Goal: Answer question/provide support: Share knowledge or assist other users

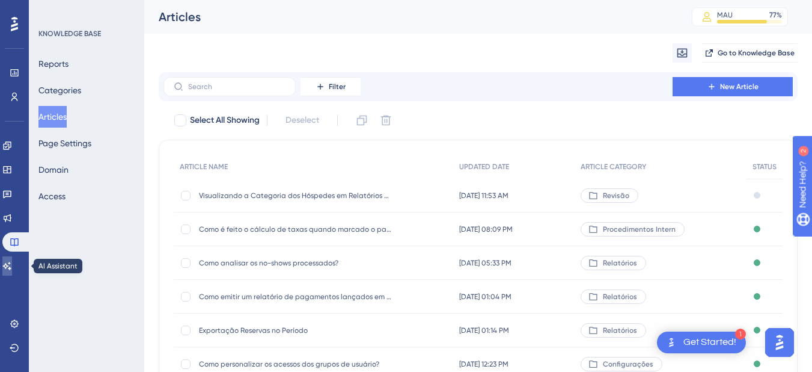
click at [12, 269] on icon at bounding box center [7, 266] width 10 height 10
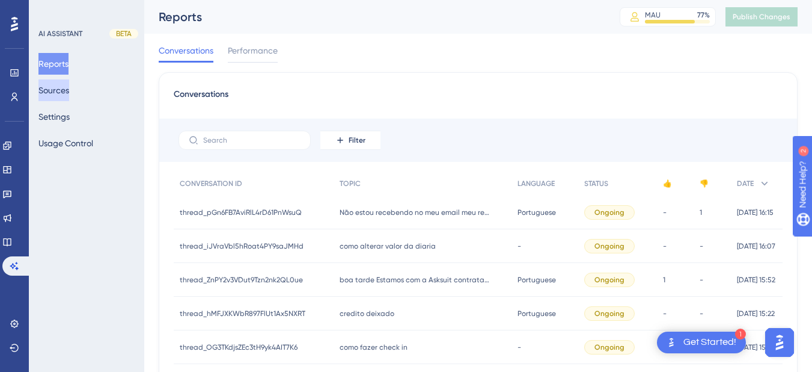
click at [61, 89] on button "Sources" at bounding box center [53, 90] width 31 height 22
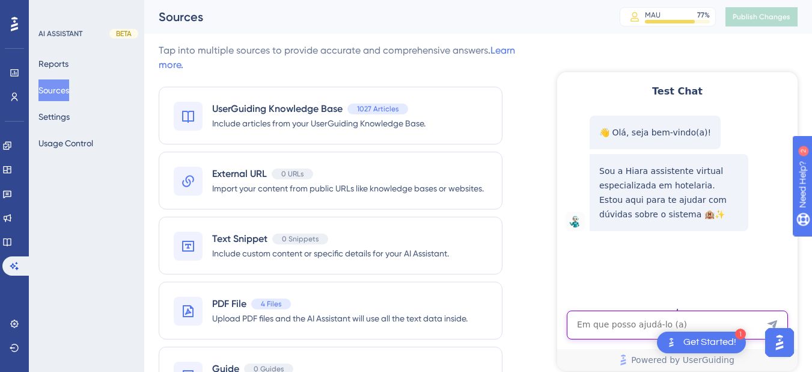
click at [631, 331] on textarea "AI Assistant Text Input" at bounding box center [677, 324] width 221 height 29
drag, startPoint x: 631, startPoint y: 331, endPoint x: 609, endPoint y: 320, distance: 24.2
click at [609, 320] on textarea "AI Assistant Text Input" at bounding box center [677, 324] width 221 height 29
paste textarea "como vincular uma conta a vulsa do apartamento"
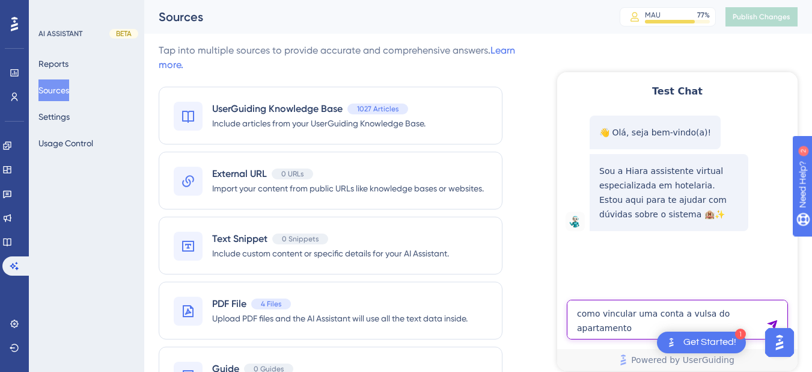
type textarea "como vincular uma conta a vulsa do apartamento"
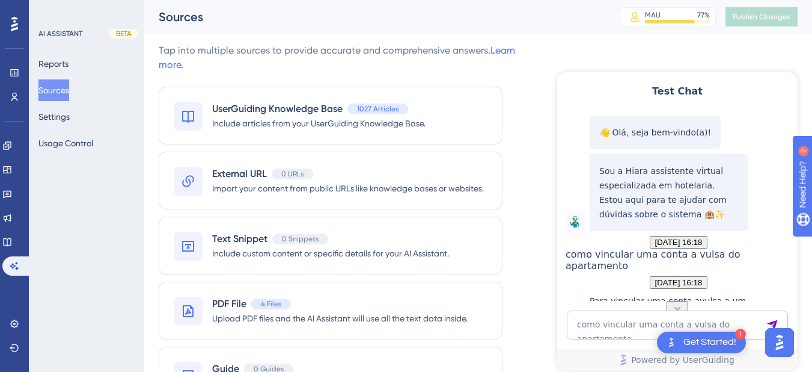
scroll to position [140, 0]
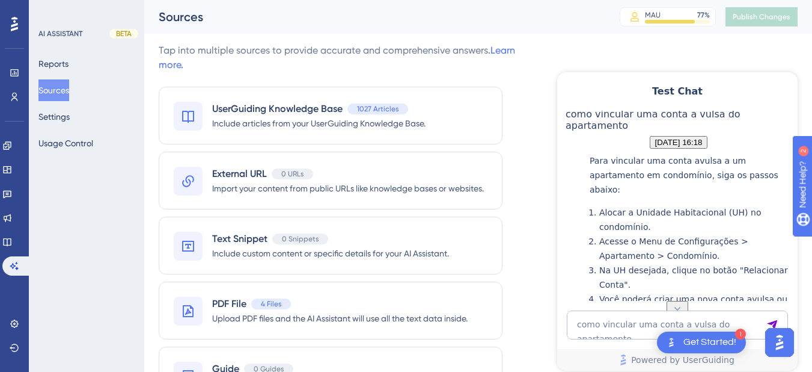
click at [672, 131] on span "como vincular uma conta a vulsa do apartamento" at bounding box center [653, 119] width 175 height 23
copy span "como vincular uma conta a vulsa do apartamento"
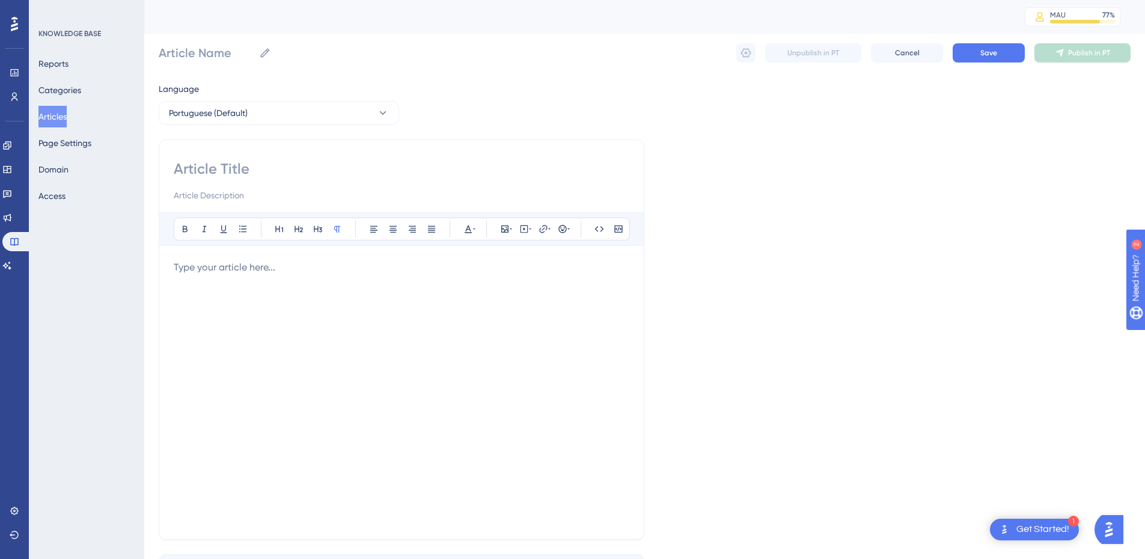
click at [51, 109] on button "Articles" at bounding box center [52, 117] width 28 height 22
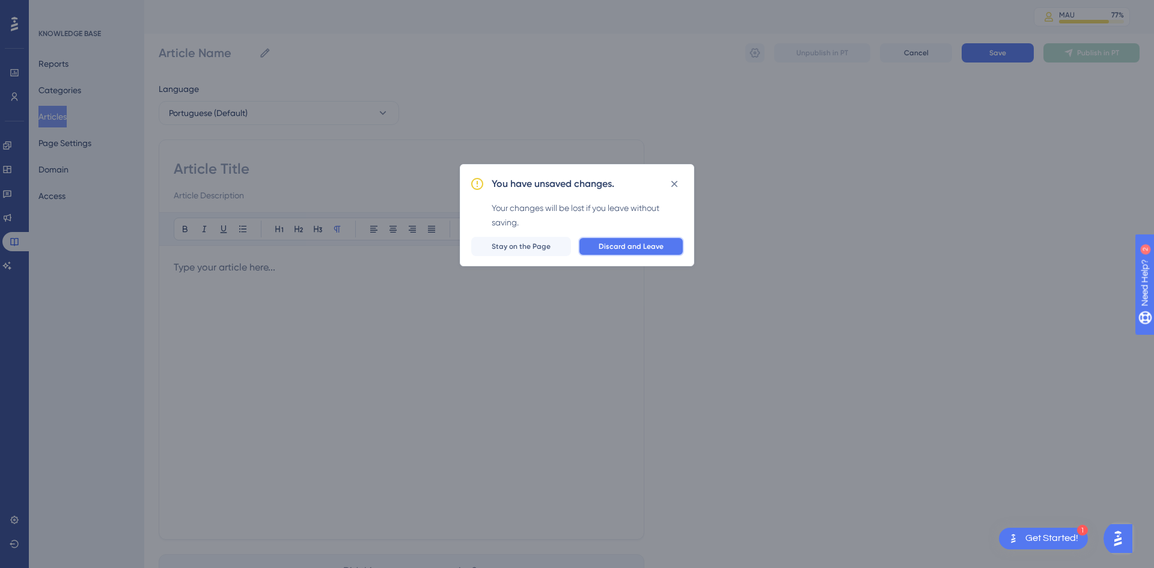
click at [646, 250] on span "Discard and Leave" at bounding box center [631, 247] width 65 height 10
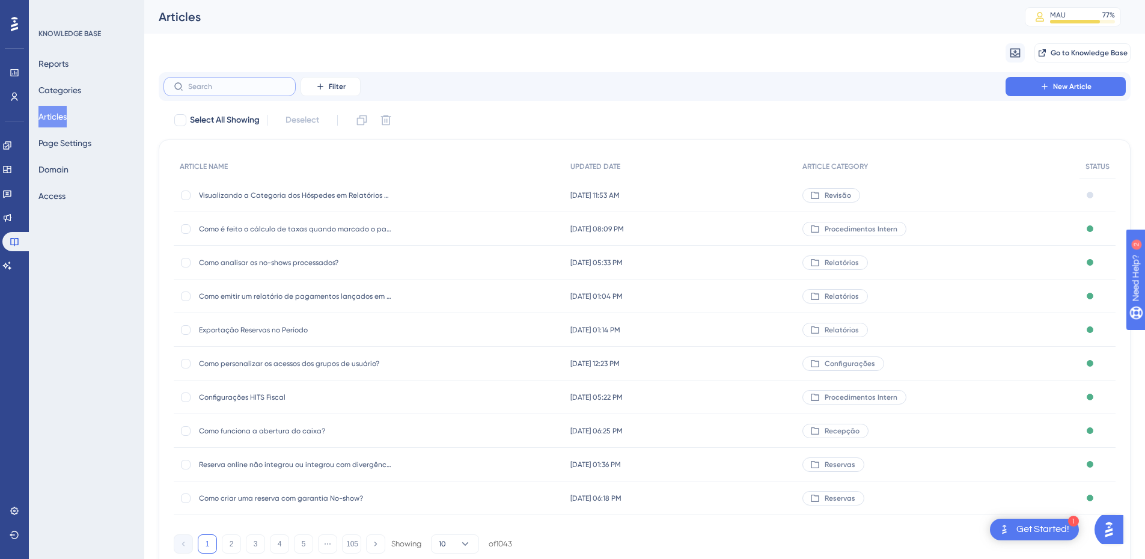
click at [223, 89] on input "text" at bounding box center [236, 86] width 97 height 8
paste input "Como vincular contas avulsas à um apartamento ocupado?"
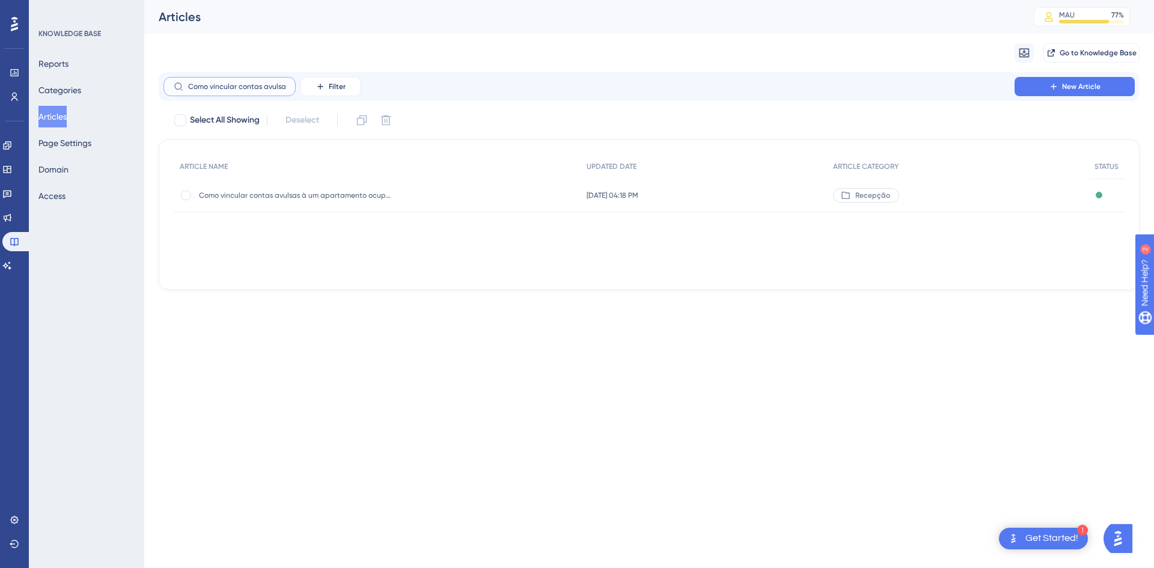
scroll to position [0, 102]
type input "Como vincular contas avulsas à um apartamento ocupado?"
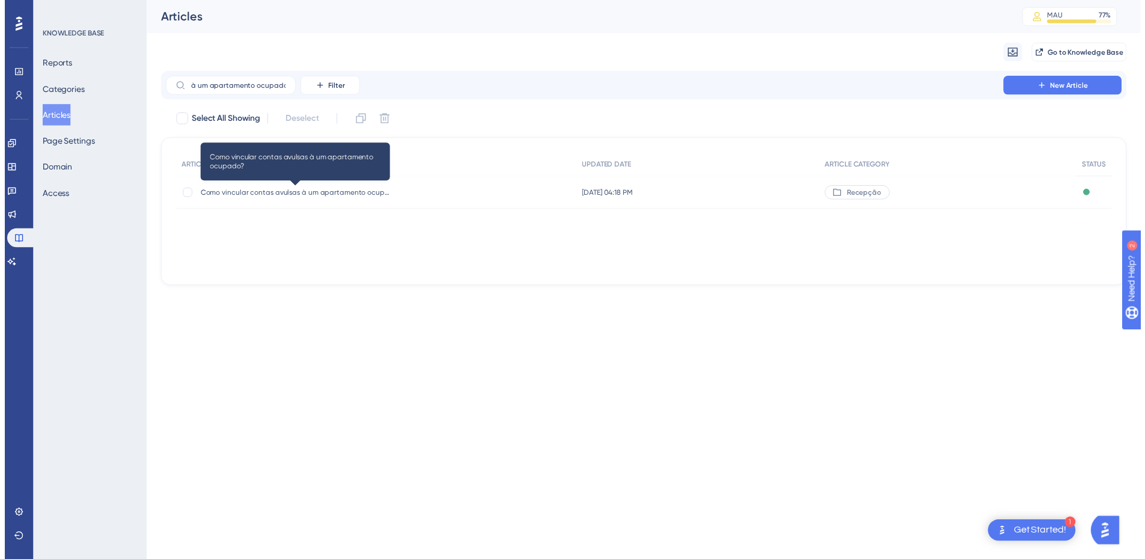
scroll to position [0, 0]
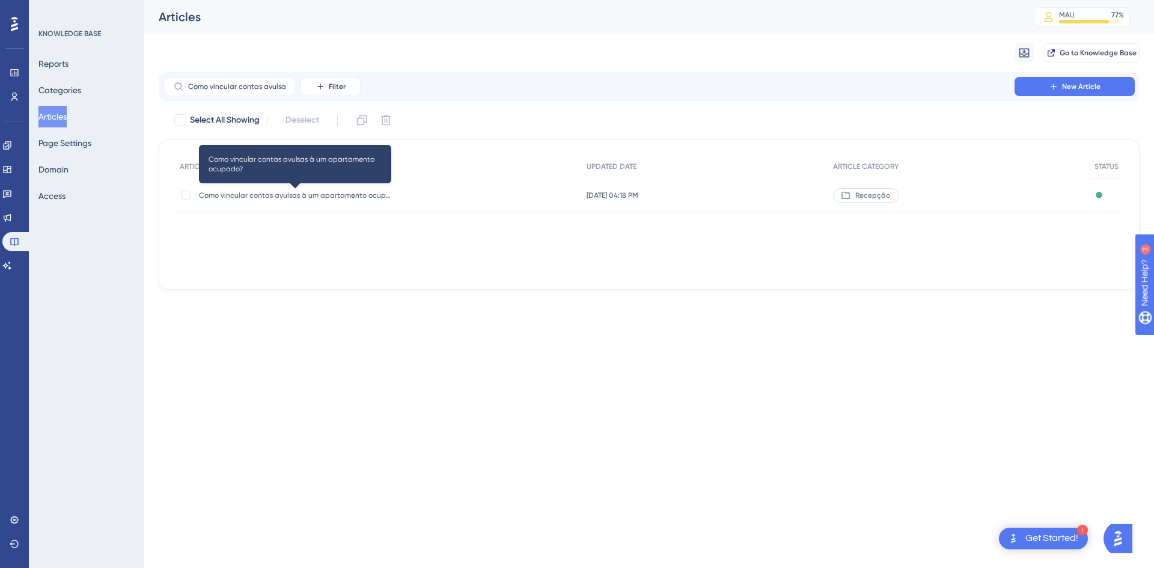
click at [248, 198] on span "Como vincular contas avulsas à um apartamento ocupado?" at bounding box center [295, 196] width 192 height 10
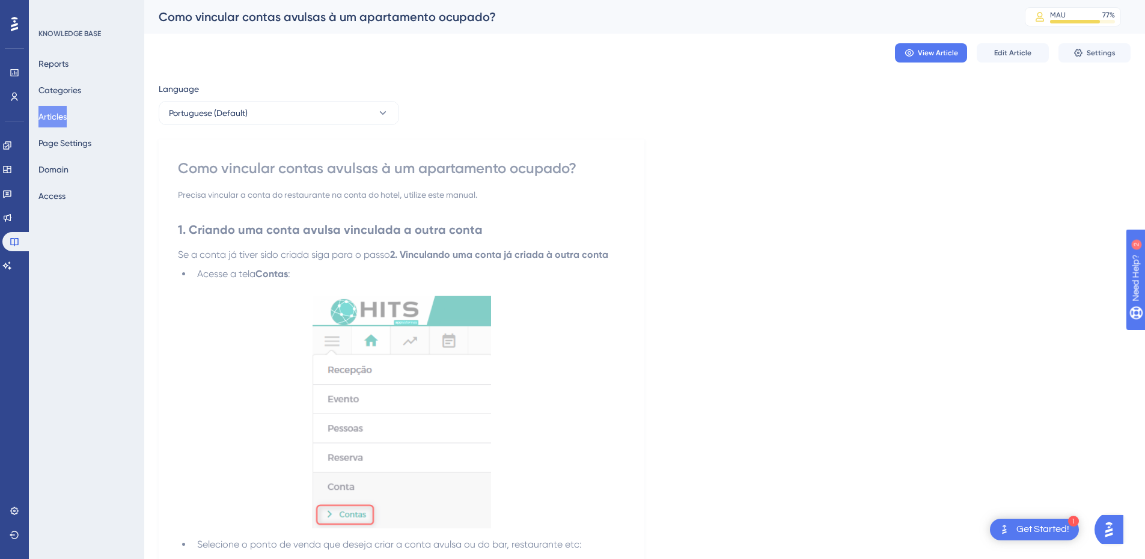
click at [970, 46] on div "View Article Edit Article Settings" at bounding box center [1013, 52] width 236 height 19
click at [1022, 54] on span "Edit Article" at bounding box center [1013, 53] width 37 height 10
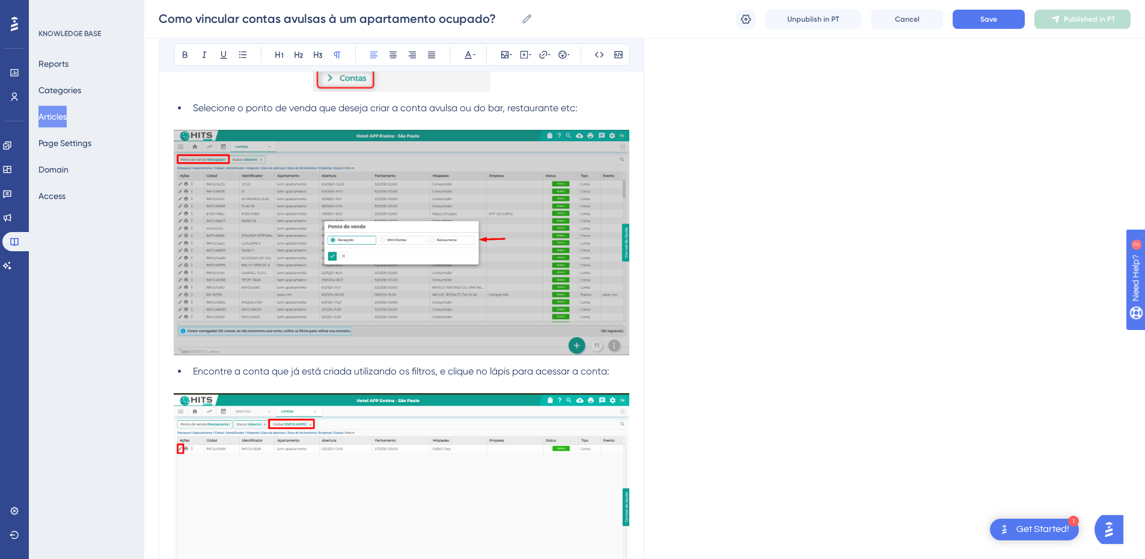
scroll to position [2831, 0]
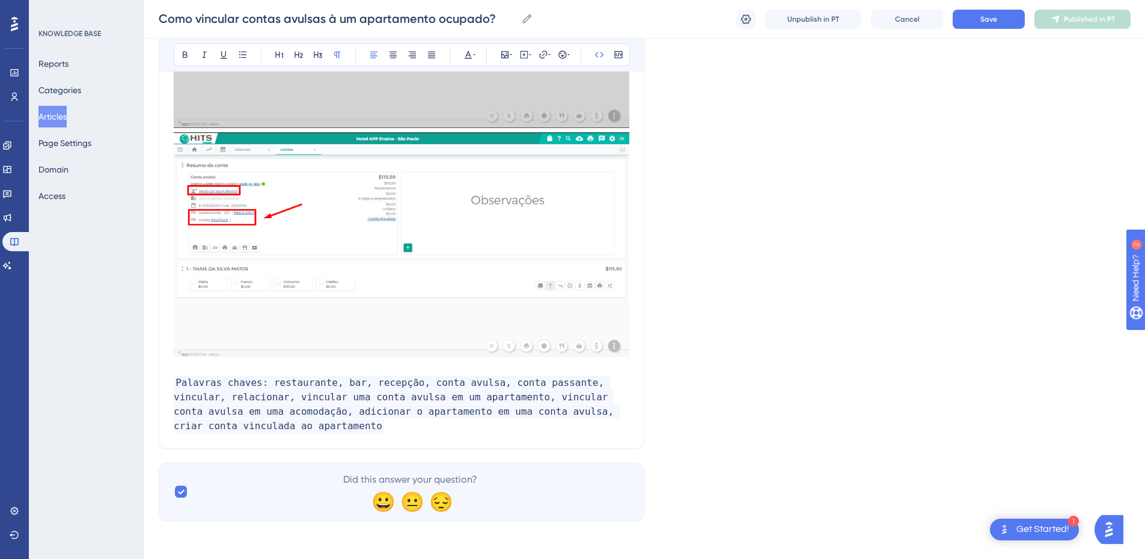
click at [251, 434] on p "Palavras chaves: restaurante, bar, recepção, conta avulsa, conta passante, vinc…" at bounding box center [402, 405] width 456 height 58
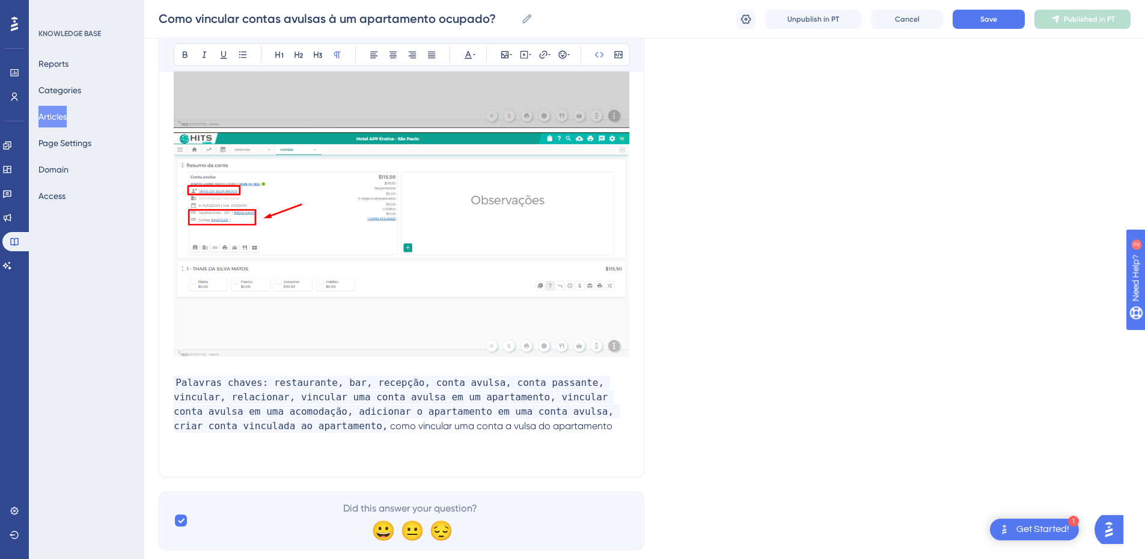
click at [390, 423] on span "como vincular uma conta a vulsa do apartamento" at bounding box center [501, 425] width 222 height 11
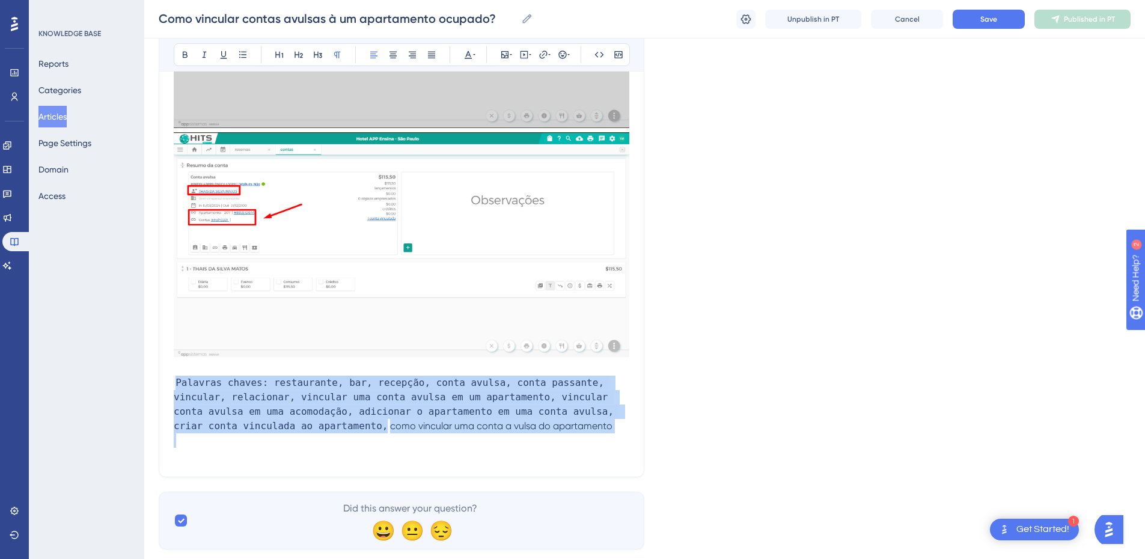
click at [390, 423] on span "como vincular uma conta a vulsa do apartamento" at bounding box center [501, 425] width 222 height 11
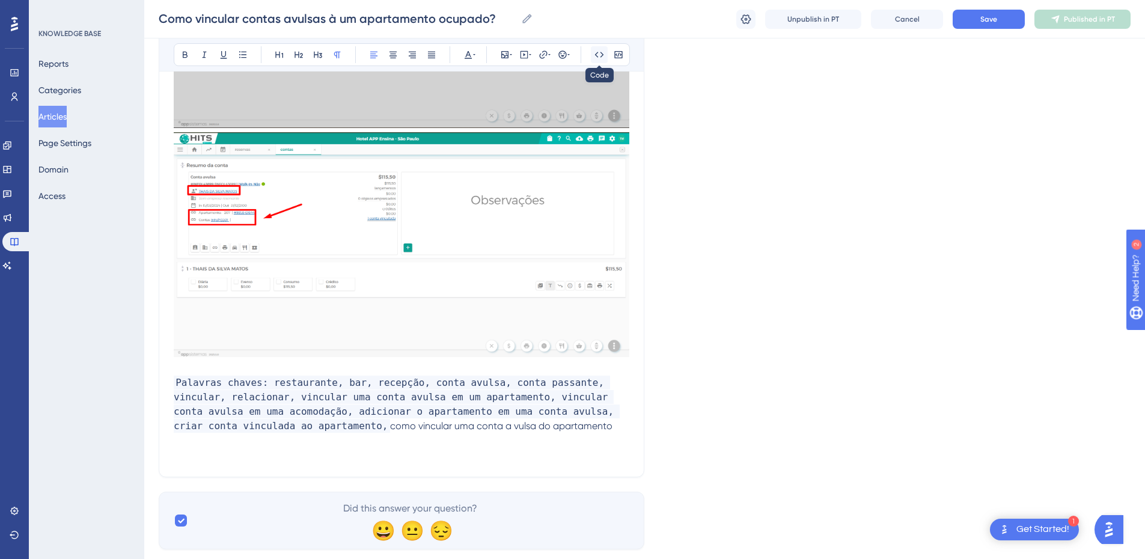
click at [600, 52] on icon at bounding box center [600, 55] width 10 height 10
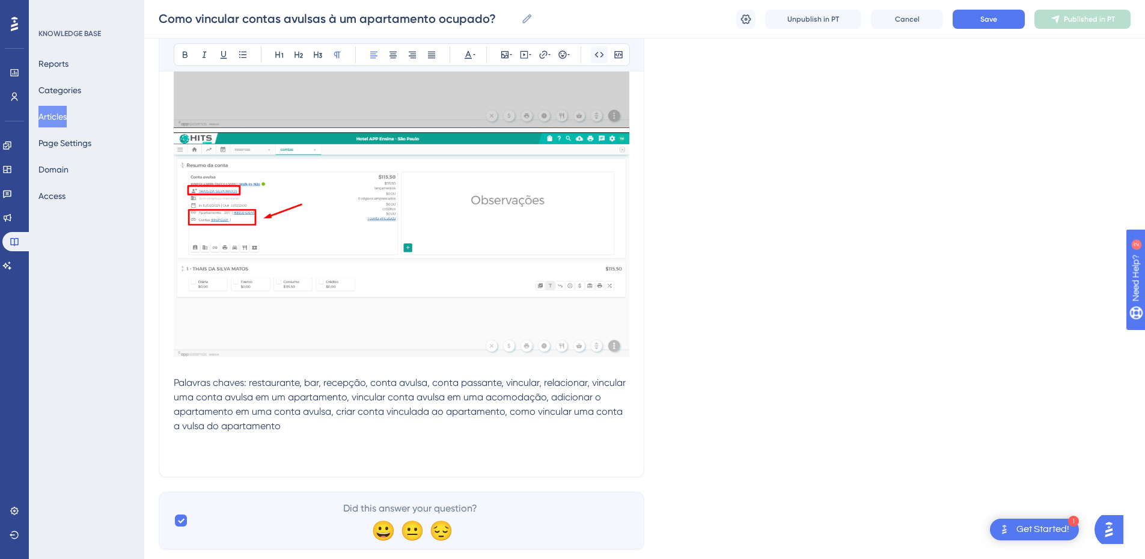
click at [600, 52] on icon at bounding box center [600, 55] width 10 height 10
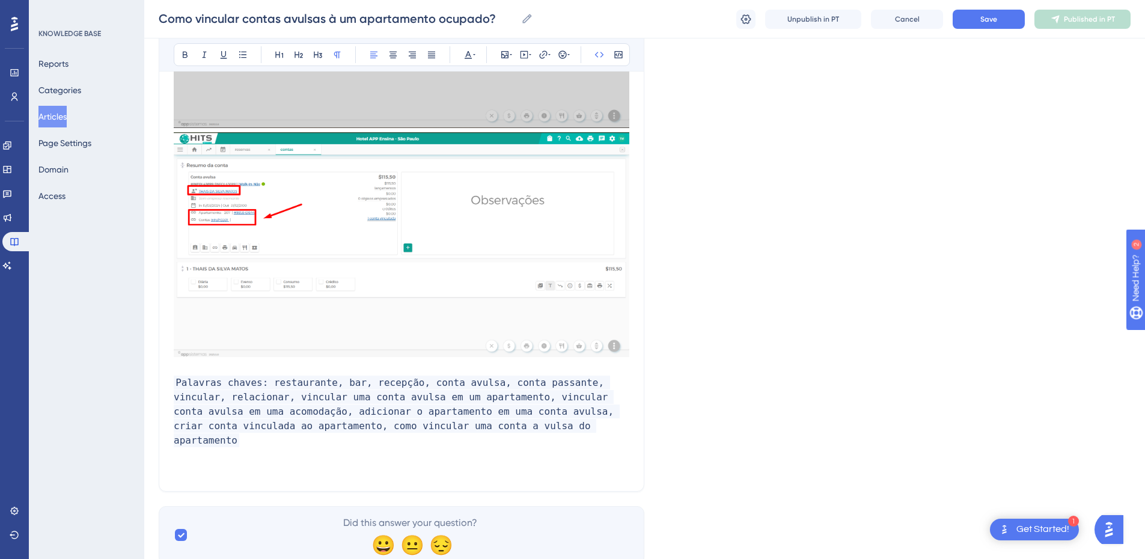
click at [512, 430] on p "Palavras chaves: restaurante, bar, recepção, conta avulsa, conta passante, vinc…" at bounding box center [402, 412] width 456 height 72
click at [378, 429] on span "Palavras chaves: restaurante, bar, recepção, conta avulsa, conta passante, vinc…" at bounding box center [397, 412] width 446 height 72
click at [524, 430] on p "Palavras chaves: restaurante, bar, recepção, conta avulsa, conta passante, vinc…" at bounding box center [402, 412] width 456 height 72
click at [979, 19] on button "Save" at bounding box center [989, 19] width 72 height 19
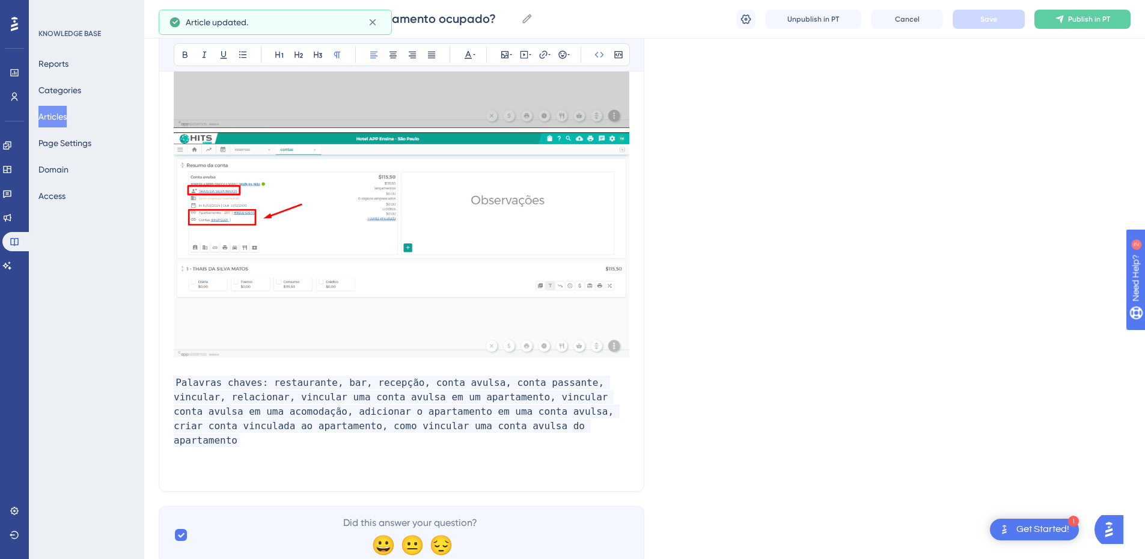
click at [411, 425] on span "Palavras chaves: restaurante, bar, recepção, conta avulsa, conta passante, vinc…" at bounding box center [397, 412] width 446 height 72
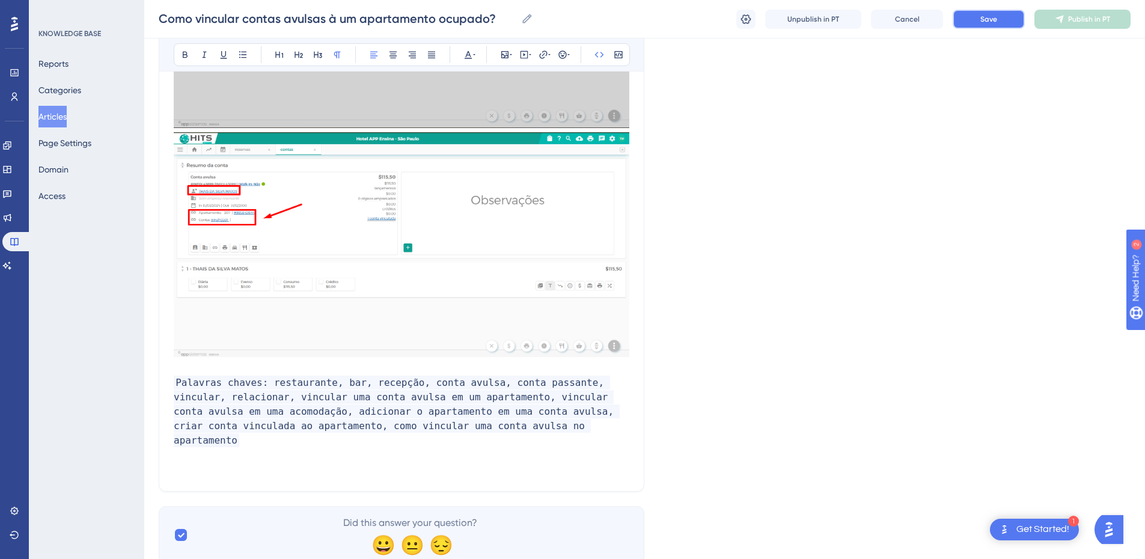
click at [1005, 27] on button "Save" at bounding box center [989, 19] width 72 height 19
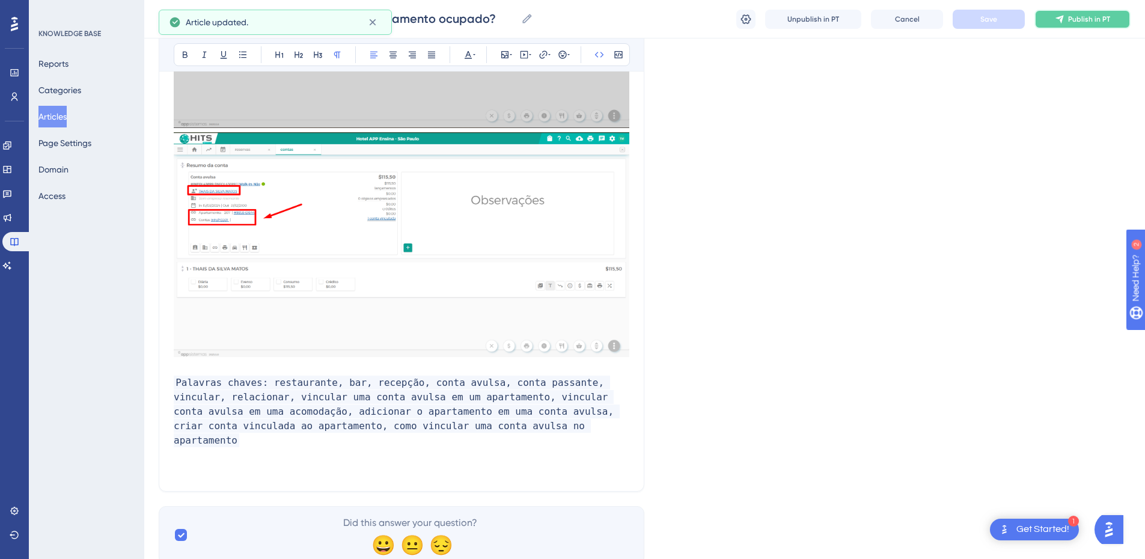
click at [1070, 20] on span "Publish in PT" at bounding box center [1090, 19] width 42 height 10
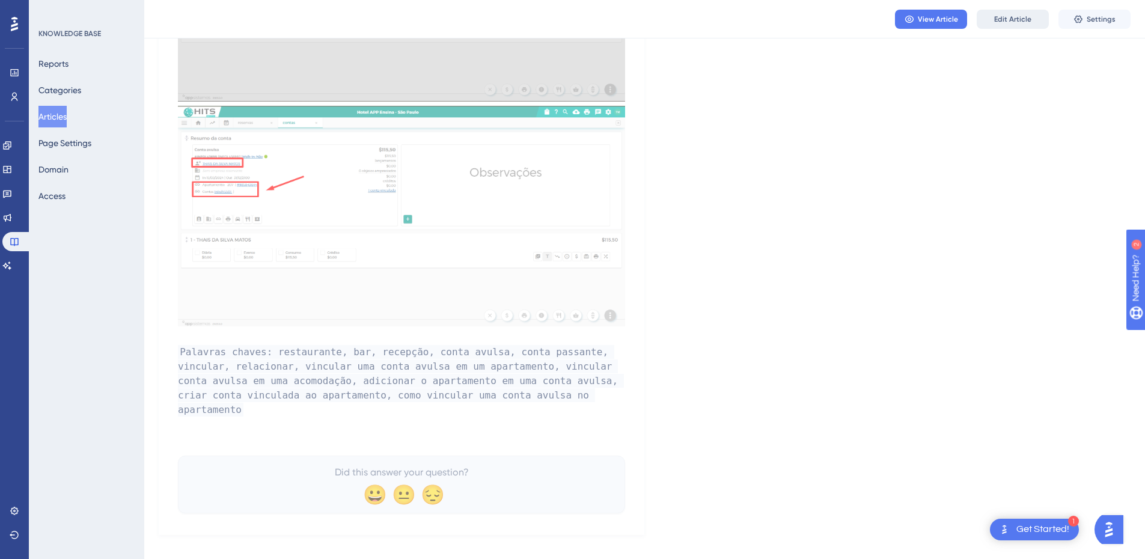
click at [1003, 17] on span "Edit Article" at bounding box center [1013, 19] width 37 height 10
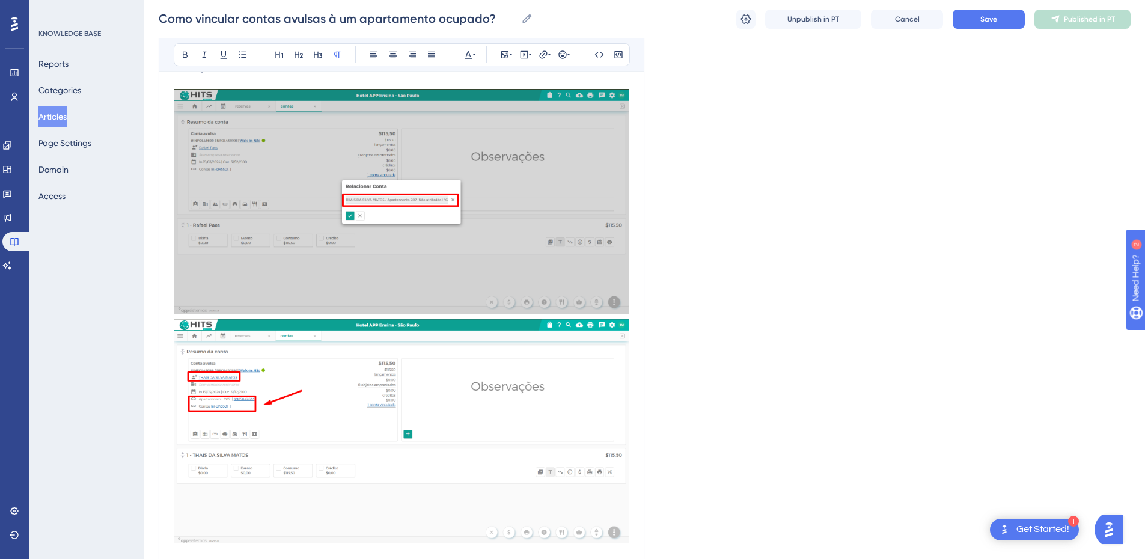
scroll to position [2860, 0]
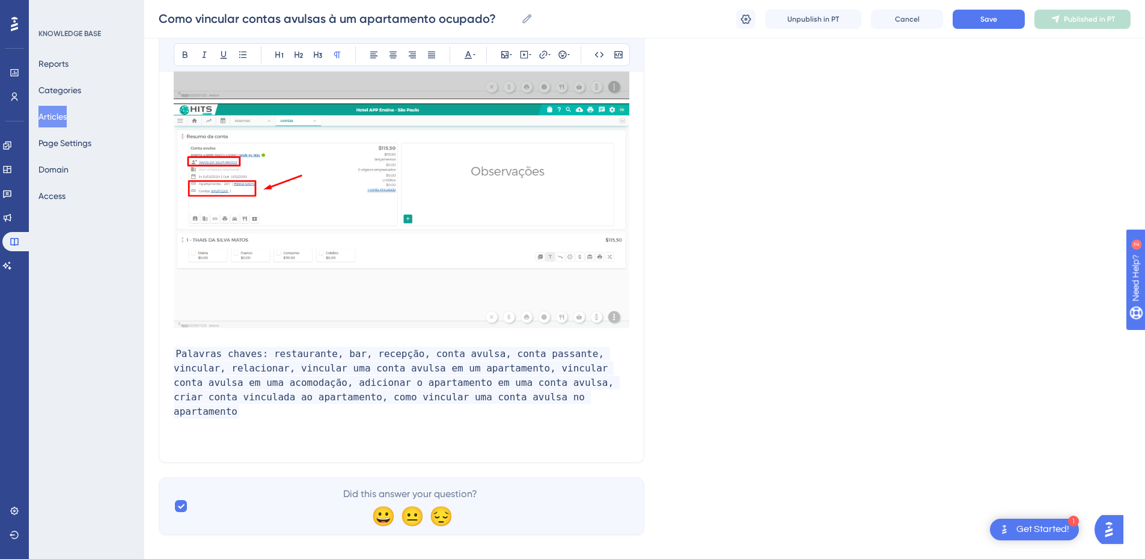
click at [508, 384] on span "Palavras chaves: restaurante, bar, recepção, conta avulsa, conta passante, vinc…" at bounding box center [397, 383] width 446 height 72
click at [501, 396] on p "Palavras chaves: restaurante, bar, recepção, conta avulsa, conta passante, vinc…" at bounding box center [402, 383] width 456 height 72
click at [492, 397] on span "Palavras chaves: restaurante, bar, recepção, conta avulsa, conta passante, vinc…" at bounding box center [397, 383] width 446 height 72
click at [514, 411] on p "Palavras chaves: restaurante, bar, recepção, conta avulsa, conta passante, vinc…" at bounding box center [402, 383] width 456 height 72
drag, startPoint x: 313, startPoint y: 414, endPoint x: 371, endPoint y: 417, distance: 58.4
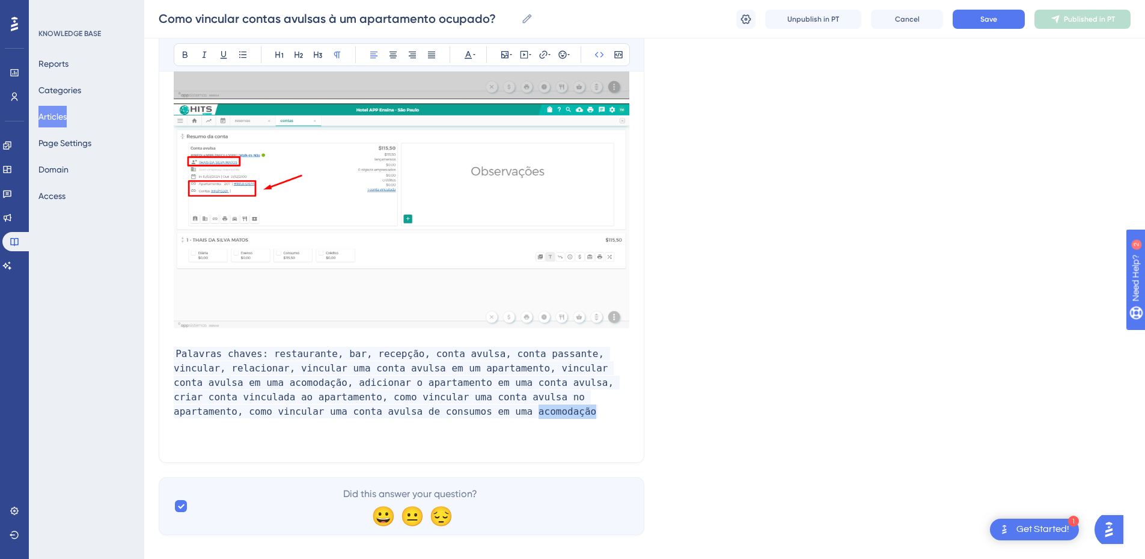
click at [371, 417] on p "Palavras chaves: restaurante, bar, recepção, conta avulsa, conta passante, vinc…" at bounding box center [402, 383] width 456 height 72
click at [379, 412] on p "Palavras chaves: restaurante, bar, recepção, conta avulsa, conta passante, vinc…" at bounding box center [402, 383] width 456 height 72
drag, startPoint x: 363, startPoint y: 414, endPoint x: 323, endPoint y: 415, distance: 39.7
click at [323, 415] on p "Palavras chaves: restaurante, bar, recepção, conta avulsa, conta passante, vinc…" at bounding box center [402, 383] width 456 height 72
click at [971, 26] on button "Save" at bounding box center [989, 19] width 72 height 19
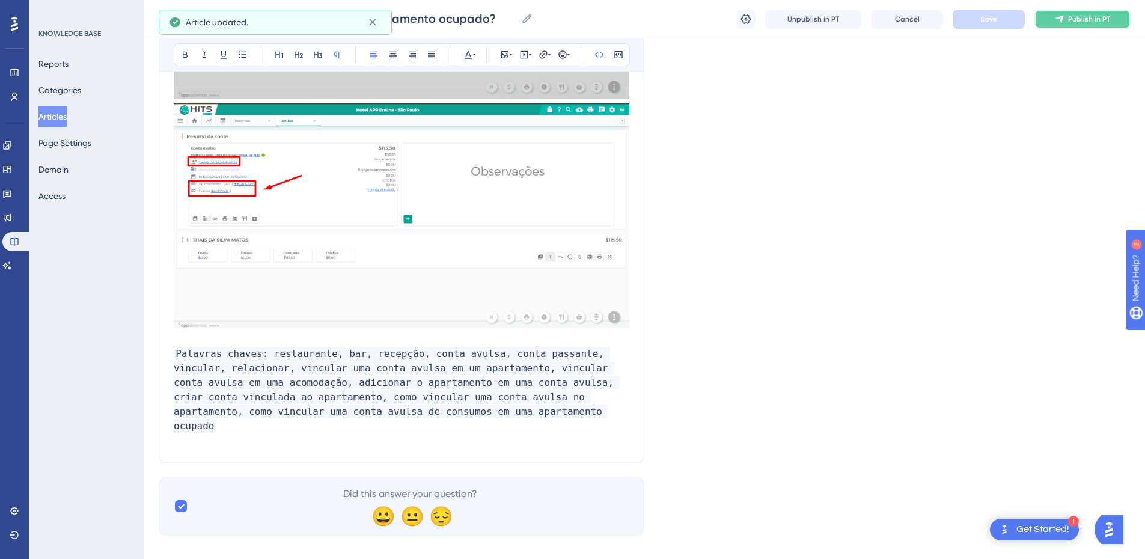
click at [1072, 20] on span "Publish in PT" at bounding box center [1090, 19] width 42 height 10
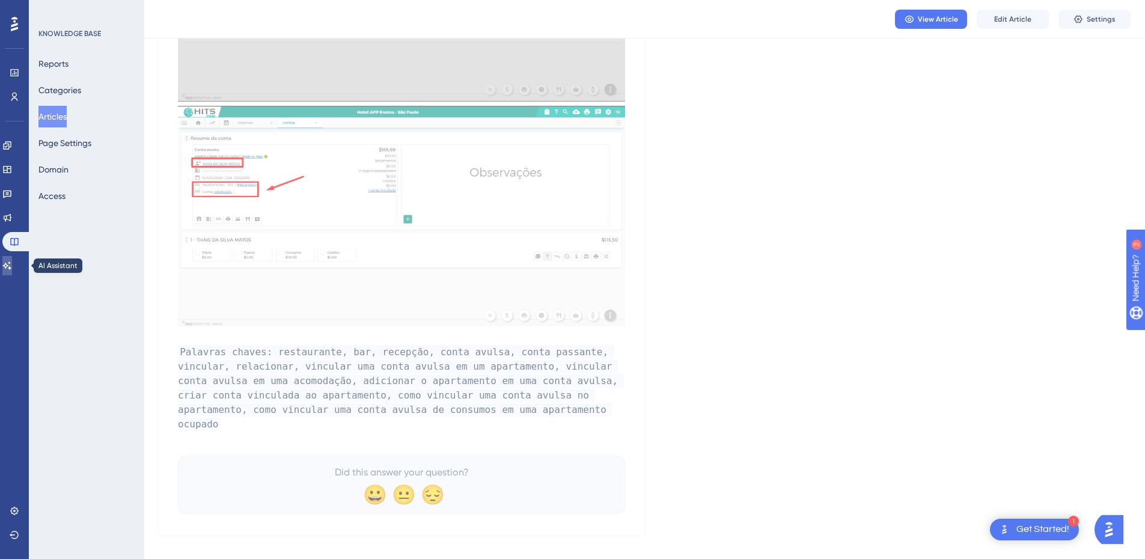
click at [12, 263] on icon at bounding box center [7, 266] width 10 height 10
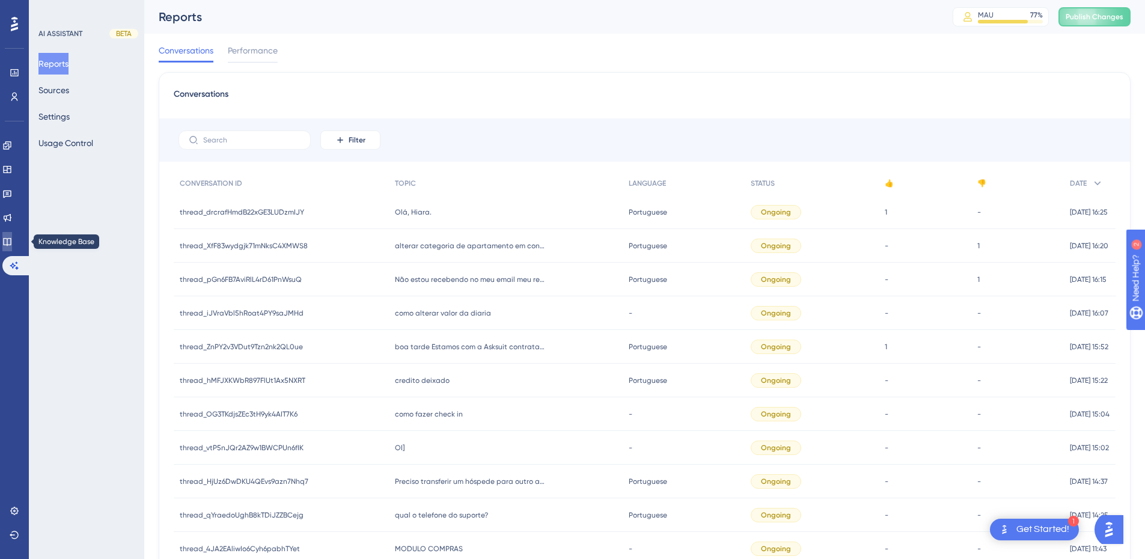
click at [12, 239] on link at bounding box center [7, 241] width 10 height 19
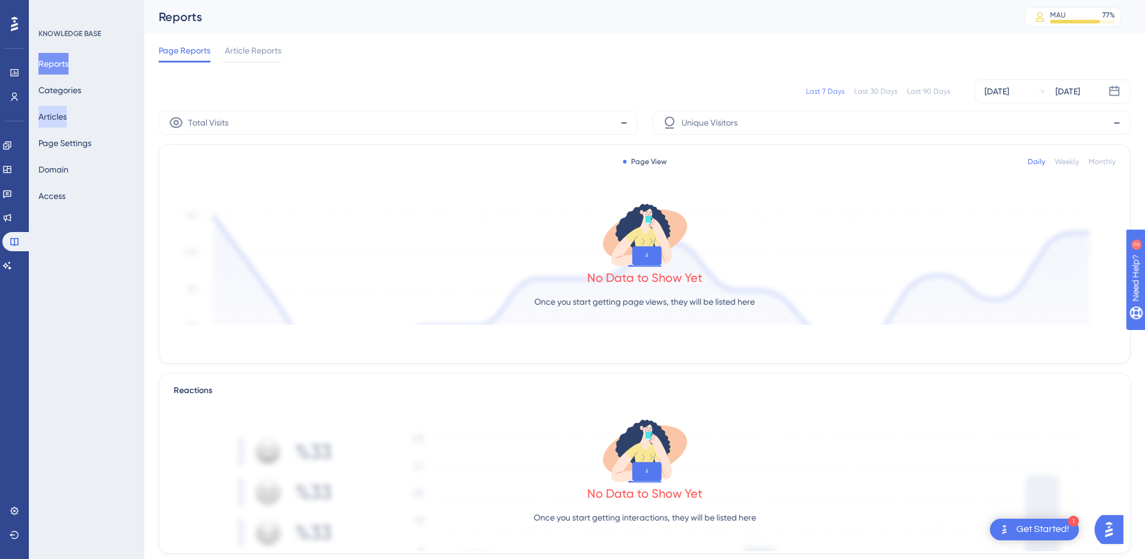
click at [58, 120] on button "Articles" at bounding box center [52, 117] width 28 height 22
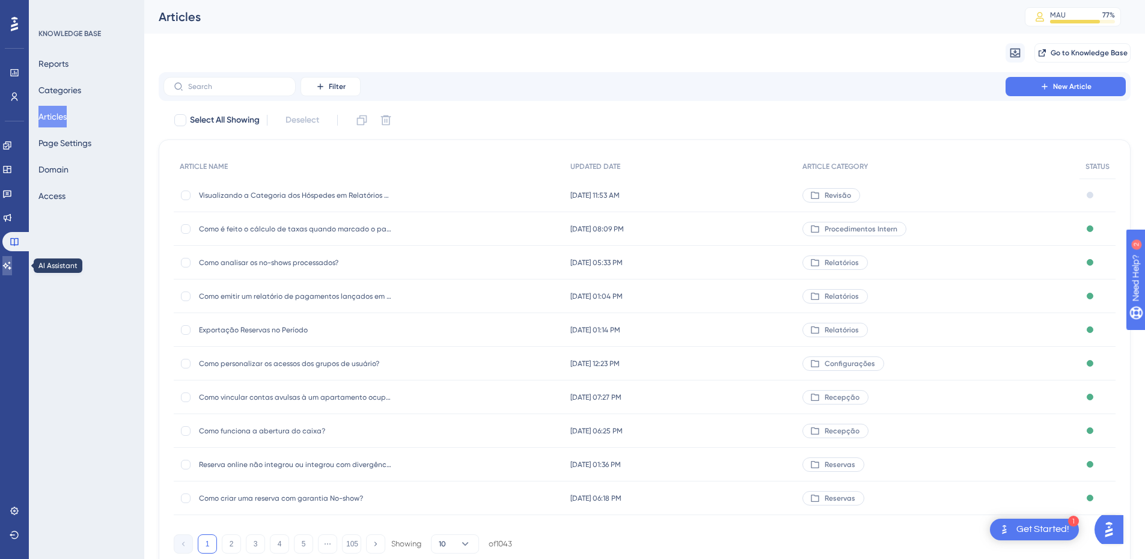
click at [11, 269] on icon at bounding box center [7, 266] width 8 height 8
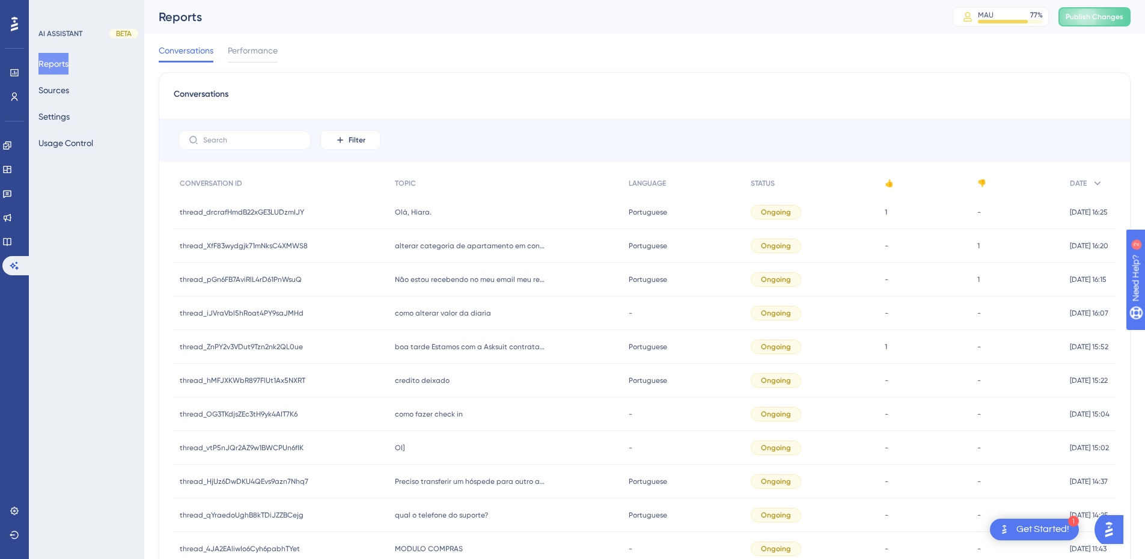
click at [67, 102] on div "Reports Sources Settings Usage Control" at bounding box center [86, 103] width 97 height 101
click at [66, 116] on button "Settings" at bounding box center [53, 117] width 31 height 22
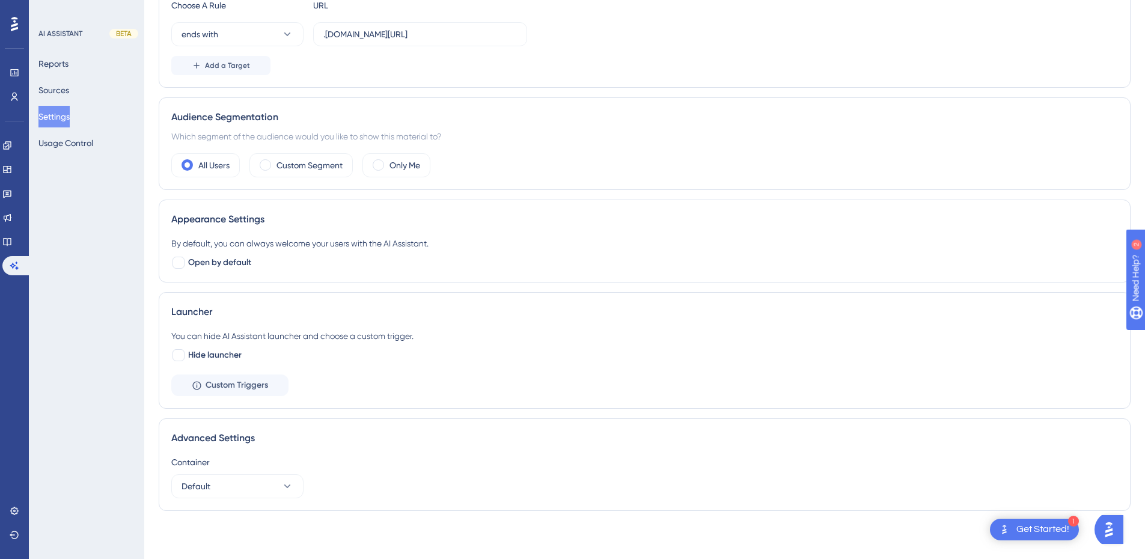
scroll to position [184, 0]
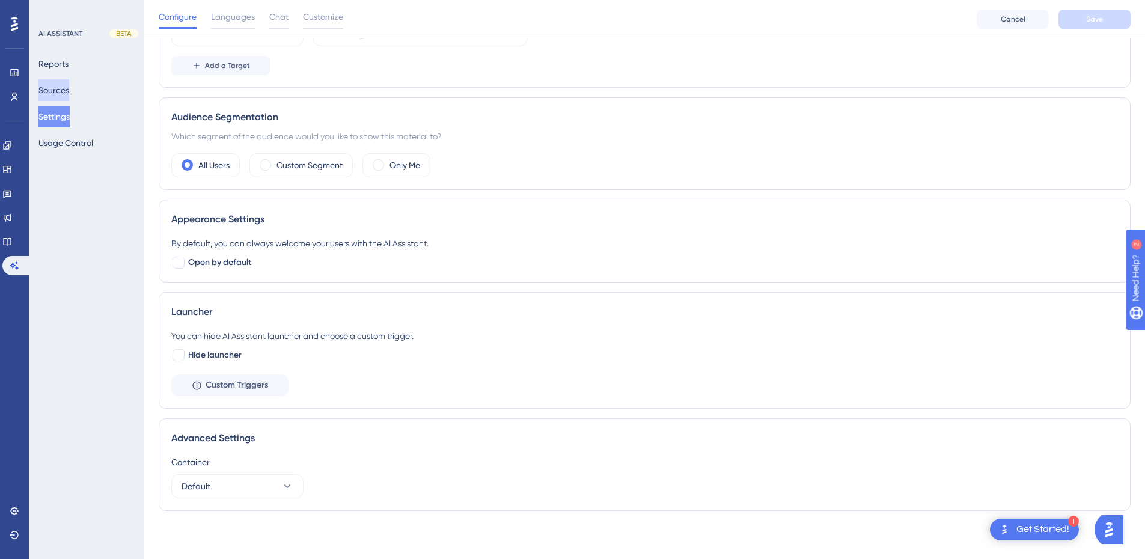
click at [69, 84] on button "Sources" at bounding box center [53, 90] width 31 height 22
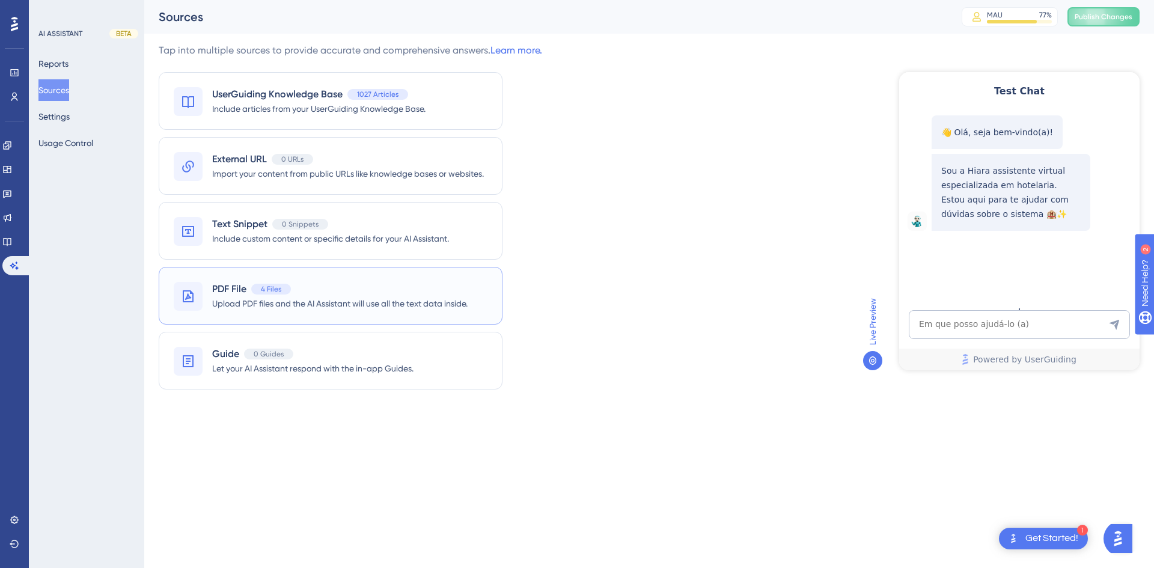
click at [295, 292] on div "PDF File 4 Files" at bounding box center [340, 289] width 256 height 14
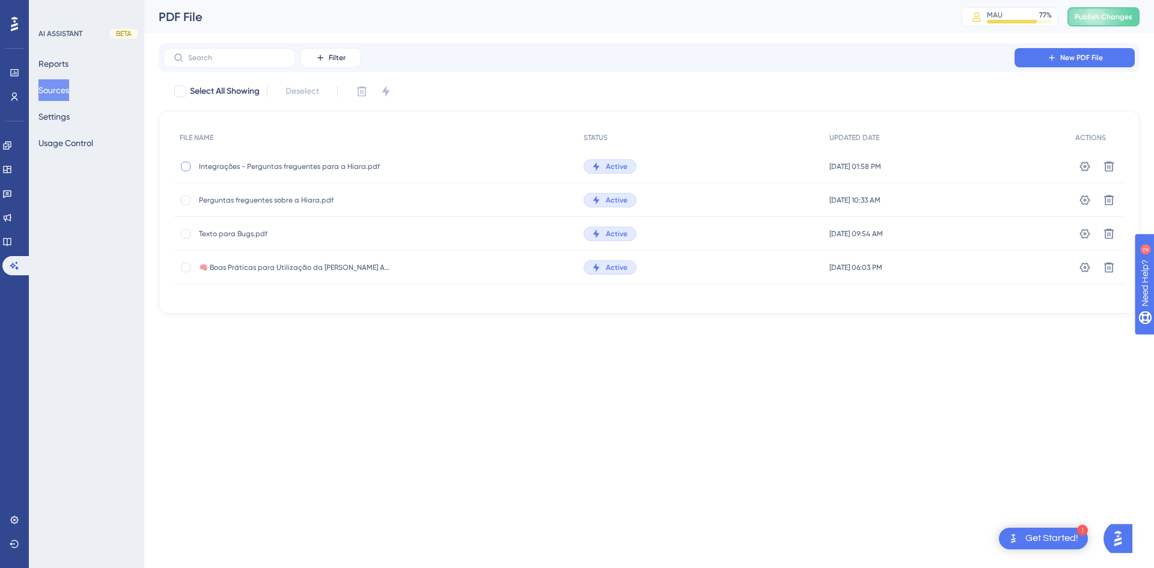
click at [183, 163] on div at bounding box center [186, 167] width 10 height 10
checkbox input "true"
click at [363, 93] on icon at bounding box center [362, 91] width 12 height 12
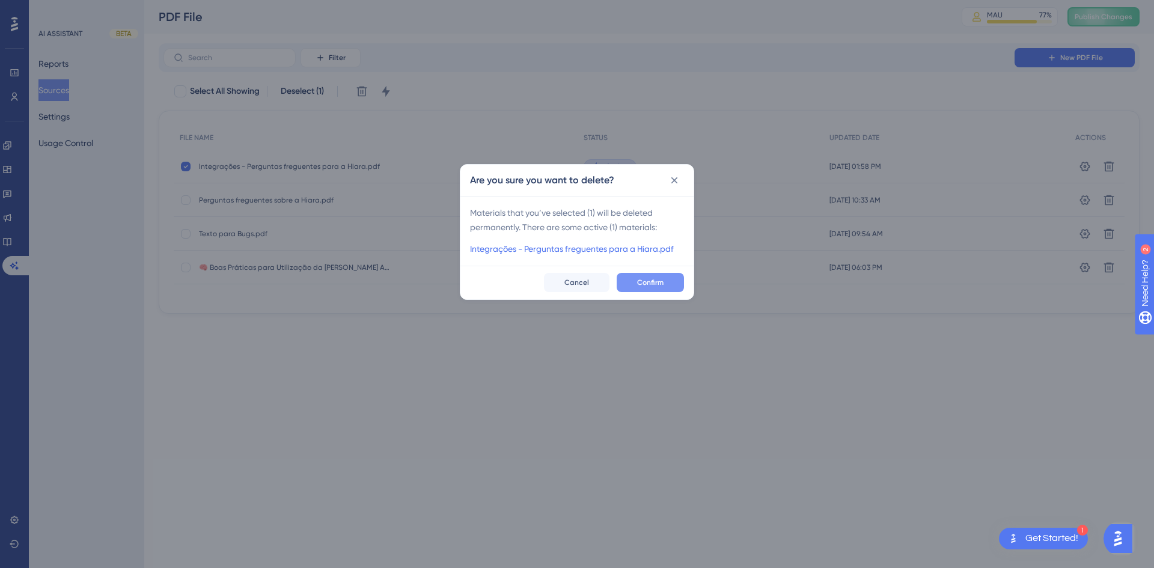
click at [649, 283] on span "Confirm" at bounding box center [650, 283] width 26 height 10
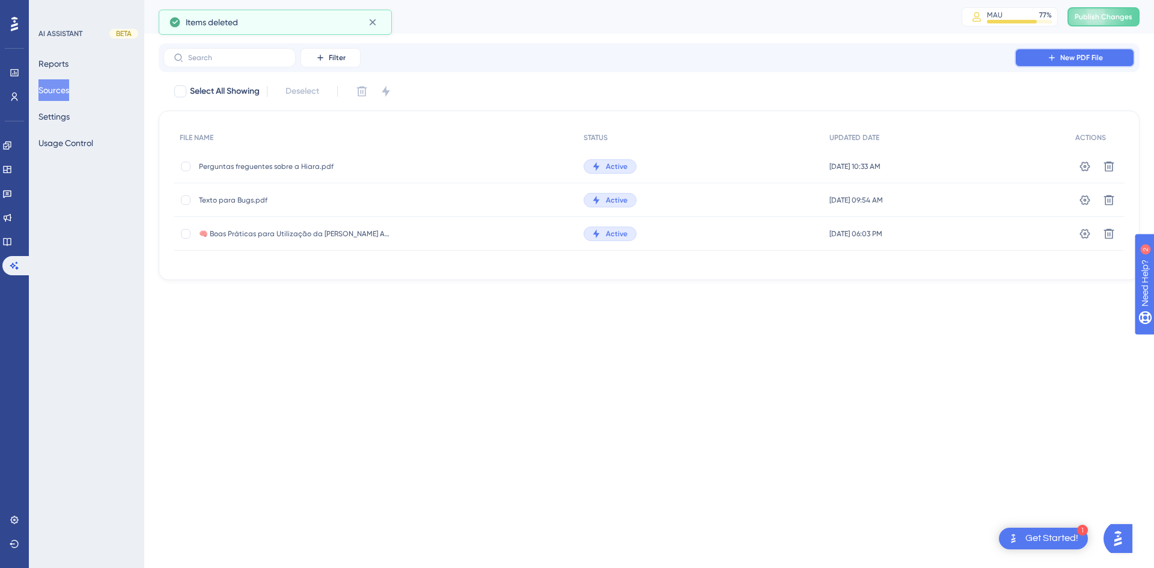
click at [1079, 56] on span "New PDF File" at bounding box center [1082, 58] width 43 height 10
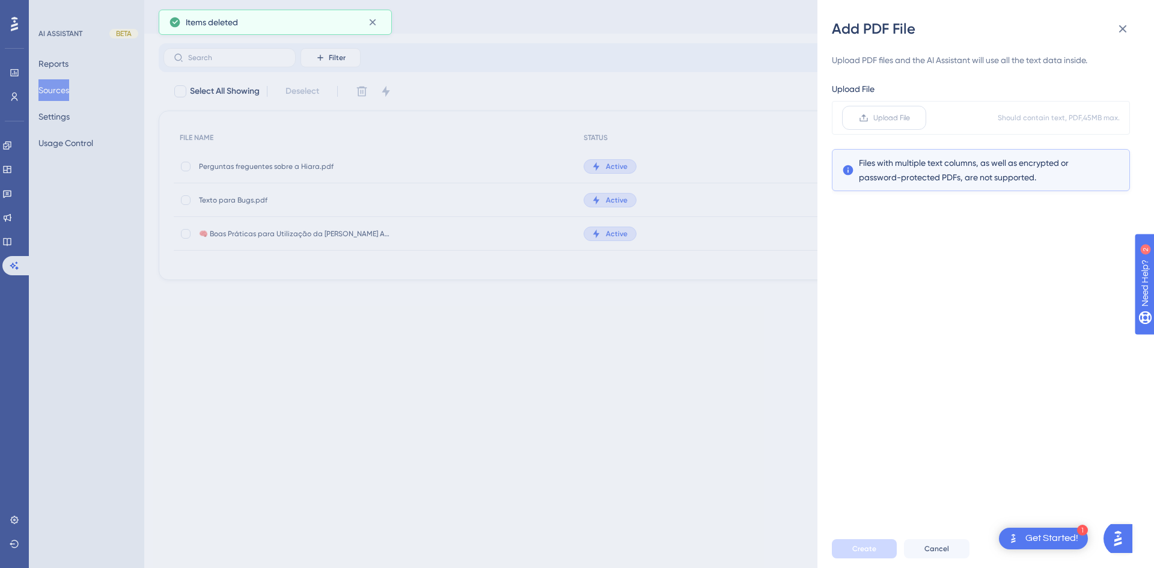
click at [874, 117] on span "Upload File" at bounding box center [892, 118] width 37 height 10
click at [910, 118] on input "Upload File" at bounding box center [910, 118] width 0 height 0
click at [862, 545] on span "Create" at bounding box center [865, 549] width 24 height 10
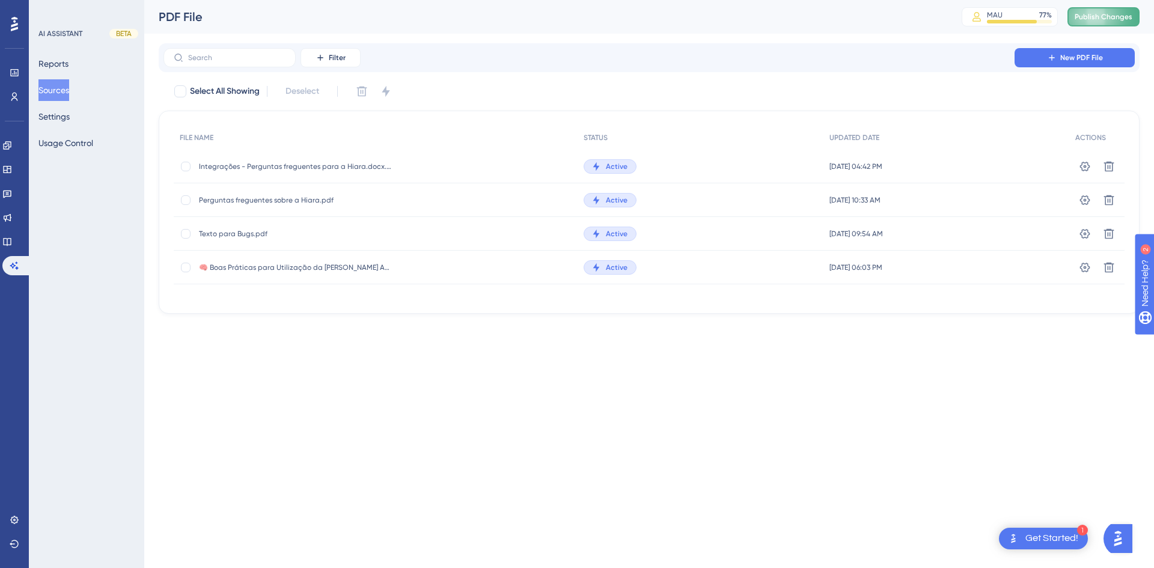
click at [1105, 7] on button "Publish Changes" at bounding box center [1104, 16] width 72 height 19
click at [60, 61] on button "Reports" at bounding box center [53, 64] width 30 height 22
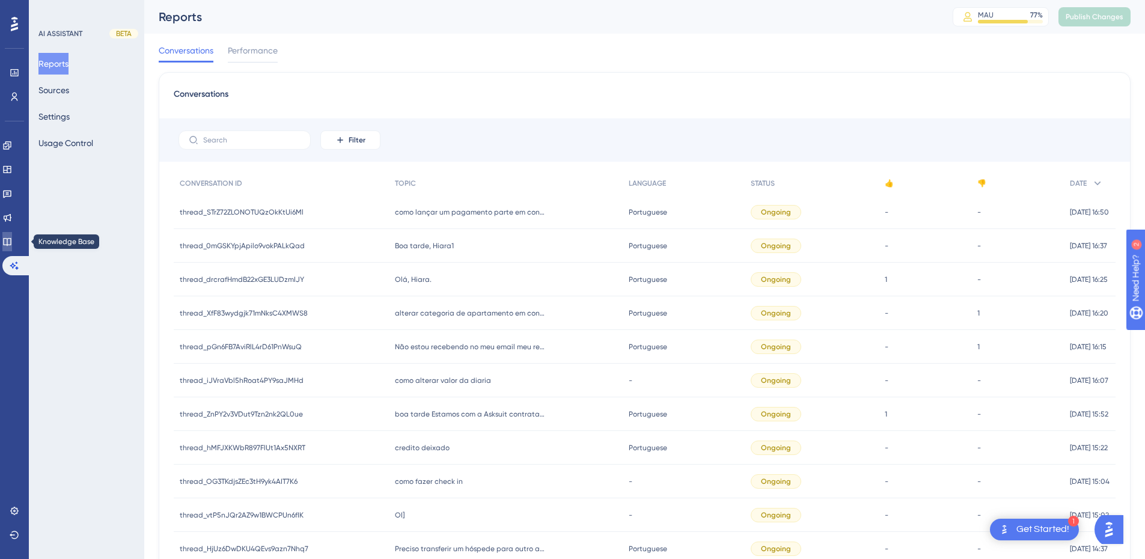
click at [12, 241] on link at bounding box center [7, 241] width 10 height 19
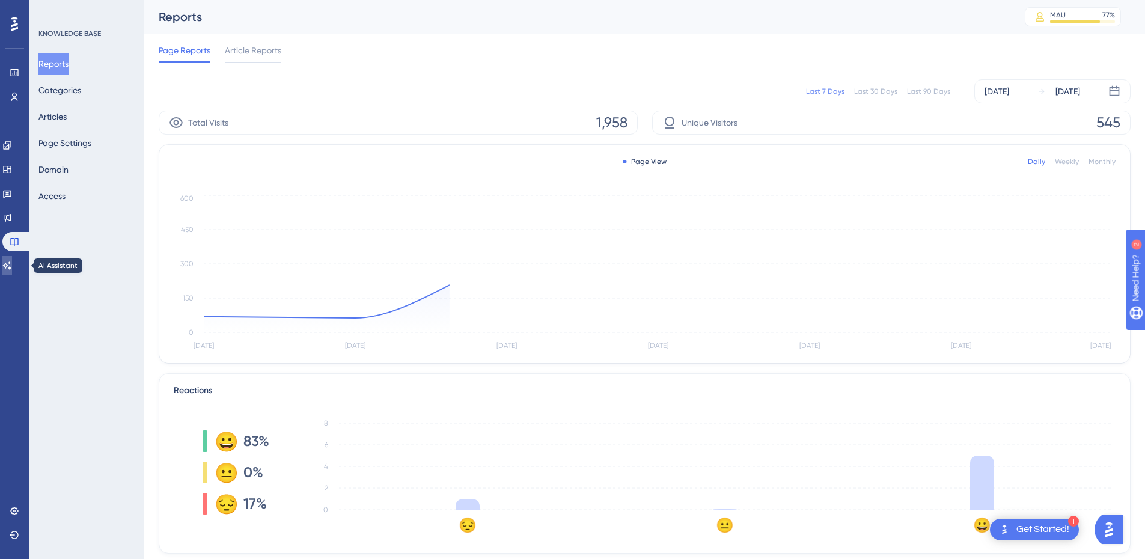
click at [11, 265] on icon at bounding box center [7, 266] width 8 height 8
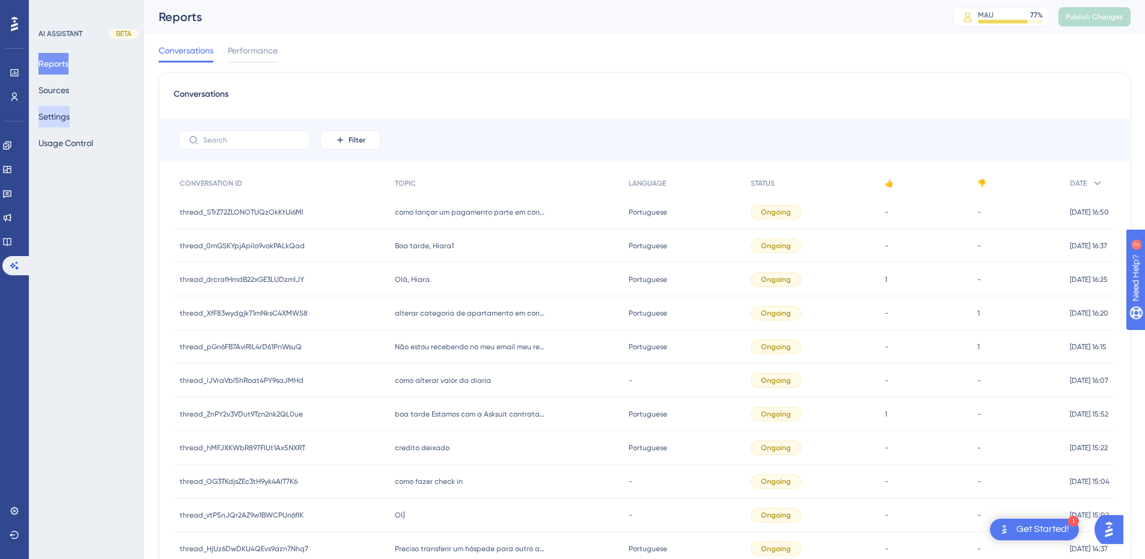
click at [69, 120] on button "Settings" at bounding box center [53, 117] width 31 height 22
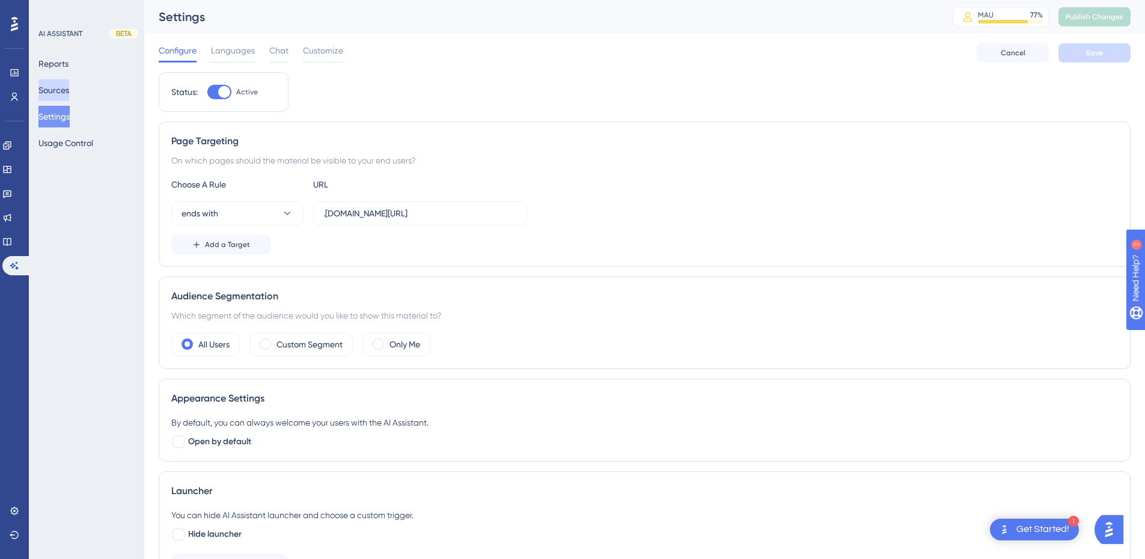
click at [66, 93] on button "Sources" at bounding box center [53, 90] width 31 height 22
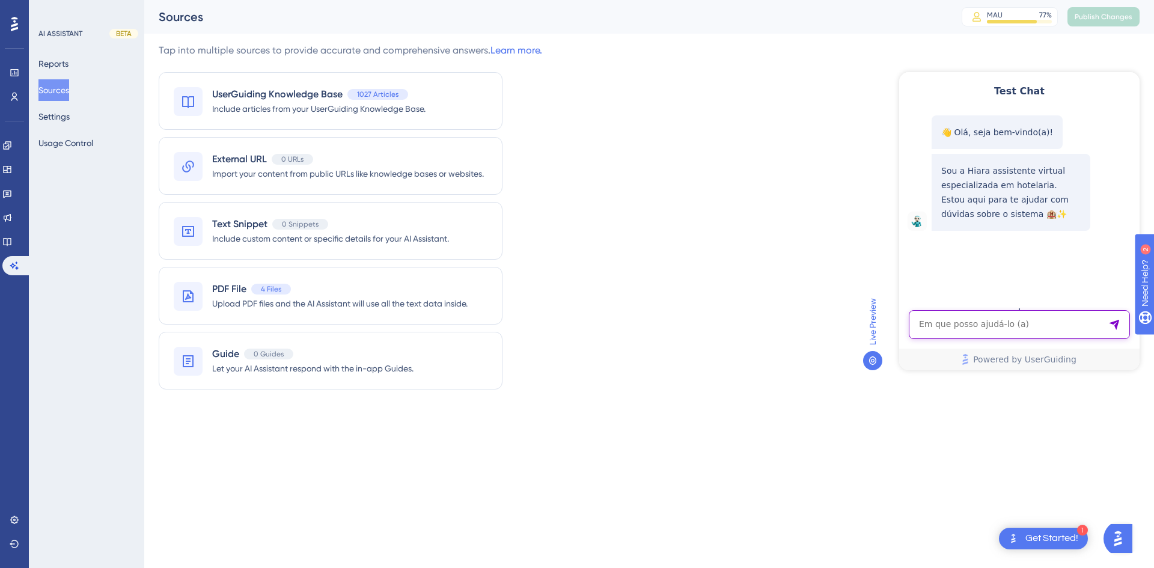
click at [943, 329] on textarea "AI Assistant Text Input" at bounding box center [1019, 324] width 221 height 29
paste textarea "❓Como emitir uma nota fiscal de devolução no sistema HITS?"
type textarea "❓Como emitir uma nota fiscal de devolução no sistema HITS?"
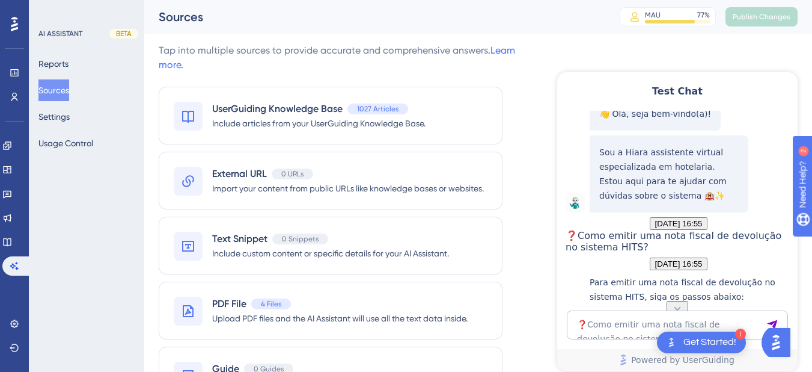
scroll to position [299, 0]
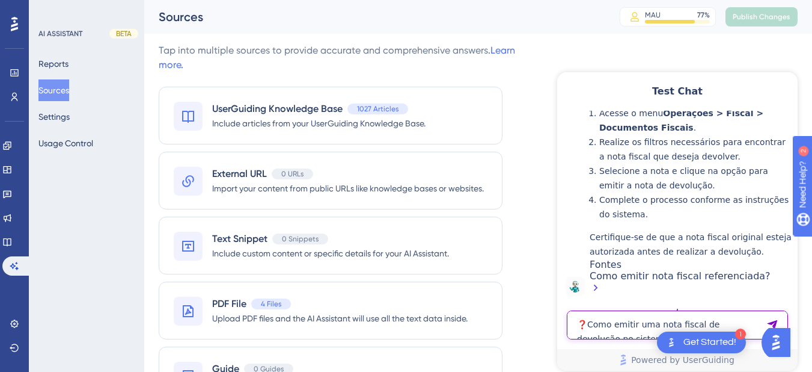
click at [615, 319] on textarea "❓Como emitir uma nota fiscal de devolução no sistema HITS?" at bounding box center [677, 324] width 221 height 29
paste textarea "❓Como emitir uma nota fiscal de devolução no sistema HITS?"
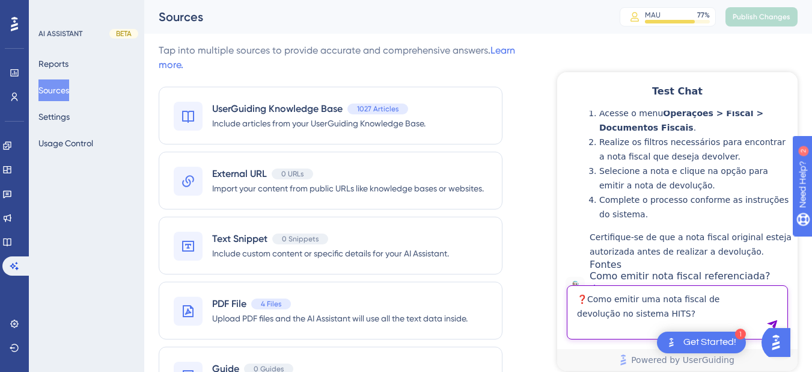
drag, startPoint x: 643, startPoint y: 317, endPoint x: 609, endPoint y: 314, distance: 35.0
click at [609, 314] on textarea "❓Como emitir uma nota fiscal de devolução no sistema HITS?" at bounding box center [677, 312] width 221 height 54
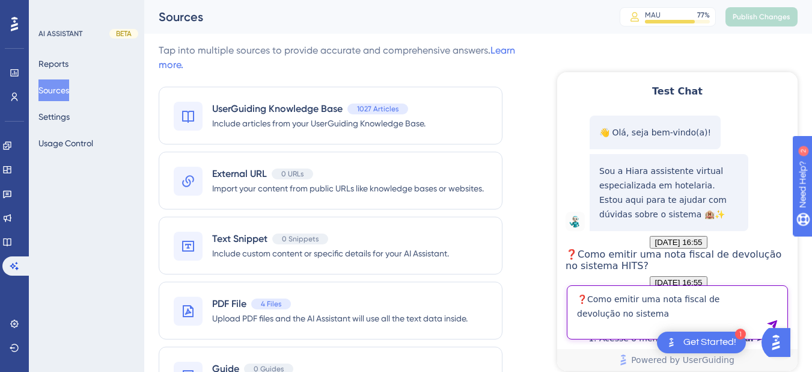
drag, startPoint x: 589, startPoint y: 296, endPoint x: 563, endPoint y: 296, distance: 25.9
type textarea "Como emitir uma nota fiscal de devolução no sistema"
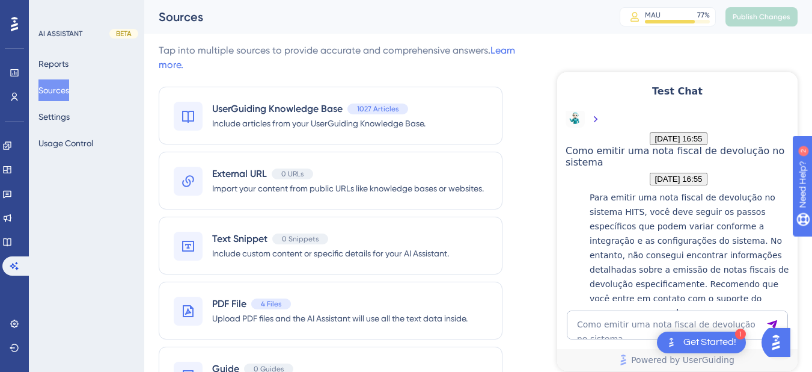
scroll to position [618, 0]
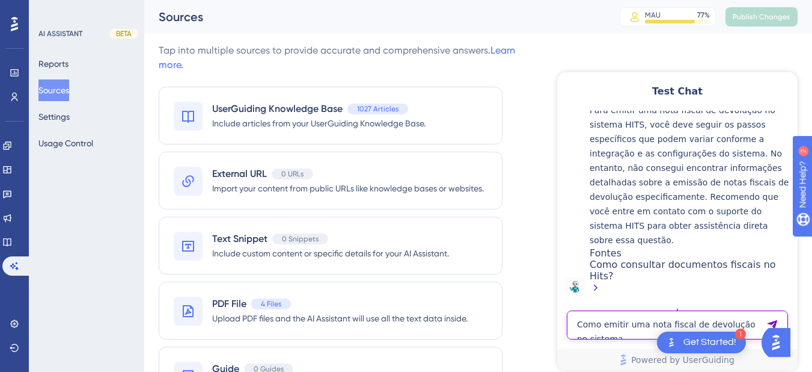
click at [620, 327] on textarea "Como emitir uma nota fiscal de devolução no sistema" at bounding box center [677, 324] width 221 height 29
paste textarea "como autorizar a função Histórico e previsão das receitas e ocupações dos apart…"
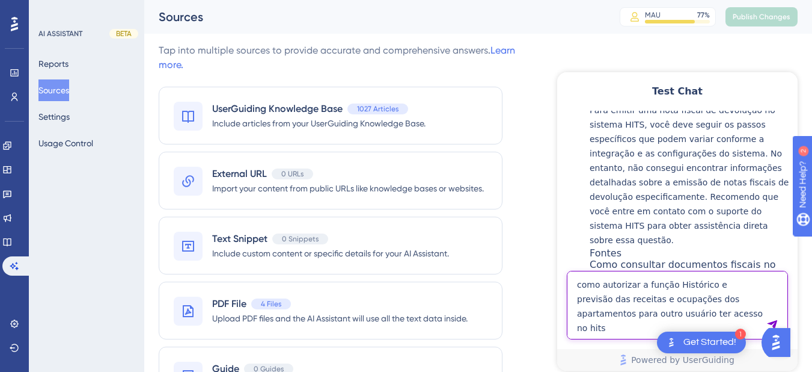
type textarea "como autorizar a função Histórico e previsão das receitas e ocupações dos apart…"
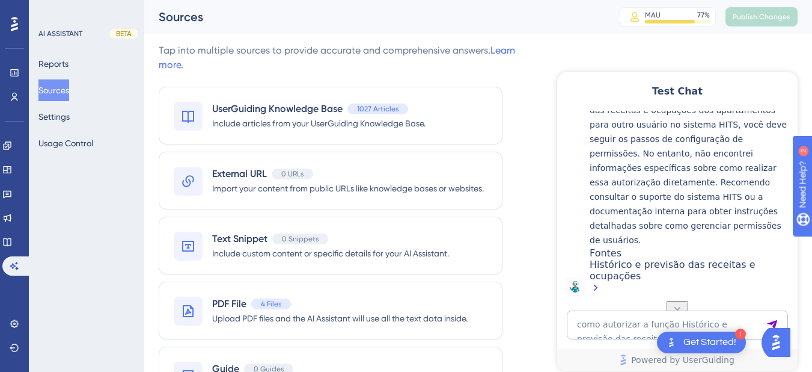
scroll to position [995, 0]
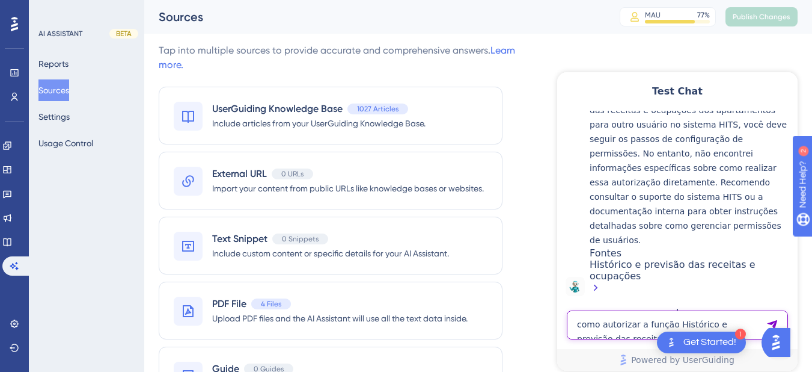
click at [625, 314] on textarea "como autorizar a função Histórico e previsão das receitas e ocupações dos apart…" at bounding box center [677, 324] width 221 height 29
paste textarea "como autorizar a função Histórico e previsão das receitas e ocupações dos apart…"
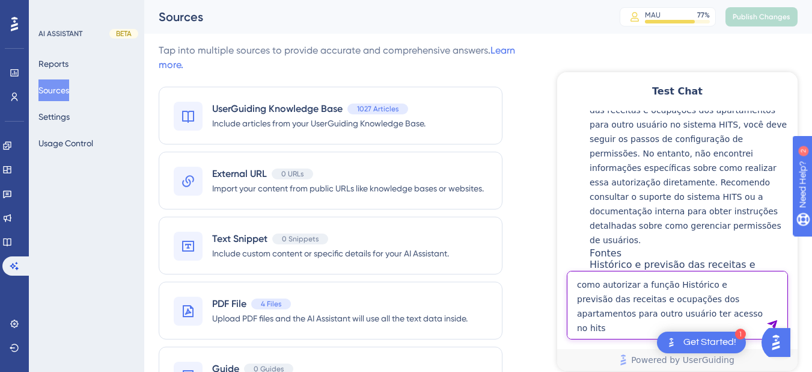
drag, startPoint x: 704, startPoint y: 315, endPoint x: 1114, endPoint y: 348, distance: 410.8
click at [557, 276] on html "Test Chat 👋 Olá, seja bem-vindo(a)! Sou a Hiara assistente virtual especializad…" at bounding box center [677, 221] width 241 height 298
type textarea "como autorizar a função Histórico e previsão das receitas e ocupações dos apart…"
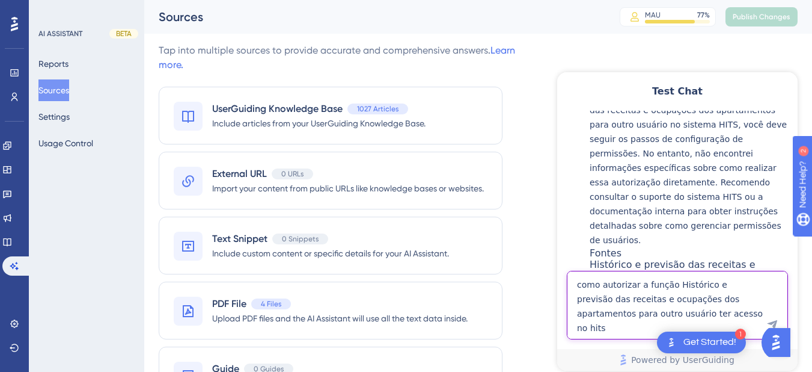
click at [604, 307] on textarea "como autorizar a função Histórico e previsão das receitas e ocupações dos apart…" at bounding box center [677, 305] width 221 height 69
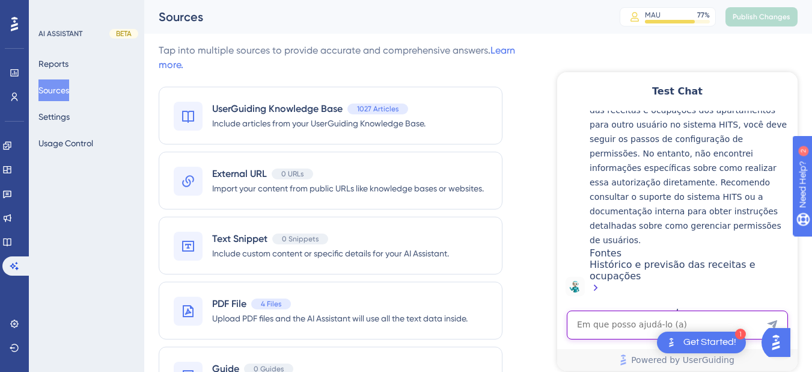
drag, startPoint x: 610, startPoint y: 302, endPoint x: 604, endPoint y: 325, distance: 23.5
click at [604, 325] on textarea "AI Assistant Text Input" at bounding box center [677, 324] width 221 height 29
paste textarea "vincular o cadastro da criança com o do pai"
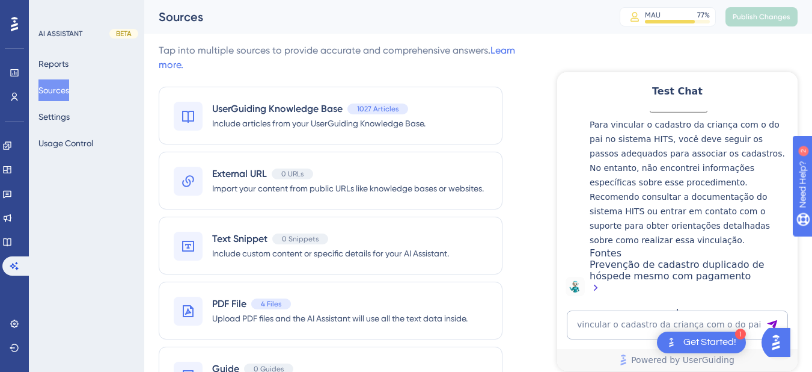
scroll to position [1313, 0]
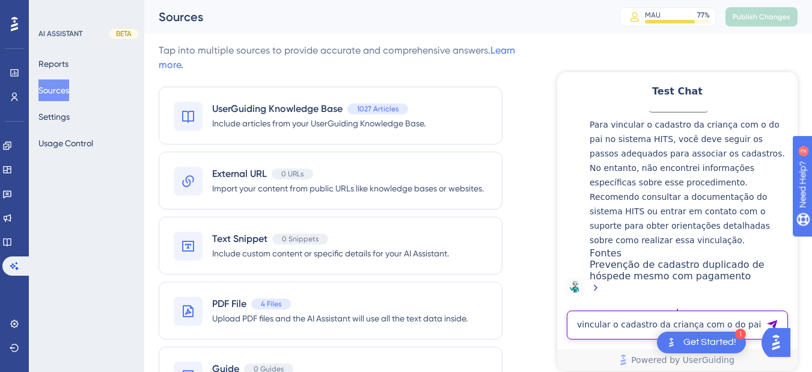
click at [608, 316] on textarea "vincular o cadastro da criança com o do pai" at bounding box center [677, 324] width 221 height 29
paste textarea "relatorio especificando o tipo de adiantamento da reserva"
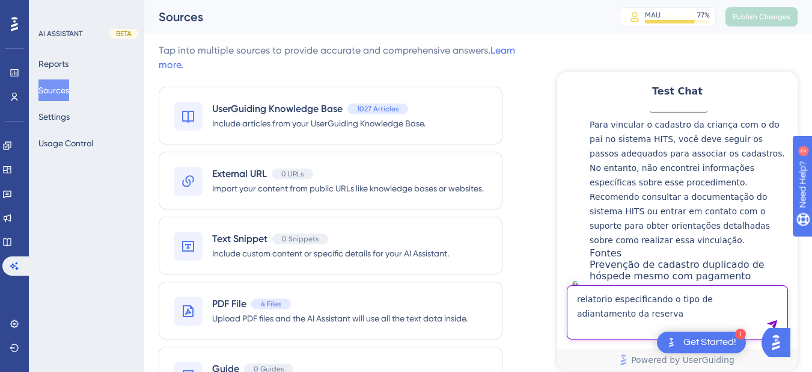
type textarea "relatorio especificando o tipo de adiantamento da reserva"
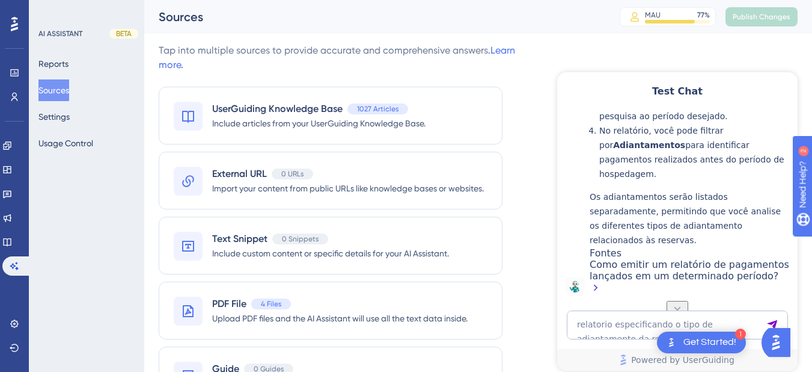
scroll to position [1721, 0]
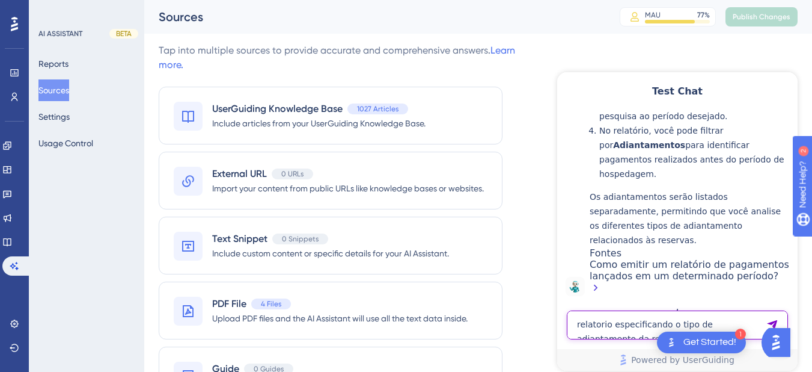
click at [600, 327] on textarea "relatorio especificando o tipo de adiantamento da reserva" at bounding box center [677, 324] width 221 height 29
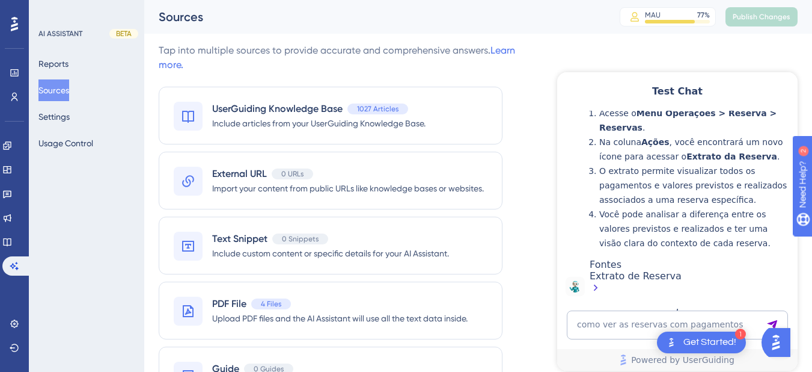
scroll to position [2085, 0]
click at [615, 339] on div "como ver as reservas com pagamentos Powered by UserGuiding" at bounding box center [677, 340] width 241 height 60
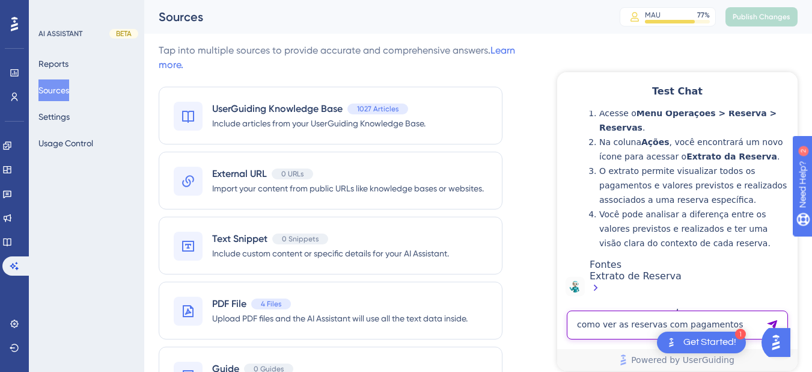
click at [619, 327] on textarea "como ver as reservas com pagamentos" at bounding box center [677, 324] width 221 height 29
paste textarea "reservas online com apartamentos todos reservado no mesmo dia"
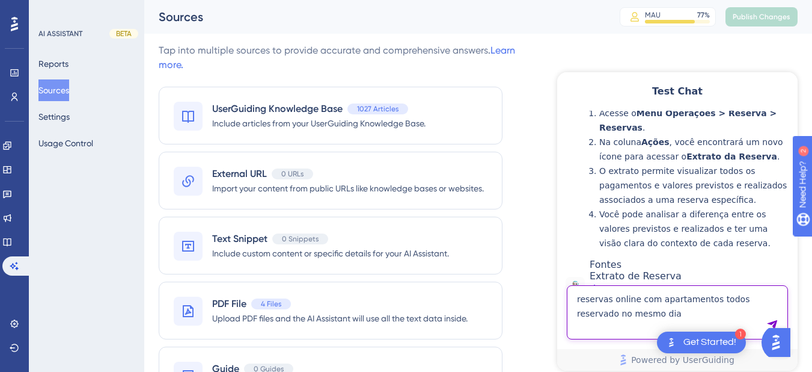
type textarea "reservas online com apartamentos todos reservado no mesmo dia"
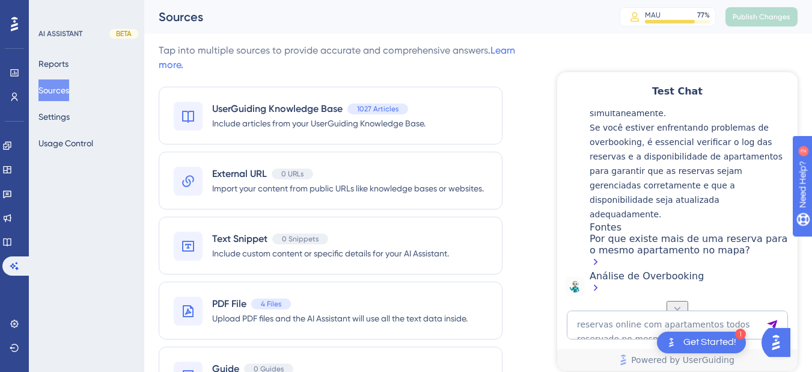
scroll to position [2379, 0]
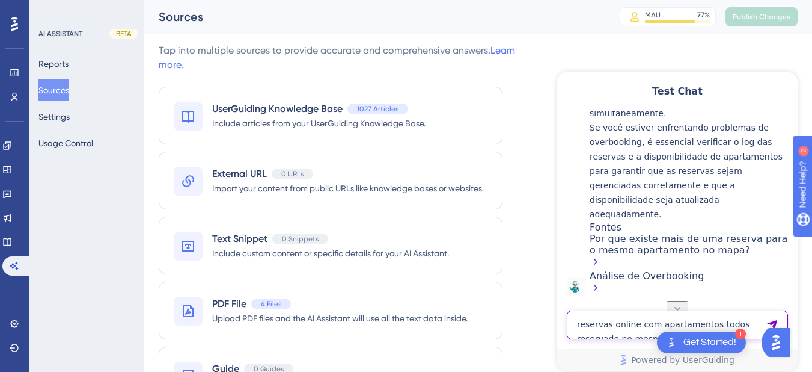
click at [597, 327] on textarea "reservas online com apartamentos todos reservado no mesmo dia" at bounding box center [677, 324] width 221 height 29
type textarea "reserva integrou com mais apartamentos"
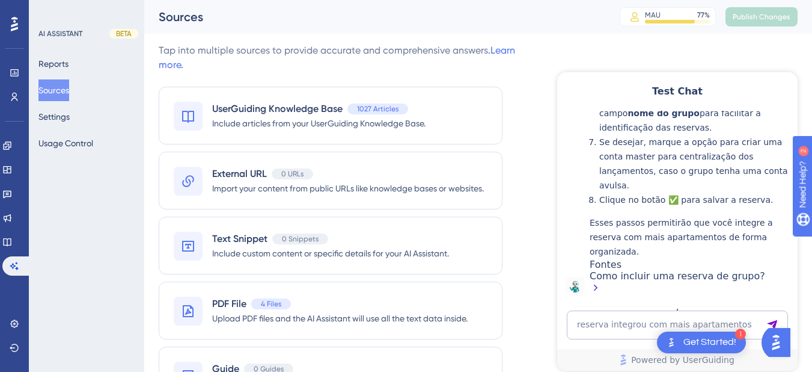
scroll to position [3187, 0]
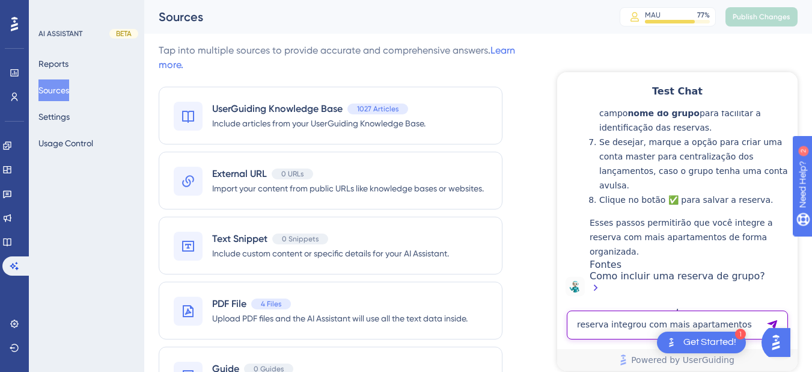
click at [613, 332] on textarea "reserva integrou com mais apartamentos" at bounding box center [677, 324] width 221 height 29
paste textarea "preciso de um relatorio de quantos hospedes tenho na casa contabilizando os che…"
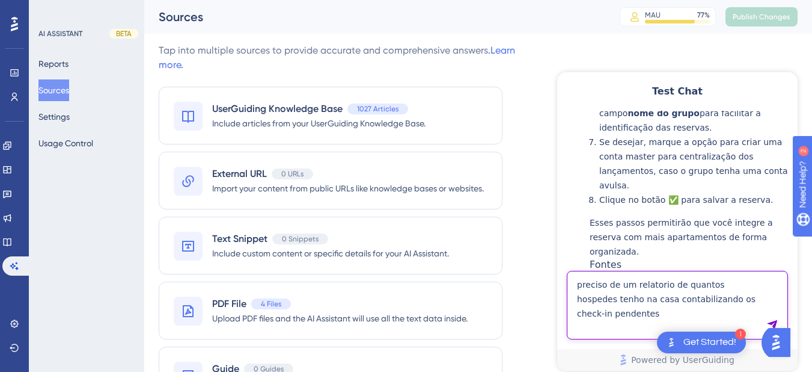
type textarea "preciso de um relatorio de quantos hospedes tenho na casa contabilizando os che…"
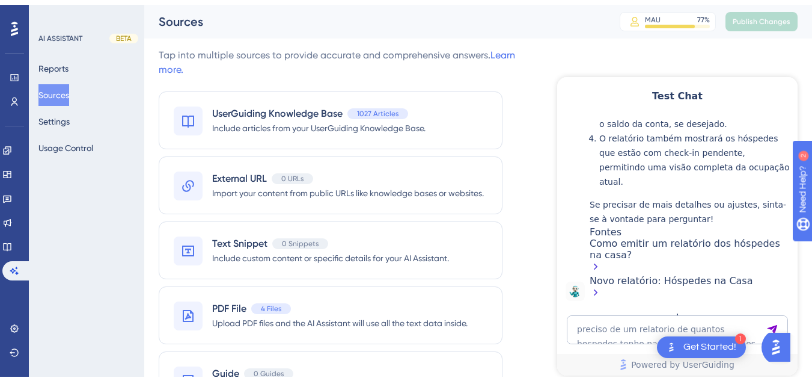
scroll to position [62, 0]
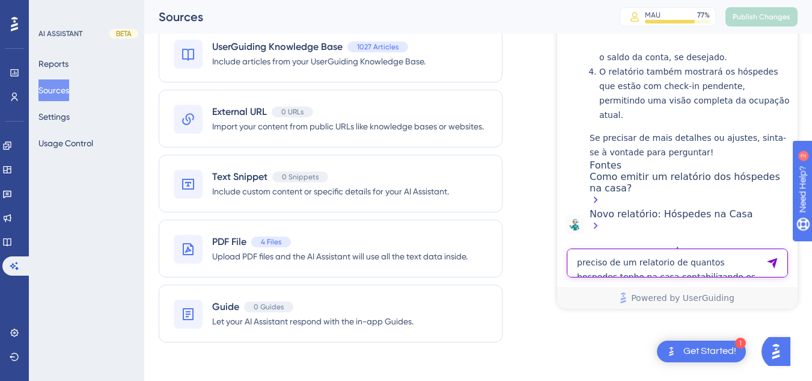
click at [618, 265] on textarea "preciso de um relatorio de quantos hospedes tenho na casa contabilizando os che…" at bounding box center [677, 262] width 221 height 29
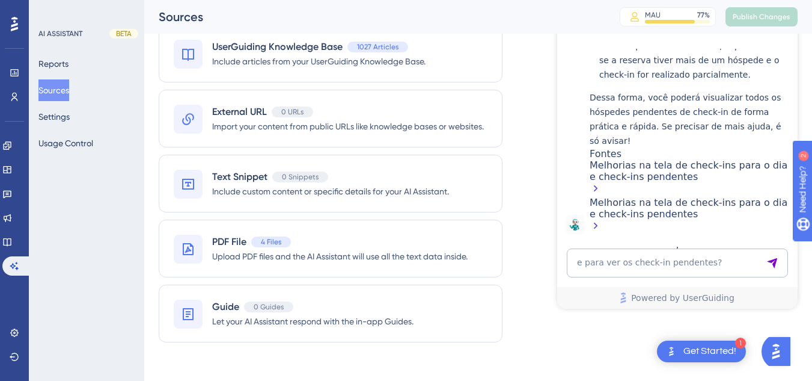
scroll to position [4147, 0]
click at [620, 261] on textarea "e para ver os check-in pendentes?" at bounding box center [677, 262] width 221 height 29
paste textarea "relatorio no show"
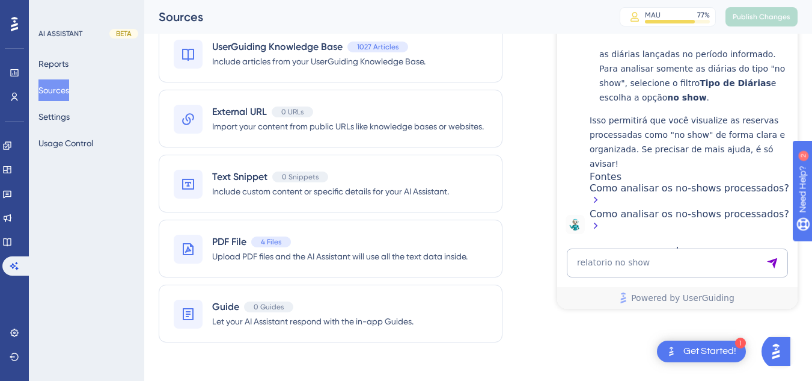
scroll to position [4554, 0]
click at [611, 265] on textarea "relatorio no show" at bounding box center [677, 262] width 221 height 29
paste textarea "NO SHOW AONDE APARECE"
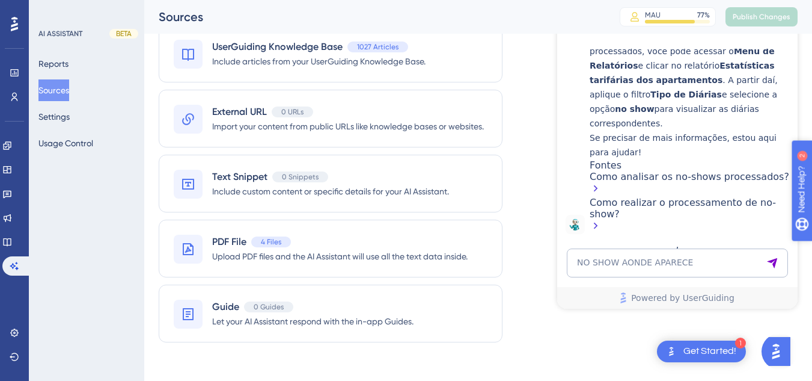
scroll to position [5077, 0]
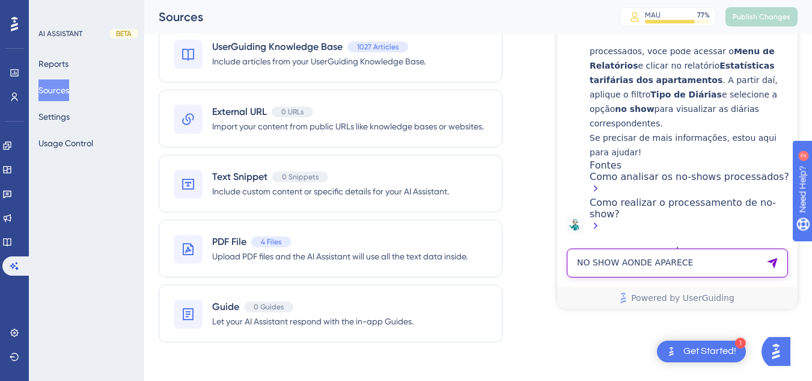
click at [606, 266] on textarea "NO SHOW AONDE APARECE" at bounding box center [677, 262] width 221 height 29
paste textarea "Pendente de Teste"
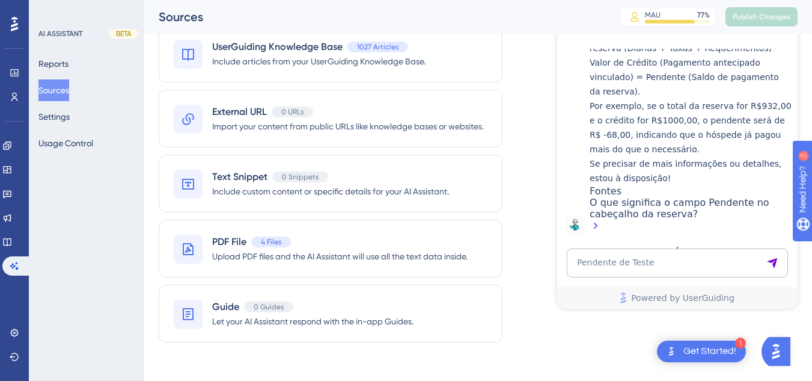
scroll to position [5468, 0]
click at [613, 262] on textarea "Pendente de Teste" at bounding box center [677, 262] width 221 height 29
paste textarea "como autorizar a função Histórico e previsão das receitas e ocupações dos apart…"
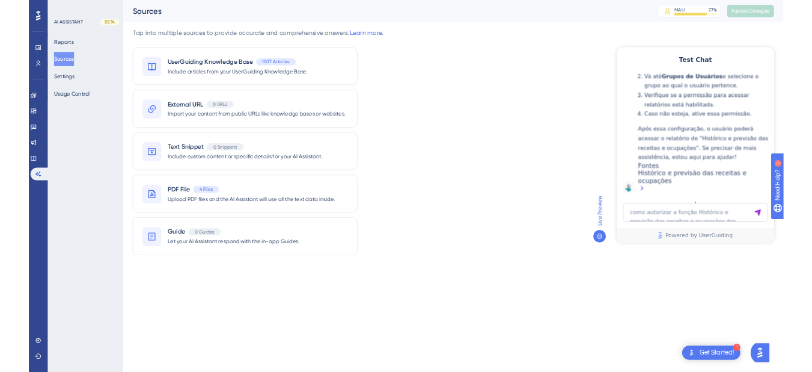
scroll to position [5919, 0]
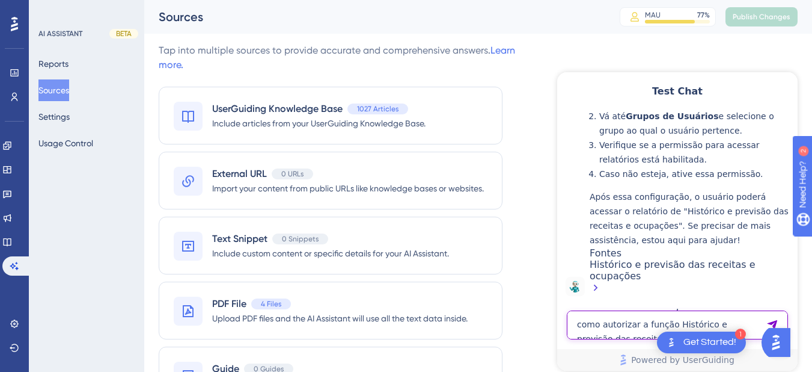
click at [615, 328] on textarea "como autorizar a função Histórico e previsão das receitas e ocupações dos apart…" at bounding box center [677, 324] width 221 height 29
paste textarea "vincular uma conta a vulsa do apartamento"
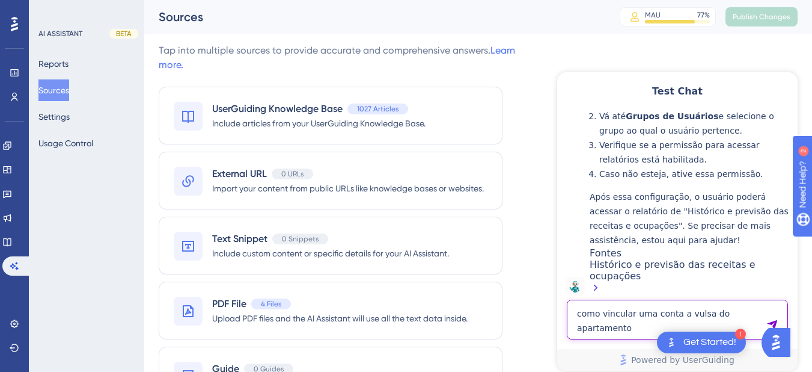
type textarea "como vincular uma conta a vulsa do apartamento"
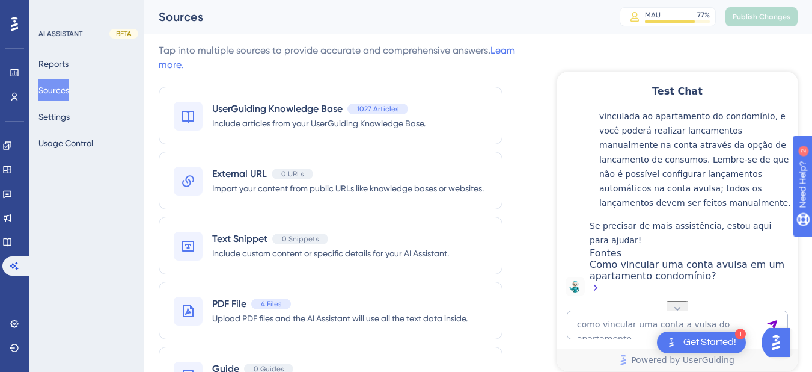
scroll to position [6234, 0]
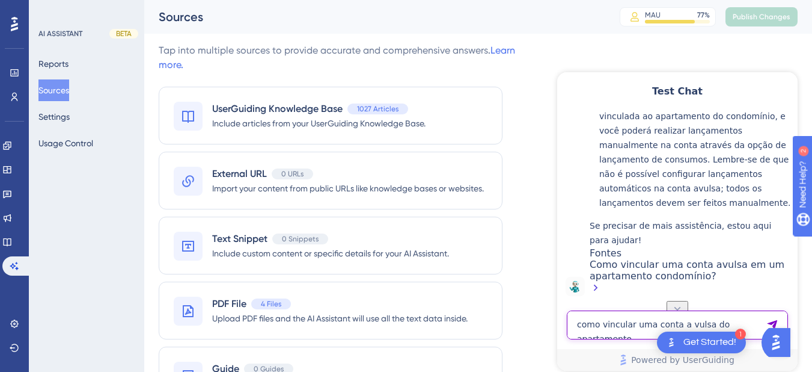
click at [600, 327] on textarea "como vincular uma conta a vulsa do apartamento" at bounding box center [677, 324] width 221 height 29
type textarea "nao quero vincular uma conta"
click at [606, 333] on textarea "nao quero vincular uma conta" at bounding box center [677, 324] width 221 height 29
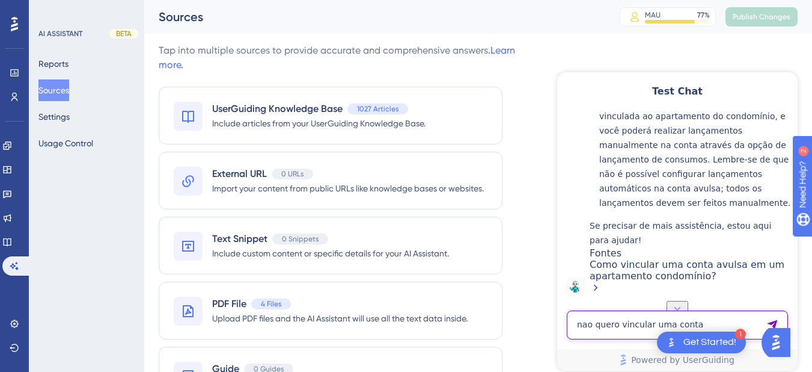
click at [606, 333] on textarea "nao quero vincular uma conta" at bounding box center [677, 324] width 221 height 29
paste textarea "como vincular uma conta avulsa de consumos em uma acomodação"
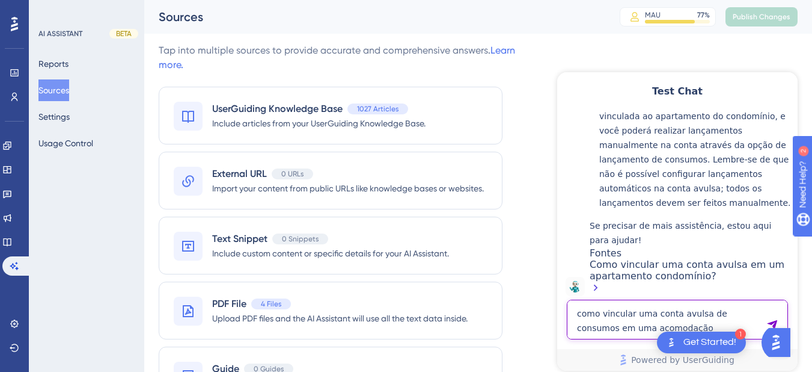
type textarea "como vincular uma conta avulsa de consumos em uma acomodação"
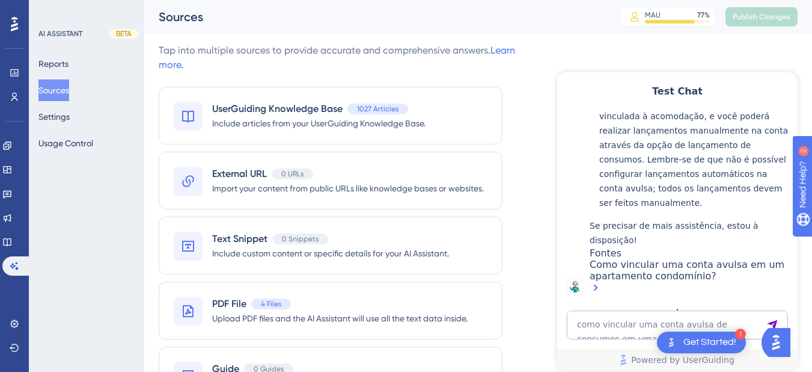
scroll to position [7110, 0]
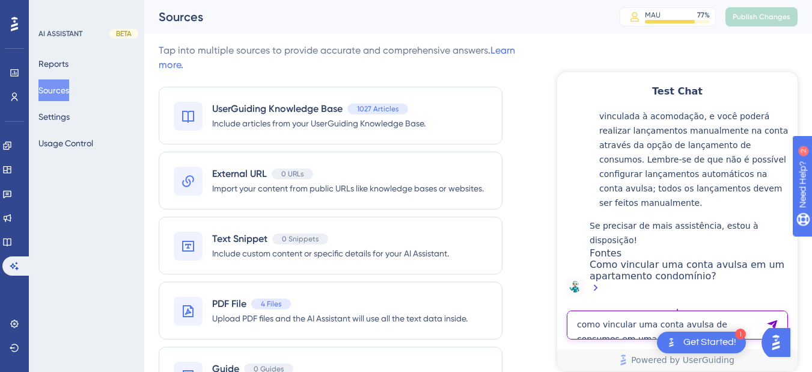
click at [607, 332] on textarea "como vincular uma conta avulsa de consumos em uma acomodação" at bounding box center [677, 324] width 221 height 29
paste textarea "Como adicionar o apartamento em uma conta avulsa"
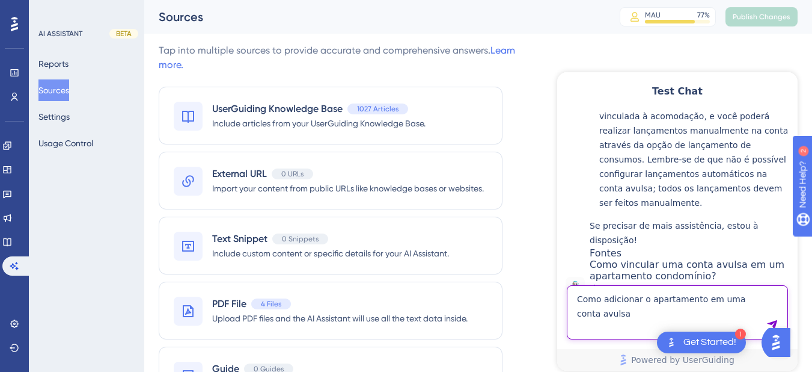
type textarea "Como adicionar o apartamento em uma conta avulsa"
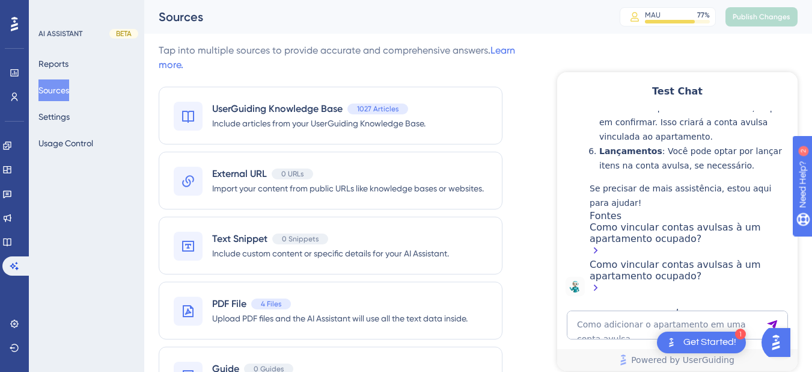
scroll to position [7647, 0]
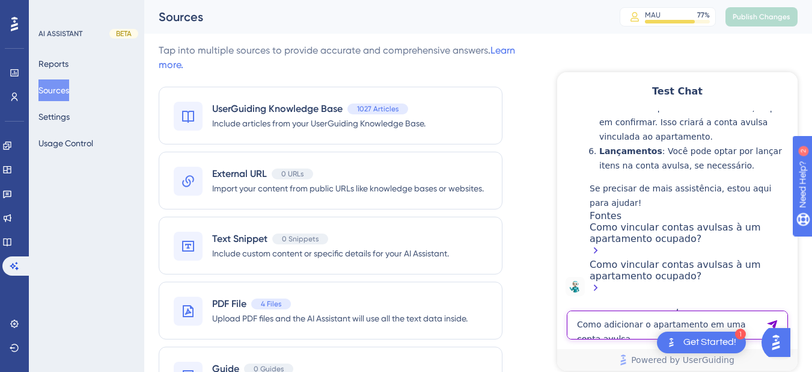
click at [626, 324] on textarea "Como adicionar o apartamento em uma conta avulsa" at bounding box center [677, 324] width 221 height 29
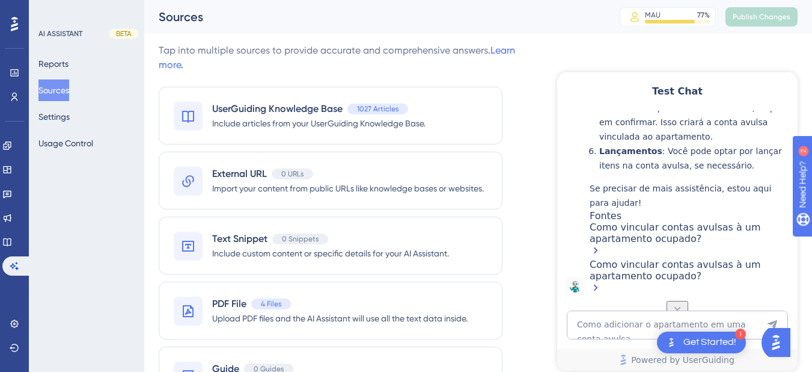
scroll to position [7226, 0]
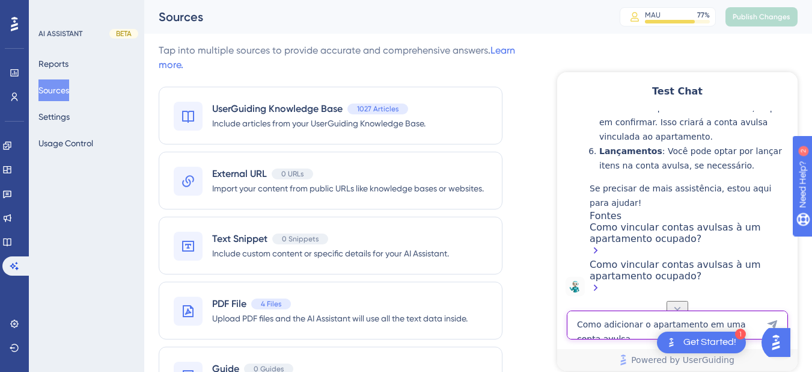
click at [603, 328] on textarea "Como adicionar o apartamento em uma conta avulsa" at bounding box center [677, 324] width 221 height 29
paste textarea "como criar uma subconta vinculada ao apartamento"
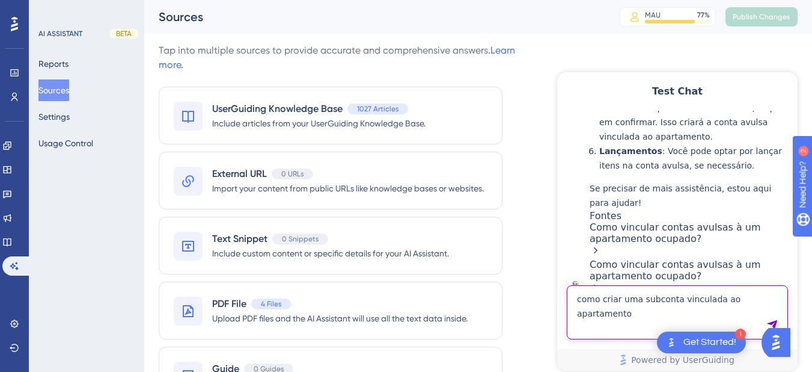
type textarea "como criar uma subconta vinculada ao apartamento"
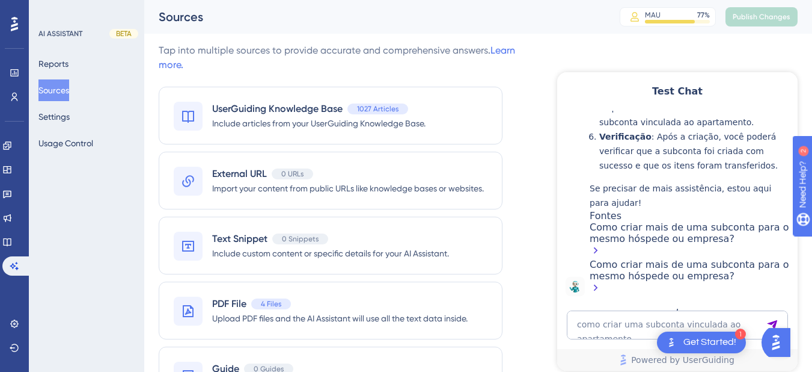
scroll to position [8214, 0]
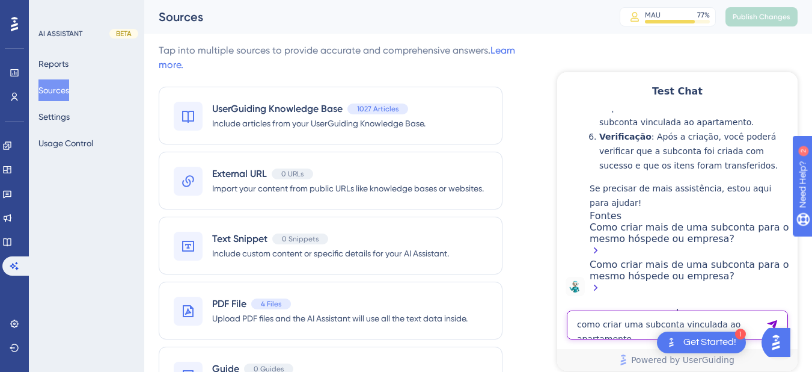
click at [619, 334] on textarea "como criar uma subconta vinculada ao apartamento" at bounding box center [677, 324] width 221 height 29
paste textarea "como vincular uma conta a vulsa do apartamento"
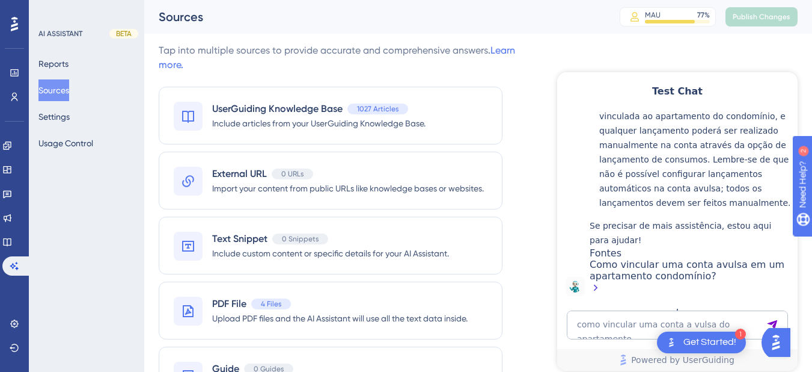
scroll to position [8795, 0]
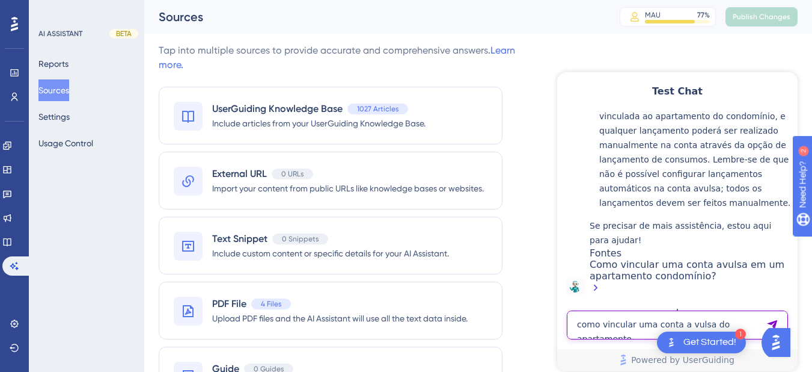
click at [618, 325] on textarea "como vincular uma conta a vulsa do apartamento" at bounding box center [677, 324] width 221 height 29
paste textarea "faço para emitir nota fiscal de devolucao no sistema"
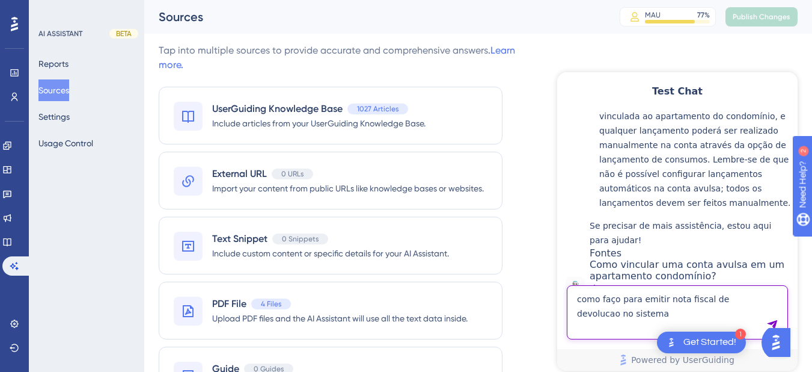
type textarea "como faço para emitir nota fiscal de devolucao no sistema"
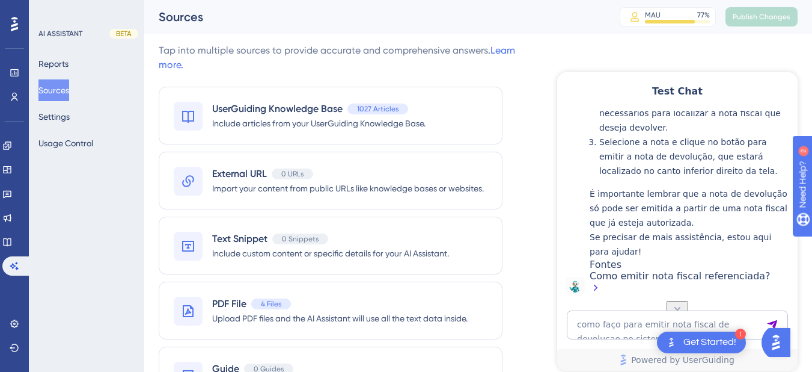
scroll to position [9062, 0]
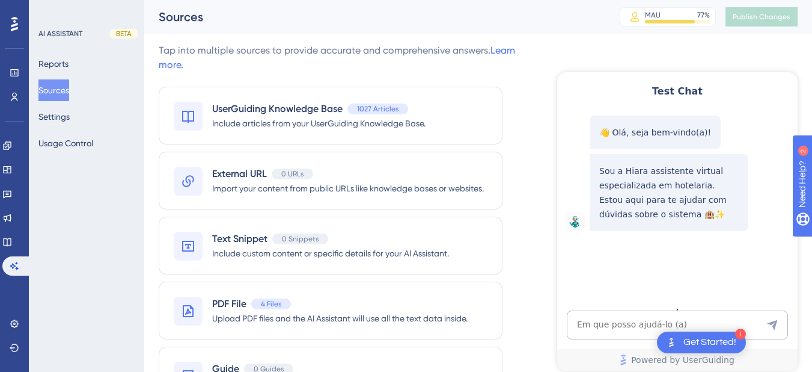
click at [619, 330] on textarea "AI Assistant Text Input" at bounding box center [677, 324] width 221 height 29
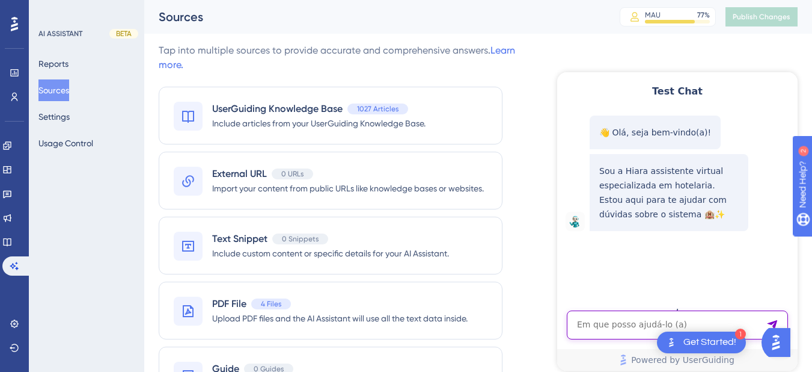
drag, startPoint x: 619, startPoint y: 330, endPoint x: 615, endPoint y: 316, distance: 14.3
click at [619, 329] on textarea "AI Assistant Text Input" at bounding box center [677, 324] width 221 height 29
paste textarea "como vincular uma conta a vulsa do apartamento"
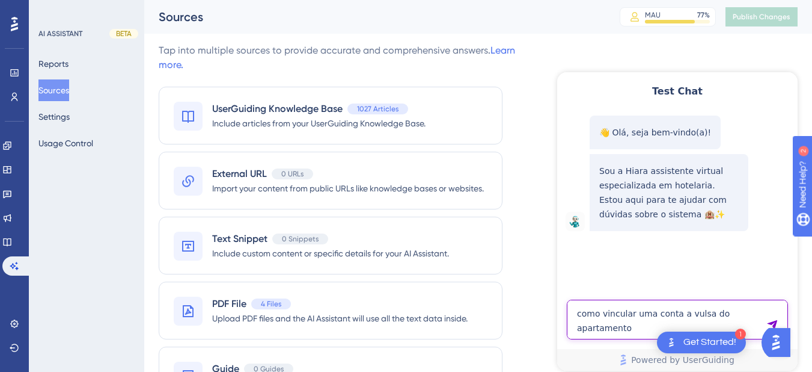
type textarea "como vincular uma conta a vulsa do apartamento"
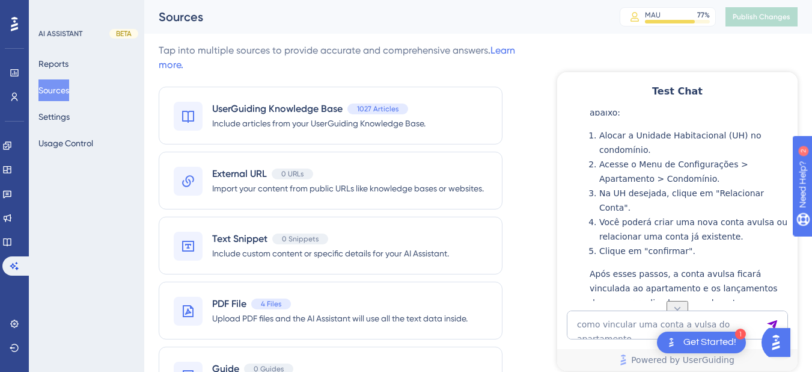
scroll to position [357, 0]
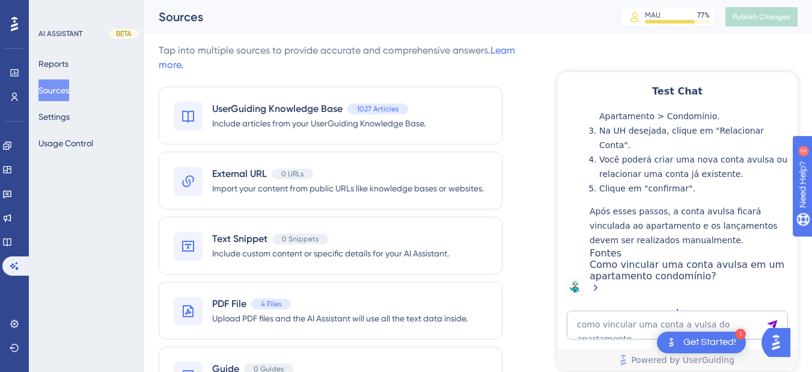
click at [539, 170] on div at bounding box center [662, 223] width 272 height 361
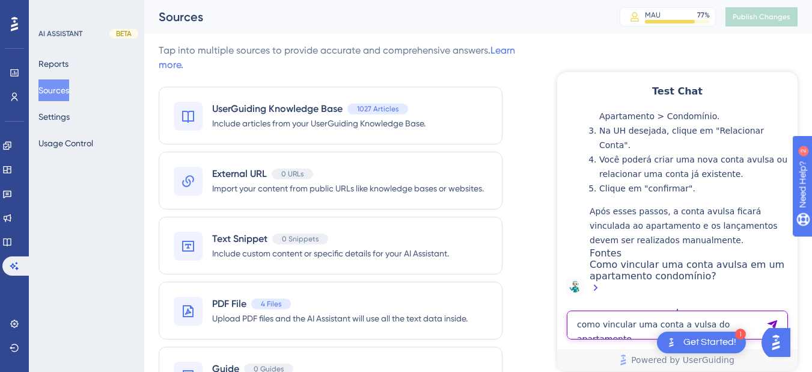
click at [623, 322] on textarea "como vincular uma conta a vulsa do apartamento" at bounding box center [677, 324] width 221 height 29
paste textarea "como faço para emitir nota fiscal de devolucao no sistema"
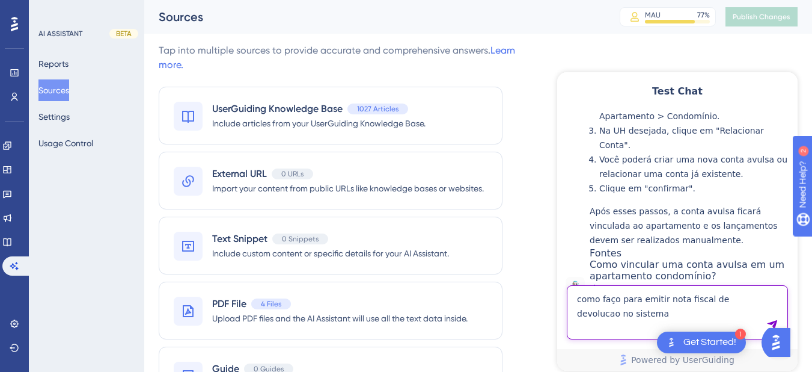
type textarea "como faço para emitir nota fiscal de devolucao no sistema"
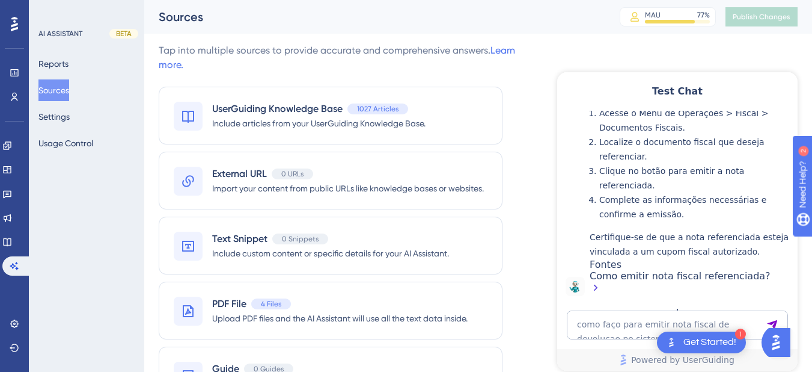
scroll to position [581, 0]
copy span "como faço para emitir nota fiscal de devolucao no sistema"
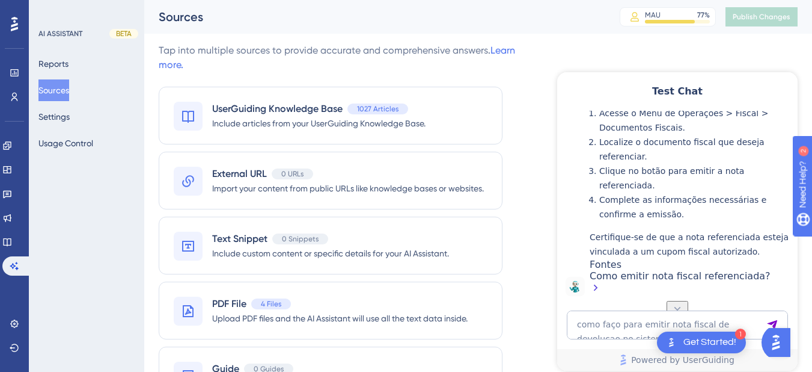
copy span "como faço para emitir nota fiscal de devolucao no sistema"
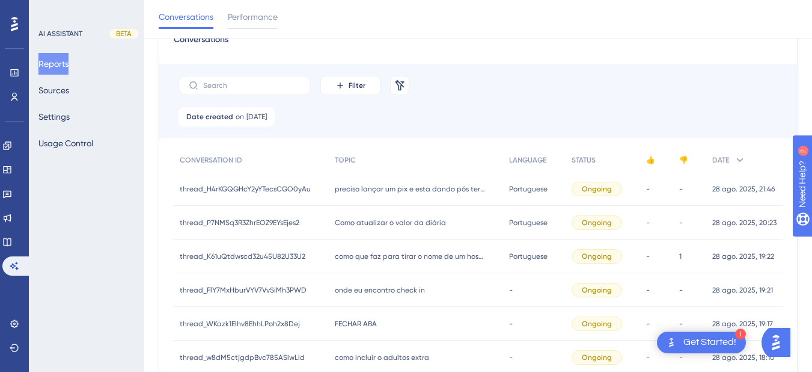
scroll to position [64, 0]
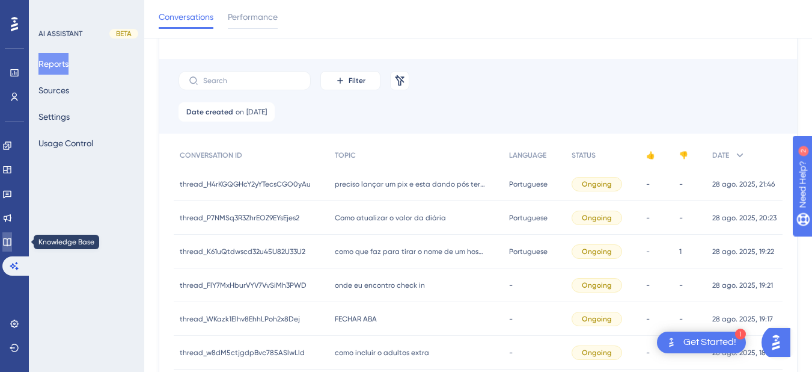
click at [11, 245] on icon at bounding box center [7, 242] width 8 height 8
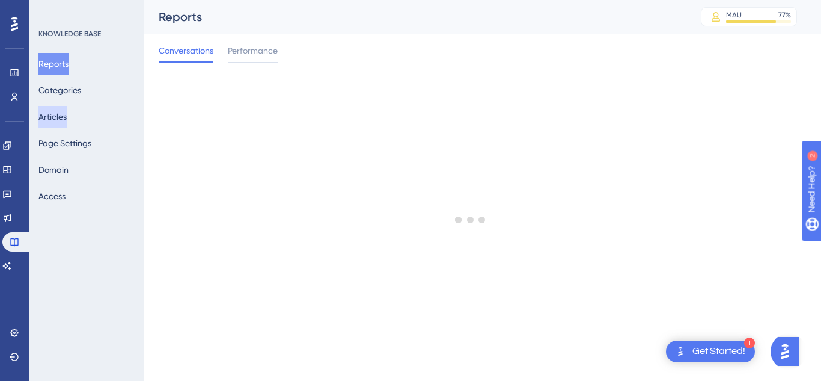
click at [49, 121] on button "Articles" at bounding box center [52, 117] width 28 height 22
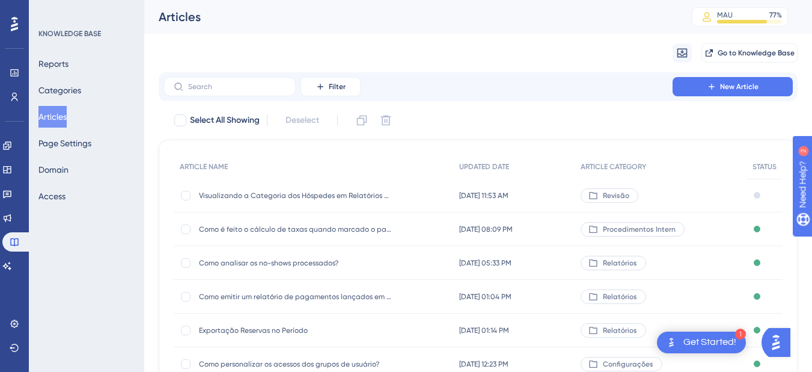
click at [5, 274] on assistant "AI Assistant" at bounding box center [14, 265] width 24 height 19
click at [12, 260] on link at bounding box center [7, 265] width 10 height 19
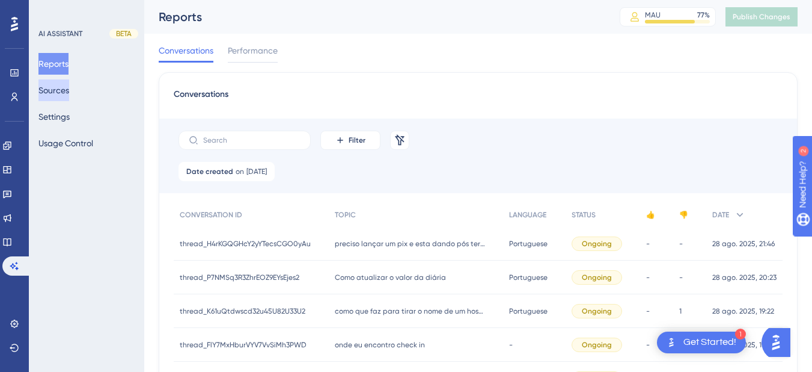
click at [53, 94] on button "Sources" at bounding box center [53, 90] width 31 height 22
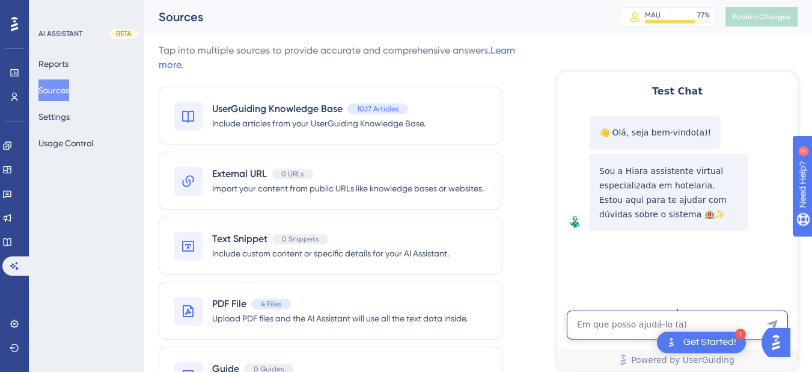
click at [605, 332] on textarea "AI Assistant Text Input" at bounding box center [677, 324] width 221 height 29
paste textarea "como faço para emitir nota fiscal de devolucao no sistema"
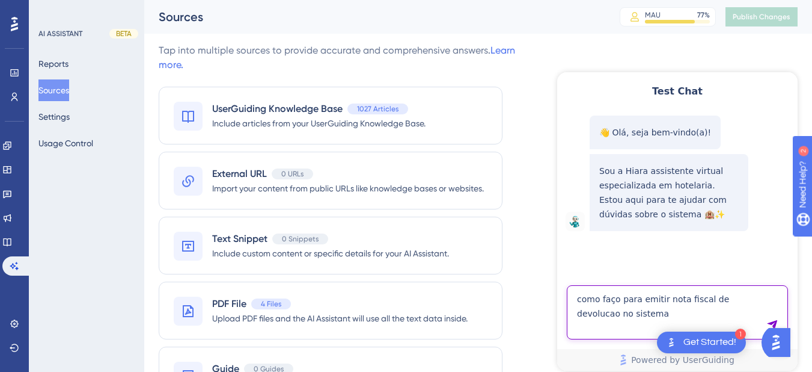
type textarea "como faço para emitir nota fiscal de devolucao no sistema"
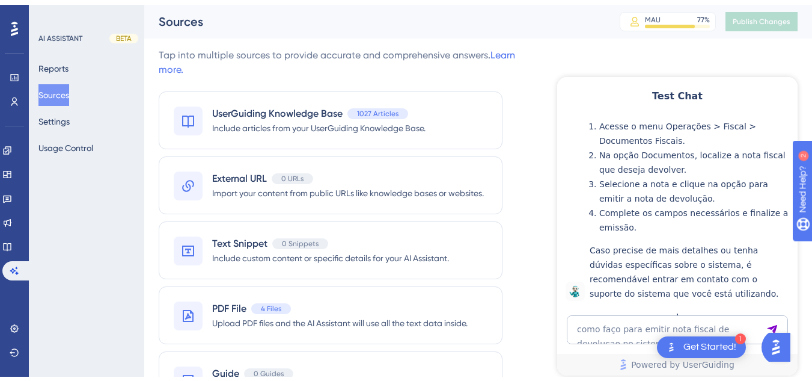
scroll to position [62, 0]
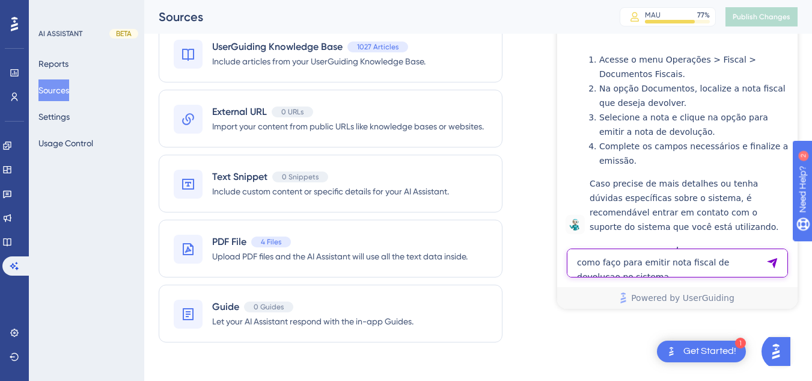
click at [632, 263] on textarea "como faço para emitir nota fiscal de devolucao no sistema" at bounding box center [677, 262] width 221 height 29
click at [616, 251] on textarea "como faço para emitir nota fiscal de devolucao no sistema" at bounding box center [677, 262] width 221 height 29
click at [698, 259] on textarea "como faço para emitir nota fiscal de devolucao no sistema" at bounding box center [677, 262] width 221 height 29
paste textarea "como faço para emitir nota fiscal de devolucao no sistema"
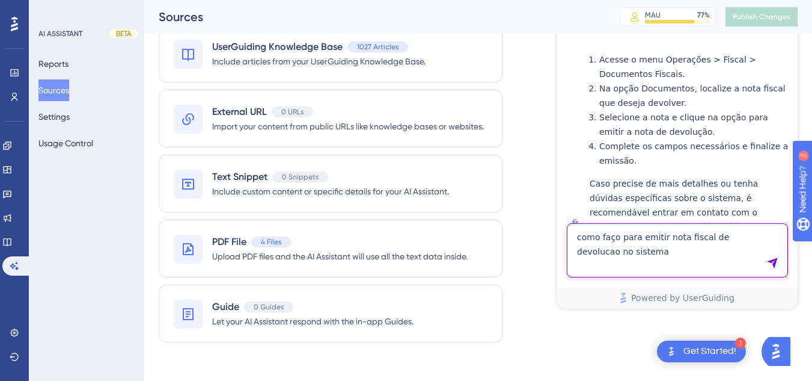
drag, startPoint x: 660, startPoint y: 238, endPoint x: 525, endPoint y: 229, distance: 135.6
click at [557, 229] on html "Test Chat 👋 Olá, seja bem-vindo(a)! Sou a Hiara assistente virtual especializad…" at bounding box center [677, 159] width 241 height 298
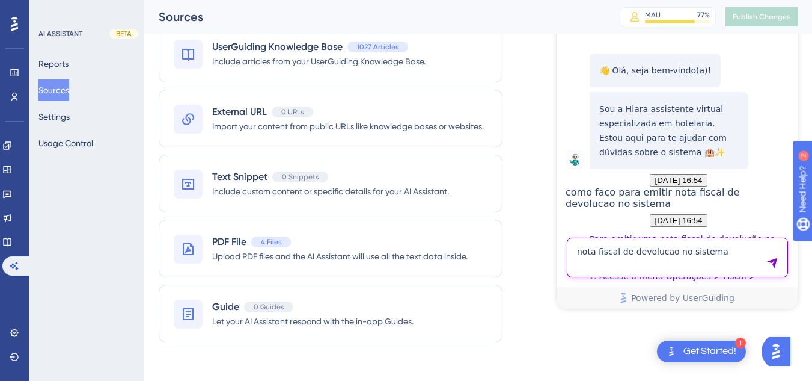
click at [730, 250] on textarea "nota fiscal de devolucao no sistema" at bounding box center [677, 258] width 221 height 40
type textarea "nota fiscal de devolucao no sistema hits"
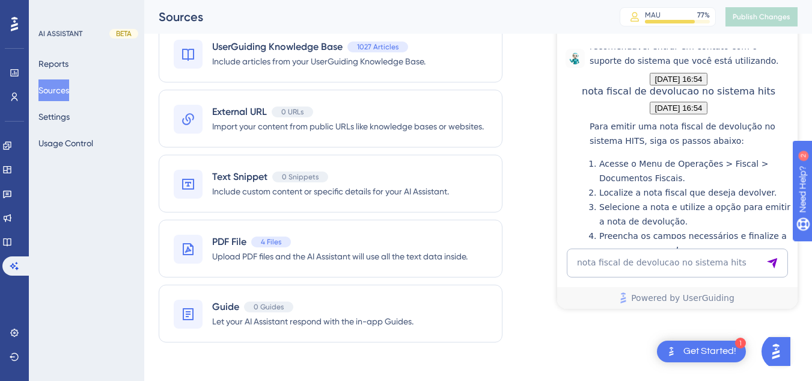
scroll to position [599, 0]
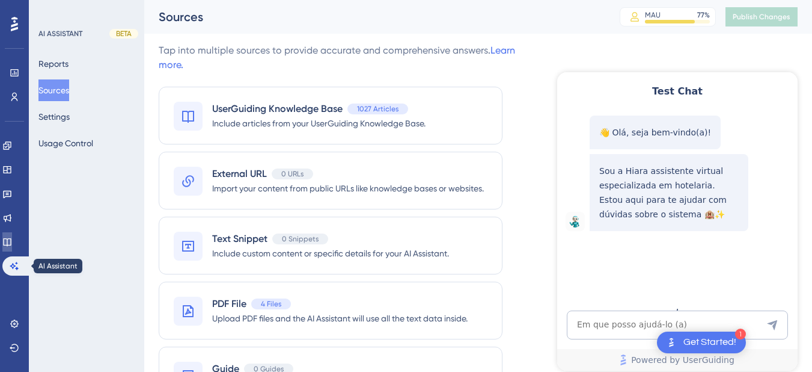
click at [12, 233] on link at bounding box center [7, 241] width 10 height 19
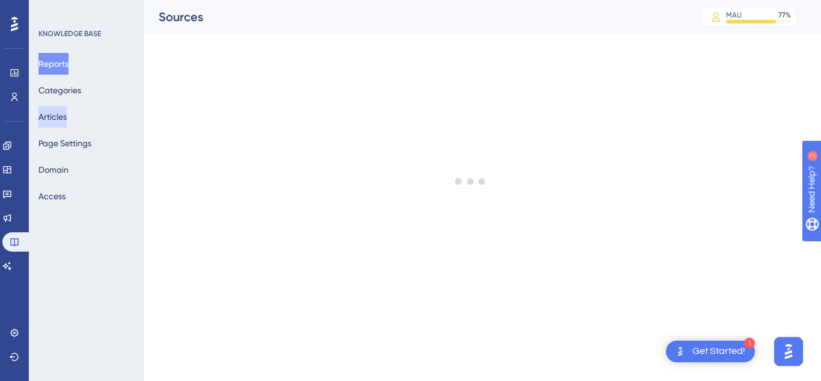
click at [67, 111] on button "Articles" at bounding box center [52, 117] width 28 height 22
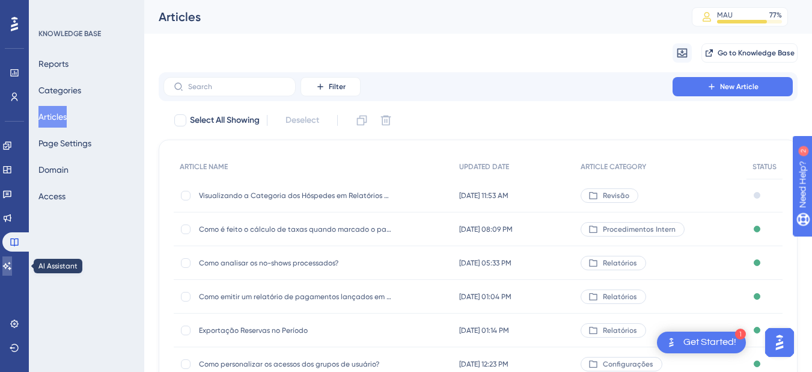
click at [12, 262] on icon at bounding box center [7, 266] width 10 height 10
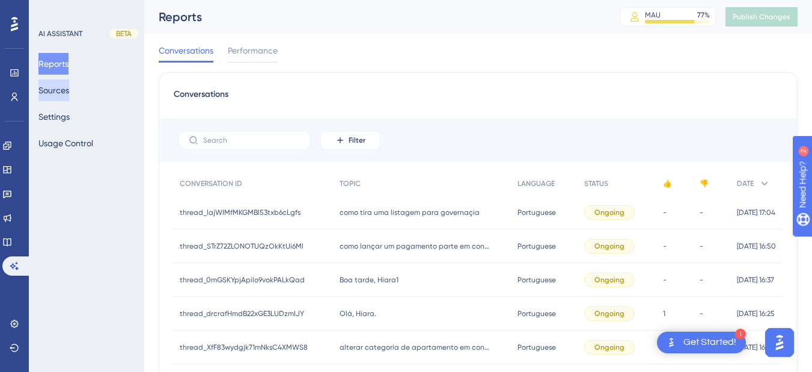
click at [52, 93] on button "Sources" at bounding box center [53, 90] width 31 height 22
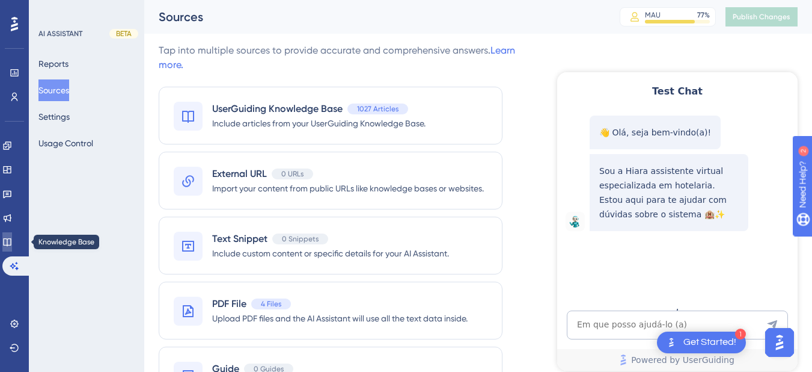
click at [6, 238] on link at bounding box center [7, 241] width 10 height 19
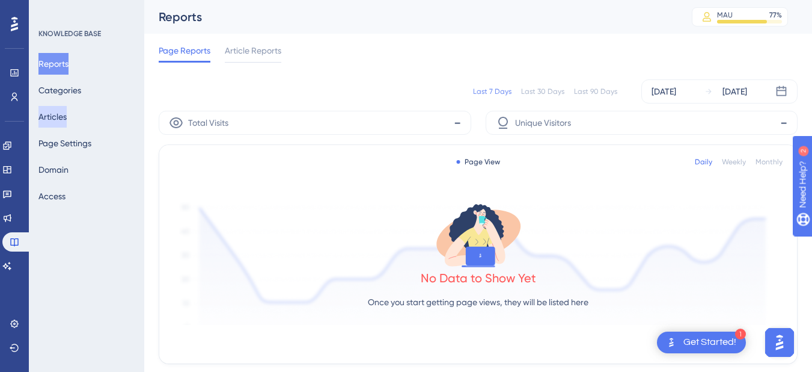
click at [61, 117] on button "Articles" at bounding box center [52, 117] width 28 height 22
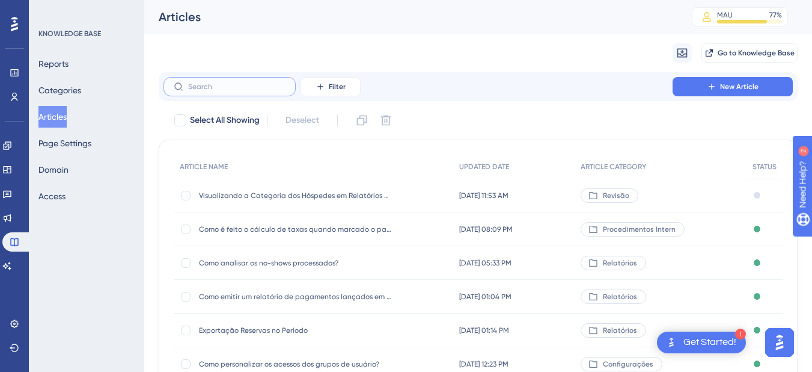
click at [202, 90] on input "text" at bounding box center [236, 86] width 97 height 8
paste input "Histórico e previsão das receitas e ocupações"
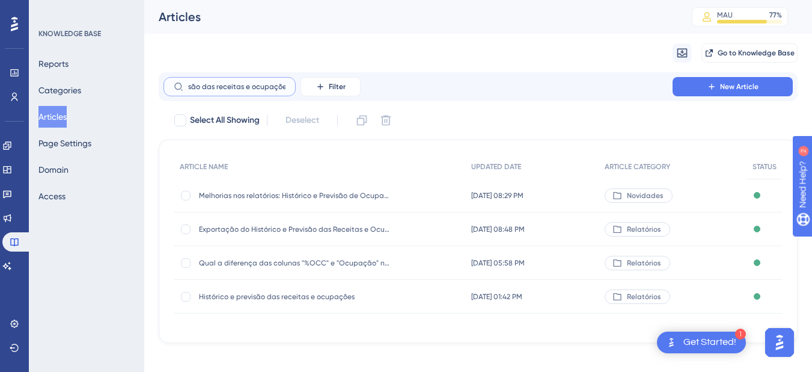
type input "Histórico e previsão das receitas e ocupações"
click at [272, 300] on span "Histórico e previsão das receitas e ocupações" at bounding box center [295, 297] width 192 height 10
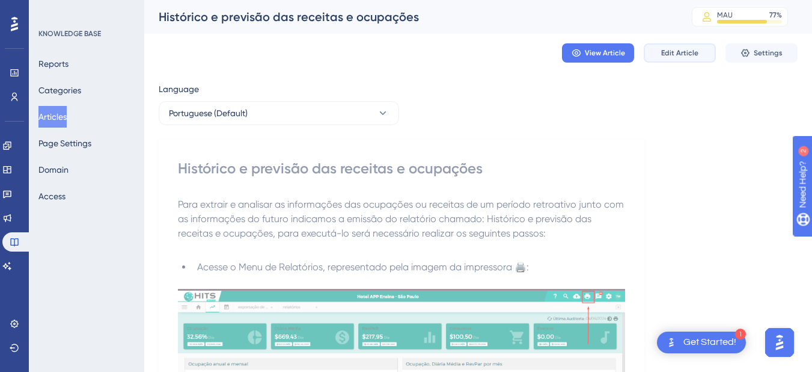
click at [663, 57] on span "Edit Article" at bounding box center [679, 53] width 37 height 10
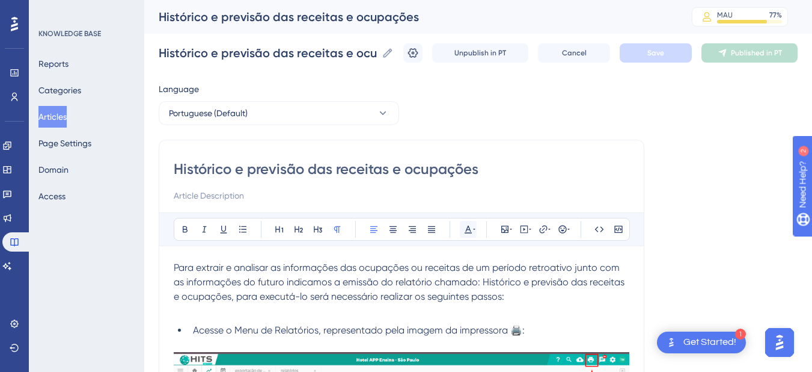
scroll to position [1013, 0]
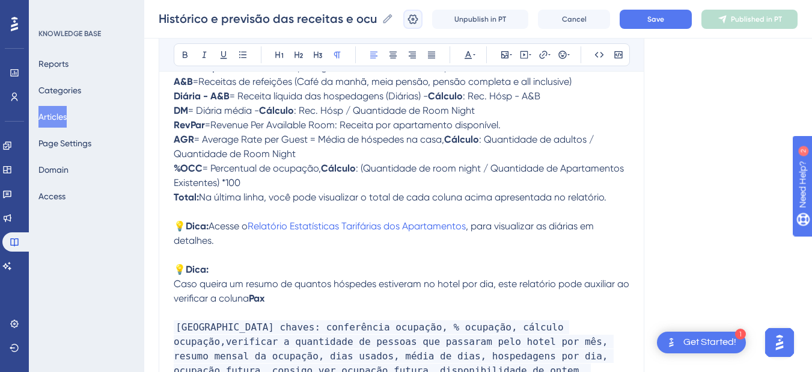
click at [419, 21] on icon at bounding box center [413, 19] width 12 height 12
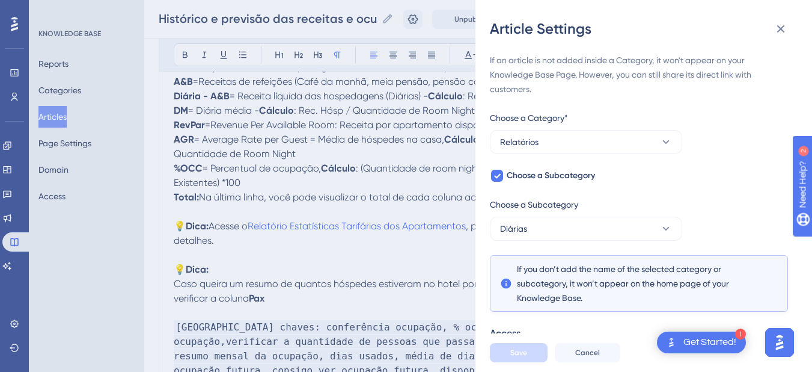
scroll to position [296, 0]
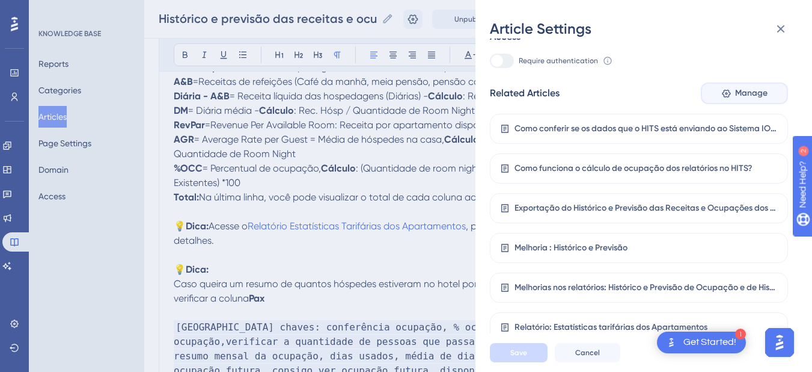
click at [731, 89] on button "Manage" at bounding box center [744, 93] width 87 height 22
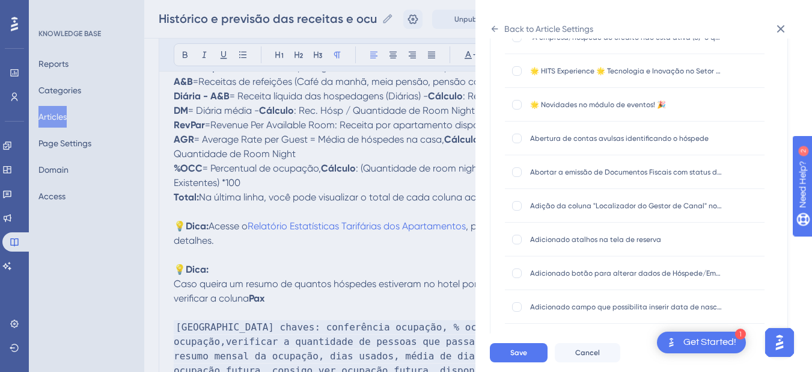
scroll to position [0, 0]
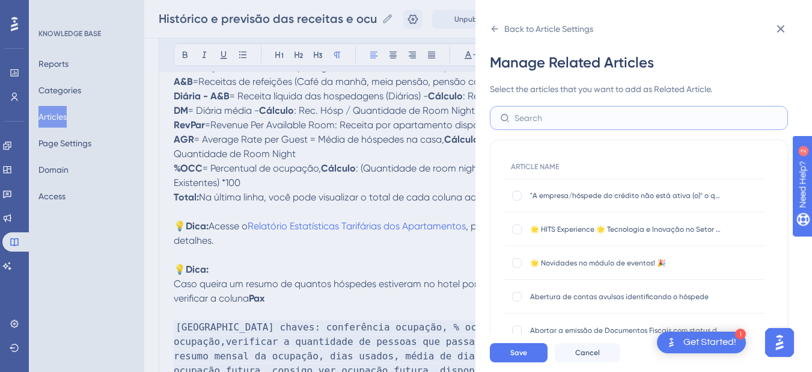
click at [548, 120] on input "text" at bounding box center [646, 117] width 263 height 13
type input "person"
click at [520, 259] on div at bounding box center [517, 263] width 10 height 10
checkbox input "true"
click at [524, 357] on span "Save" at bounding box center [518, 353] width 17 height 10
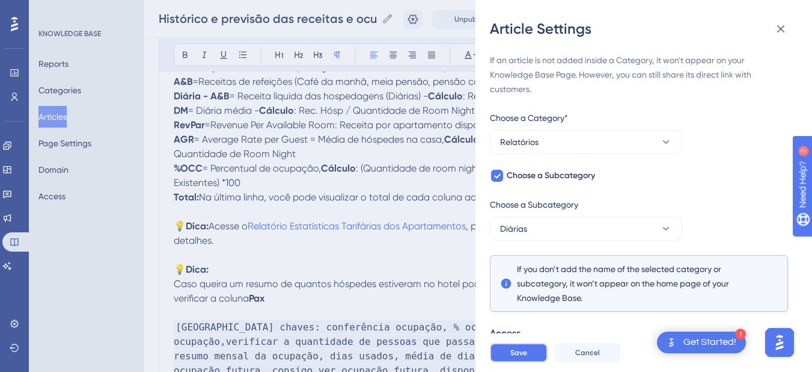
click at [506, 362] on button "Save" at bounding box center [519, 352] width 58 height 19
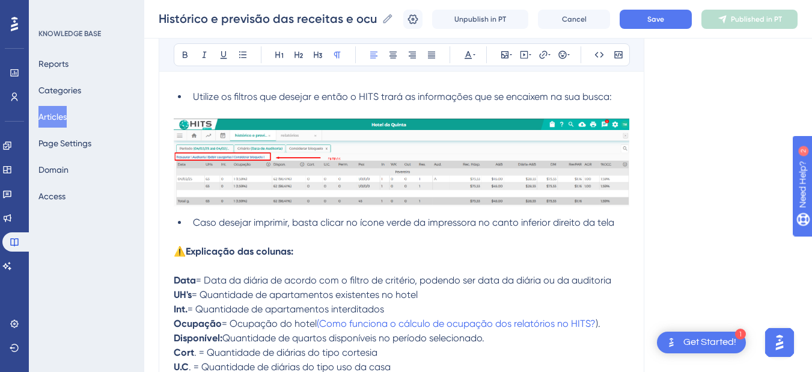
scroll to position [1145, 0]
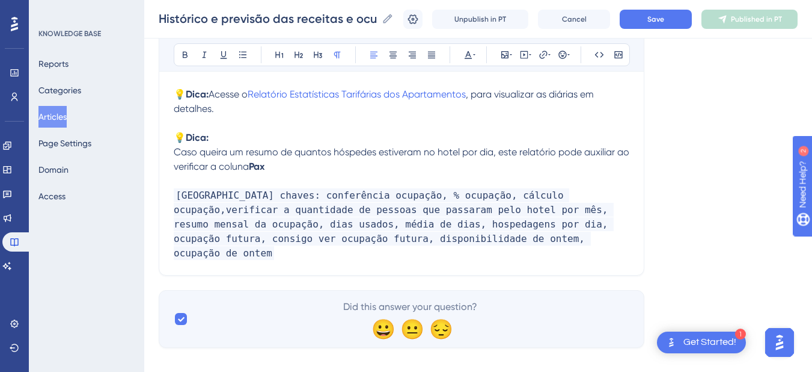
click at [288, 164] on p "Caso queira um resumo de quantos hóspedes estiveram no hotel por dia, este rela…" at bounding box center [402, 159] width 456 height 29
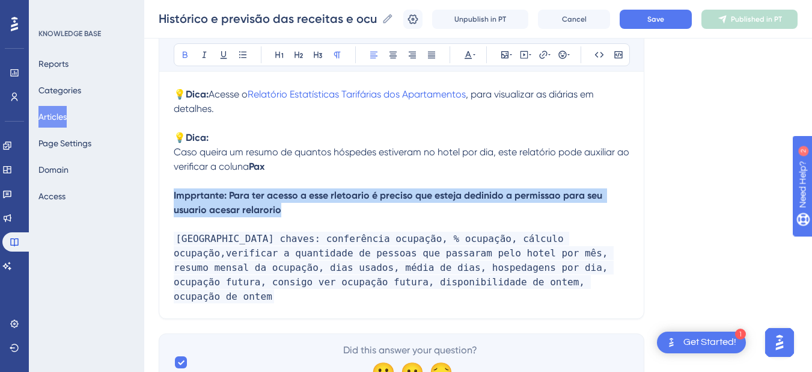
drag, startPoint x: 314, startPoint y: 203, endPoint x: 171, endPoint y: 198, distance: 143.2
copy strong "Impprtante: Para ter acesso a esse rletoario é preciso que esteja dedinido a pe…"
click at [282, 201] on strong "Impprtante: Para ter acesso a esse rletoario é preciso que esteja dedinido a pe…" at bounding box center [389, 202] width 431 height 26
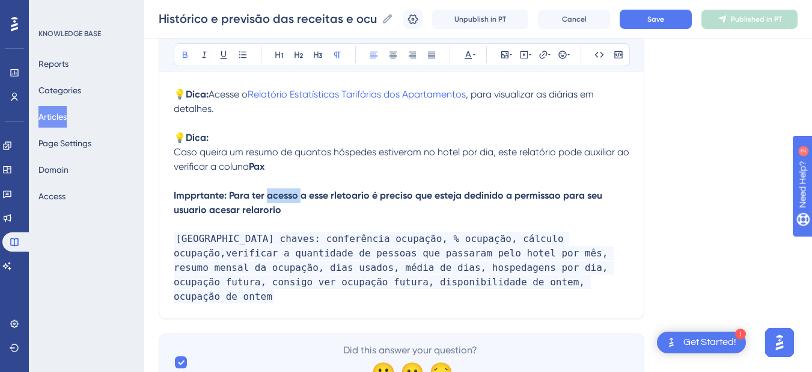
click at [282, 201] on strong "Impprtante: Para ter acesso a esse rletoario é preciso que esteja dedinido a pe…" at bounding box center [389, 202] width 431 height 26
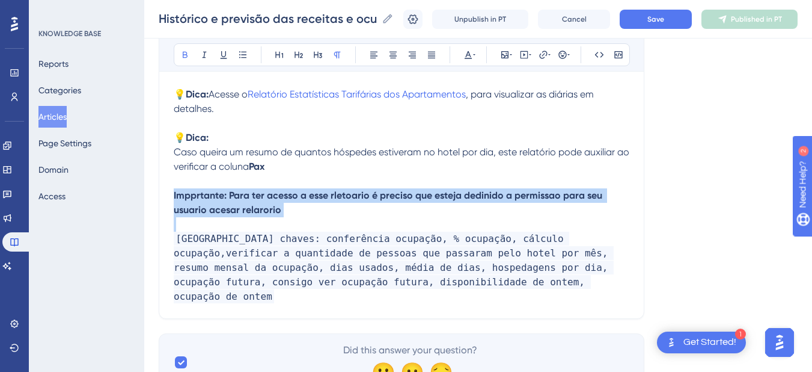
click at [282, 201] on strong "Impprtante: Para ter acesso a esse rletoario é preciso que esteja dedinido a pe…" at bounding box center [389, 202] width 431 height 26
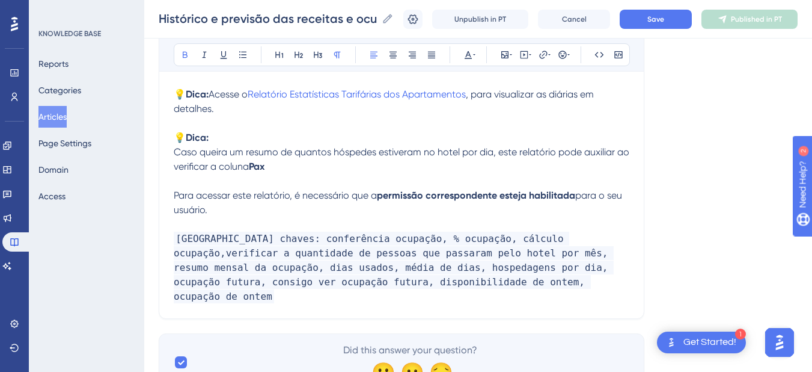
click at [178, 195] on span "Para acessar este relatório, é necessário que a" at bounding box center [275, 194] width 203 height 11
click at [175, 193] on span "Para acessar este relatório, é necessário que a" at bounding box center [275, 194] width 203 height 11
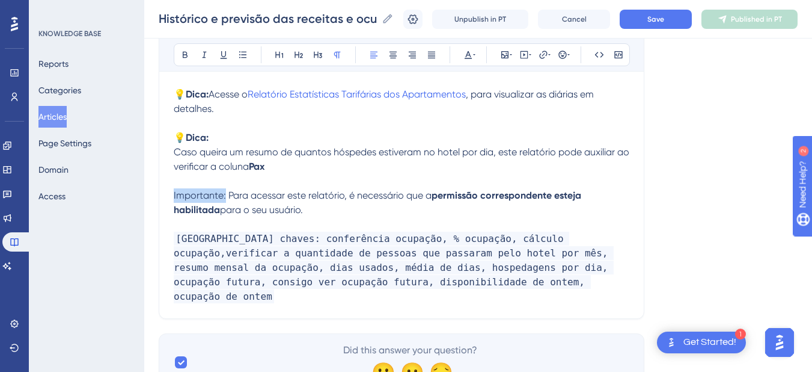
drag, startPoint x: 224, startPoint y: 198, endPoint x: 189, endPoint y: 99, distance: 104.8
click at [181, 53] on icon at bounding box center [185, 55] width 10 height 10
click at [184, 189] on strong "Importante:" at bounding box center [200, 194] width 53 height 11
click at [174, 195] on strong "Importante:" at bounding box center [200, 194] width 53 height 11
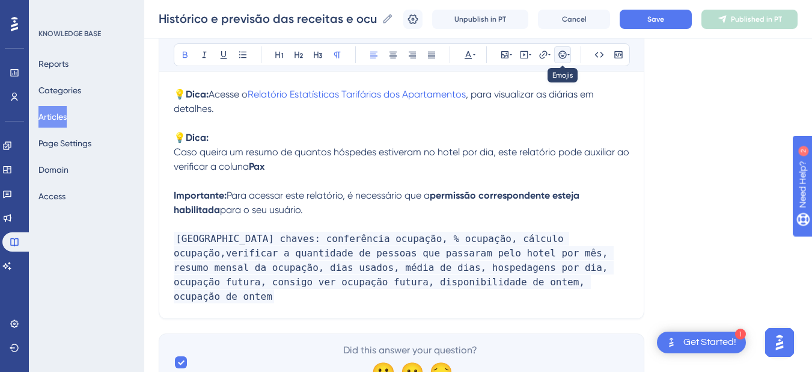
click at [564, 51] on icon at bounding box center [563, 55] width 10 height 10
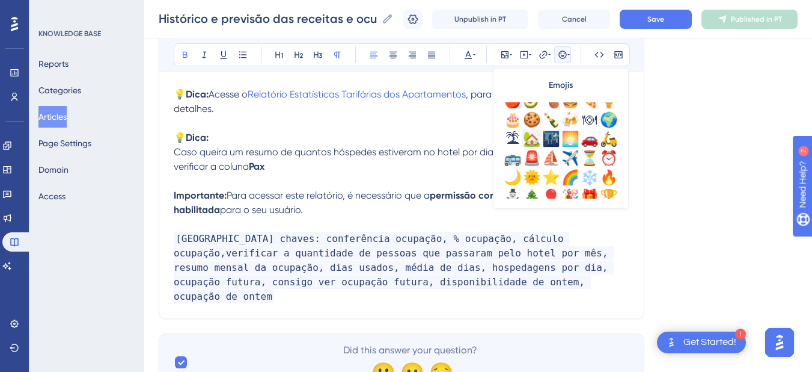
scroll to position [421, 0]
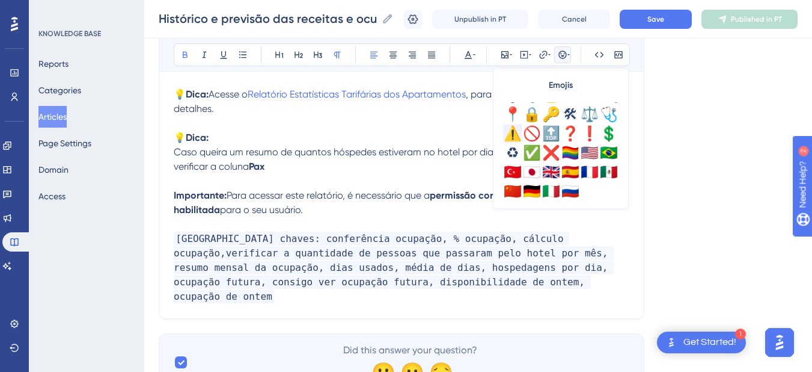
click at [513, 133] on div "⚠️" at bounding box center [512, 133] width 19 height 19
click at [351, 210] on p "⚠️ Importante: Para acessar este relatório, é necessário que a permissão corres…" at bounding box center [402, 202] width 456 height 29
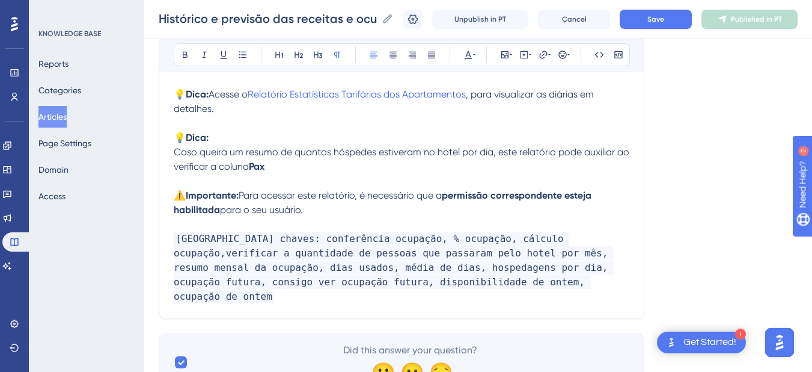
drag, startPoint x: 351, startPoint y: 210, endPoint x: 499, endPoint y: 198, distance: 148.5
click at [499, 198] on p "⚠️ Importante: Para acessar este relatório, é necessário que a permissão corres…" at bounding box center [402, 202] width 456 height 29
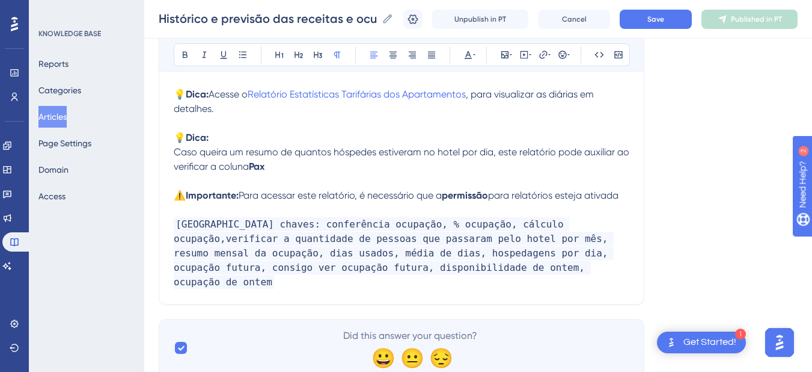
click at [628, 193] on p "⚠️ Importante: Para acessar este relatório, é necessário que a permissão para r…" at bounding box center [402, 195] width 456 height 14
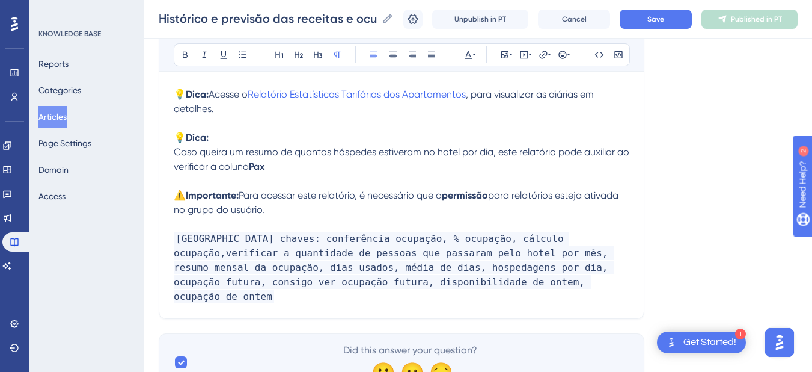
click at [315, 192] on span "Para acessar este relatório, é necessário que a" at bounding box center [340, 194] width 203 height 11
click at [647, 16] on button "Save" at bounding box center [656, 19] width 72 height 19
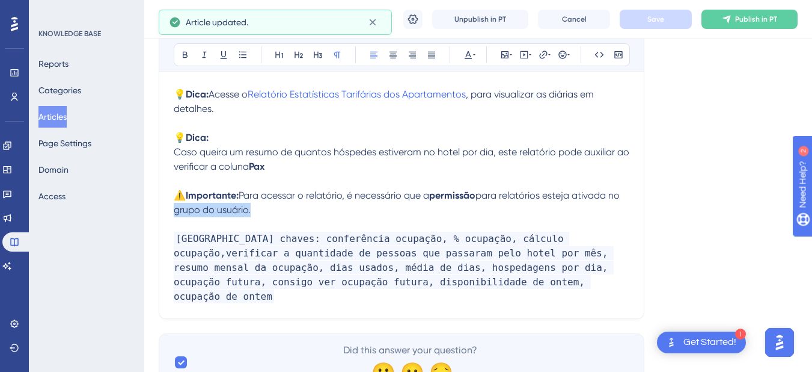
drag, startPoint x: 257, startPoint y: 210, endPoint x: 152, endPoint y: 212, distance: 105.2
copy span "grupo do usuário."
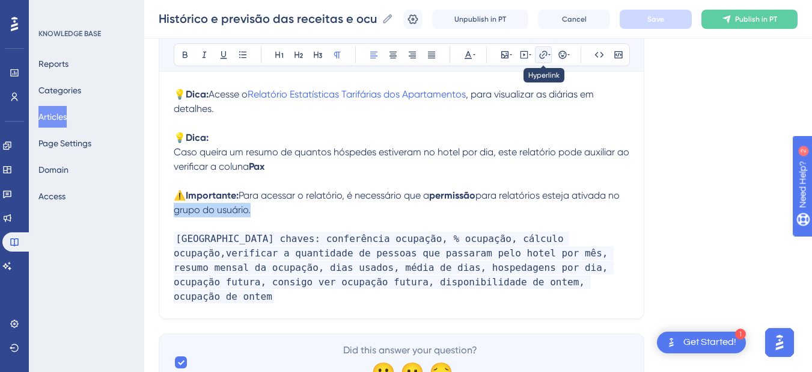
click at [541, 56] on icon at bounding box center [544, 55] width 10 height 10
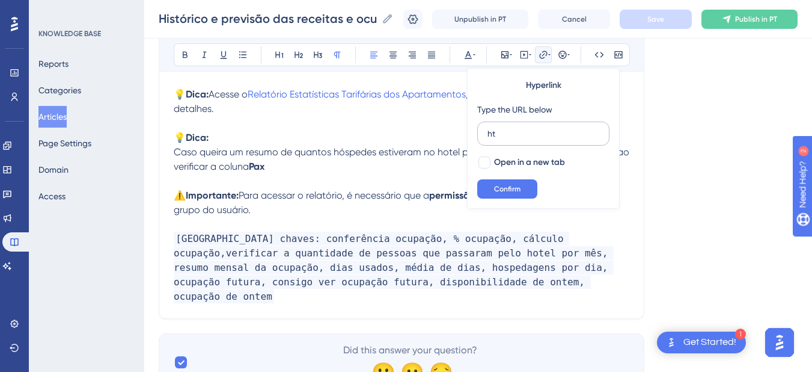
type input "h"
type input "[URL][DOMAIN_NAME]"
click at [504, 165] on span "Open in a new tab" at bounding box center [529, 162] width 71 height 14
checkbox input "true"
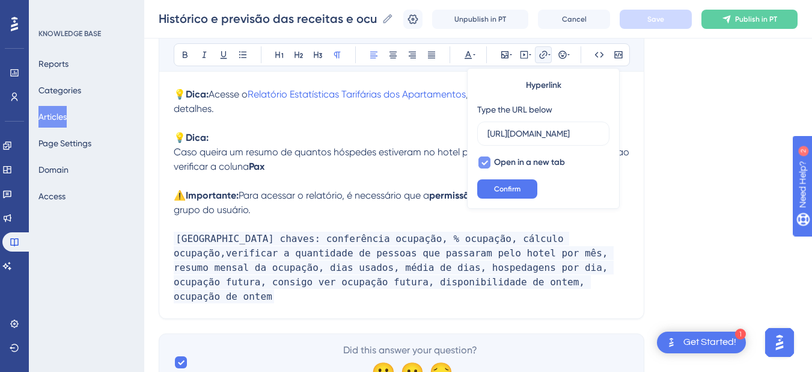
scroll to position [0, 0]
click at [501, 181] on button "Confirm" at bounding box center [507, 188] width 60 height 19
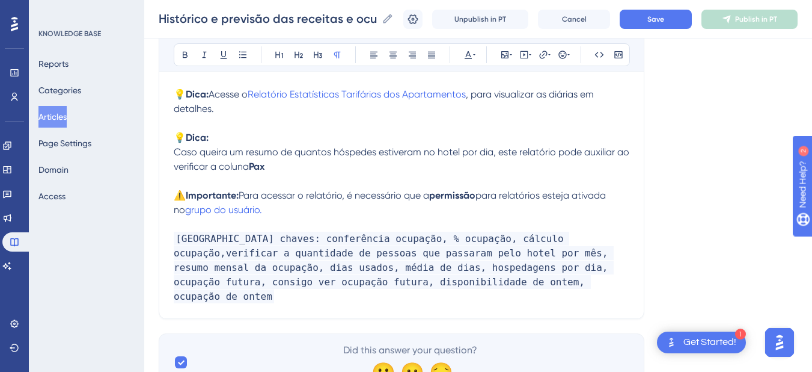
click at [340, 218] on p at bounding box center [402, 224] width 456 height 14
click at [685, 14] on button "Save" at bounding box center [656, 19] width 72 height 19
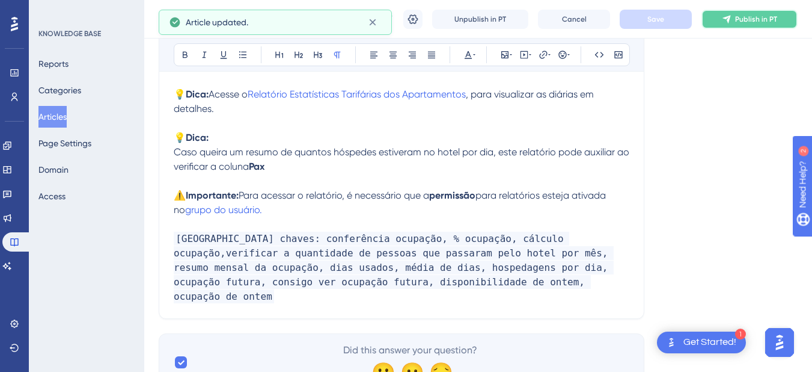
click at [777, 23] on span "Publish in PT" at bounding box center [756, 19] width 42 height 10
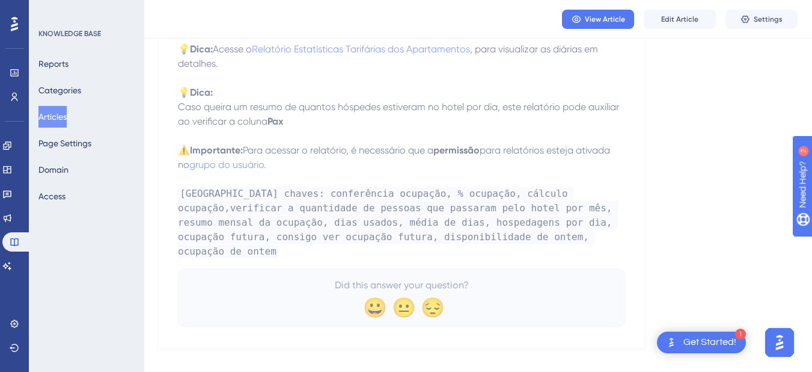
click at [55, 120] on button "Articles" at bounding box center [52, 117] width 28 height 22
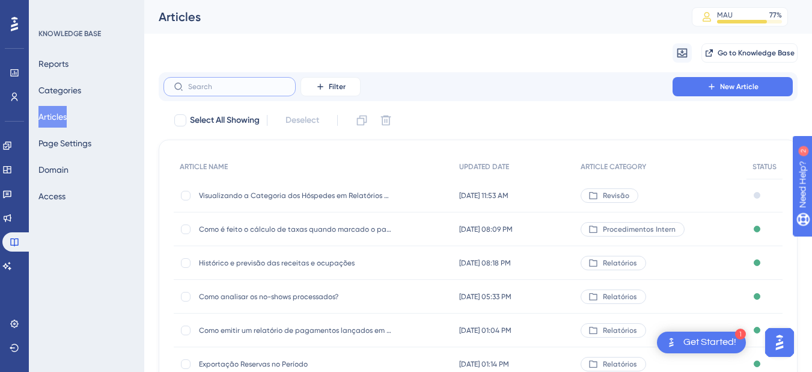
click at [215, 85] on input "text" at bounding box center [236, 86] width 97 height 8
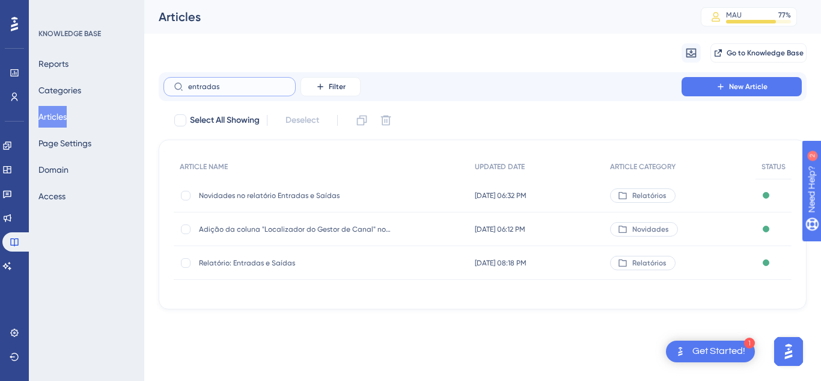
type input "entradas"
click at [236, 260] on span "Relatório: Entradas e Saídas" at bounding box center [295, 263] width 192 height 10
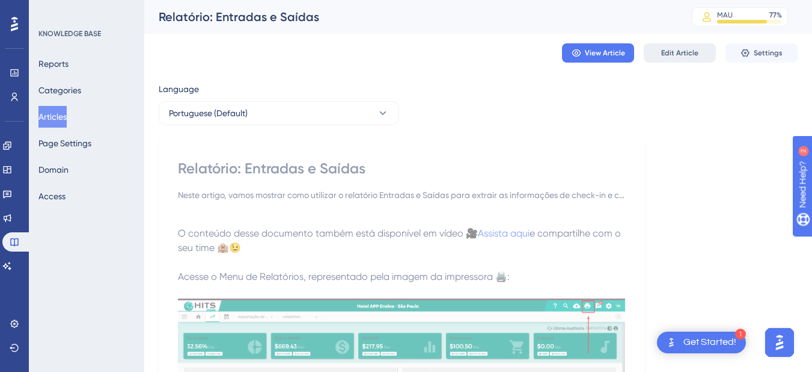
click at [664, 51] on span "Edit Article" at bounding box center [679, 53] width 37 height 10
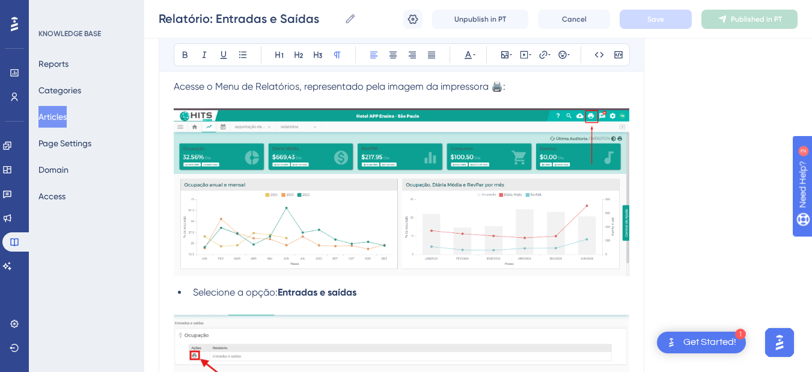
scroll to position [790, 0]
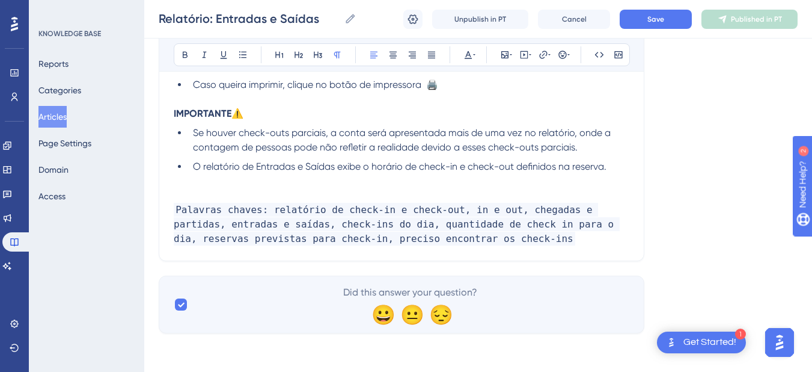
click at [488, 232] on p "Palavras chaves: relatório de check-in e check-out, in e out, chegadas e partid…" at bounding box center [402, 224] width 456 height 43
click at [491, 235] on p "Palavras chaves: relatório de check-in e check-out, in e out, chegadas e partid…" at bounding box center [402, 224] width 456 height 43
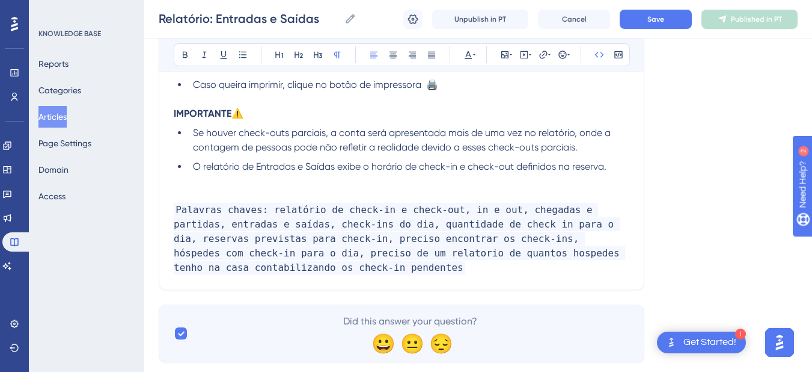
click at [316, 268] on p "Palavras chaves: relatório de check-in e check-out, in e out, chegadas e partid…" at bounding box center [402, 239] width 456 height 72
drag, startPoint x: 271, startPoint y: 251, endPoint x: 200, endPoint y: 254, distance: 70.4
click at [200, 254] on span "Palavras chaves: relatório de check-in e check-out, in e out, chegadas e partid…" at bounding box center [400, 239] width 452 height 72
click at [431, 254] on span "Palavras chaves: relatório de check-in e check-out, in e out, chegadas e partid…" at bounding box center [403, 239] width 458 height 72
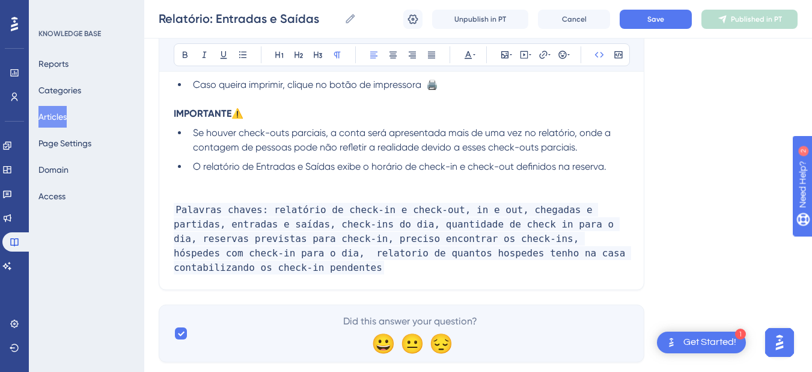
click at [523, 255] on span "Palavras chaves: relatório de check-in e check-out, in e out, chegadas e partid…" at bounding box center [403, 239] width 458 height 72
click at [206, 256] on span "Palavras chaves: relatório de check-in e check-out, in e out, chegadas e partid…" at bounding box center [403, 239] width 458 height 72
click at [679, 23] on button "Save" at bounding box center [656, 19] width 72 height 19
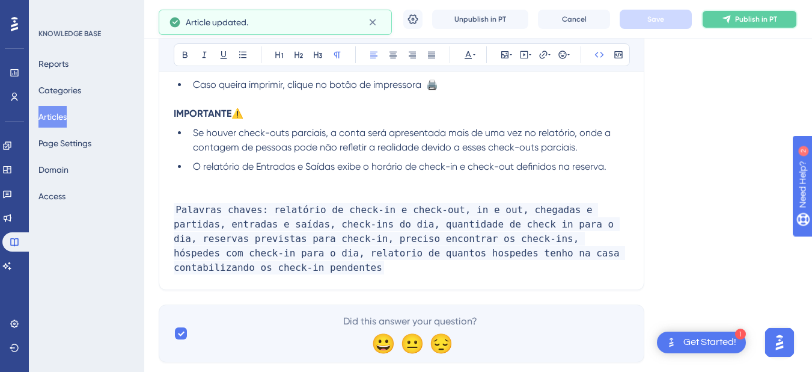
click at [742, 27] on button "Publish in PT" at bounding box center [750, 19] width 96 height 19
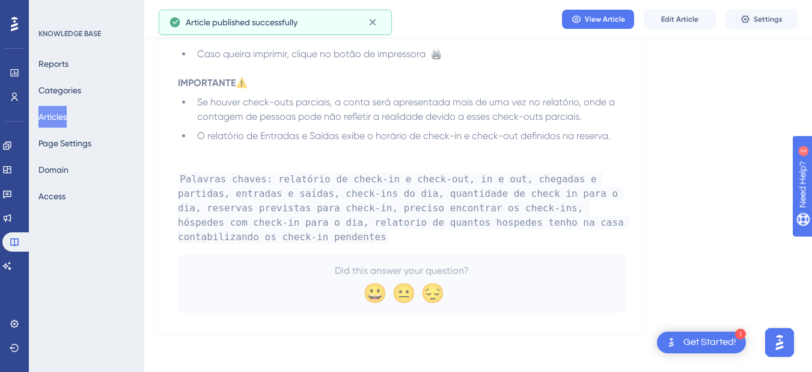
scroll to position [764, 0]
